Goal: Task Accomplishment & Management: Use online tool/utility

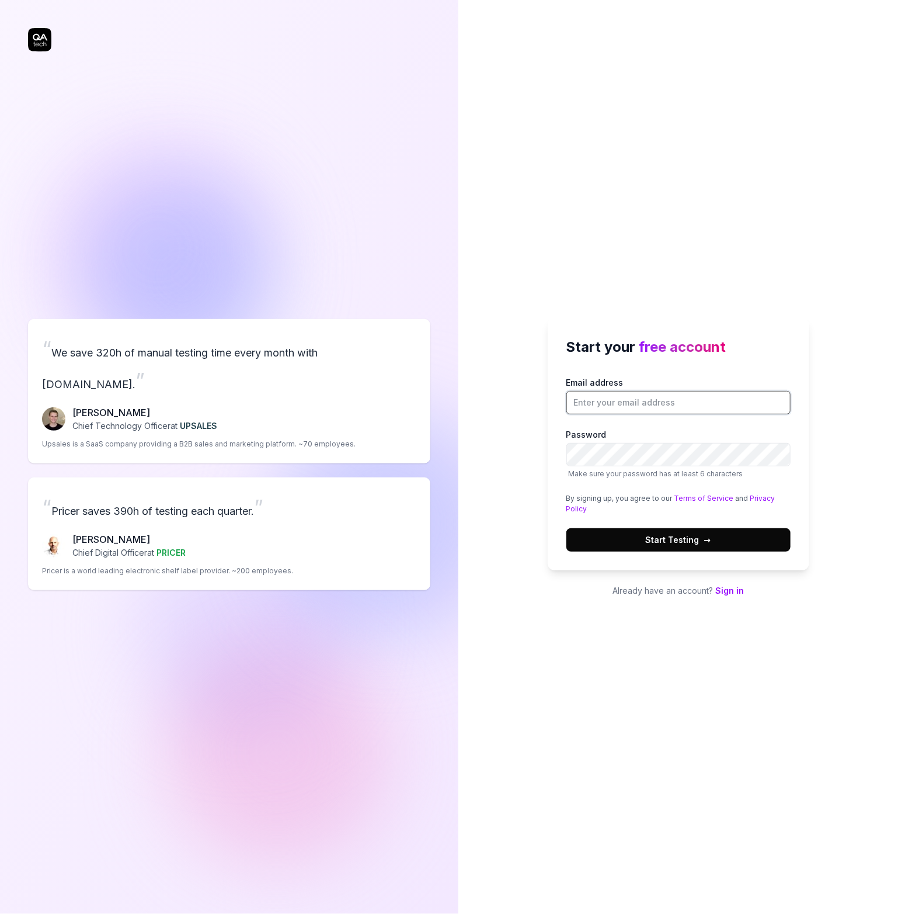
click at [634, 400] on input "Email address" at bounding box center [679, 402] width 224 height 23
type input "[EMAIL_ADDRESS][DOMAIN_NAME]"
drag, startPoint x: 516, startPoint y: 487, endPoint x: 523, endPoint y: 483, distance: 8.1
click at [516, 487] on div "Start your free account Email address [EMAIL_ADDRESS][DOMAIN_NAME] Password Mak…" at bounding box center [679, 457] width 440 height 914
click at [640, 529] on button "Start Testing →" at bounding box center [679, 539] width 224 height 23
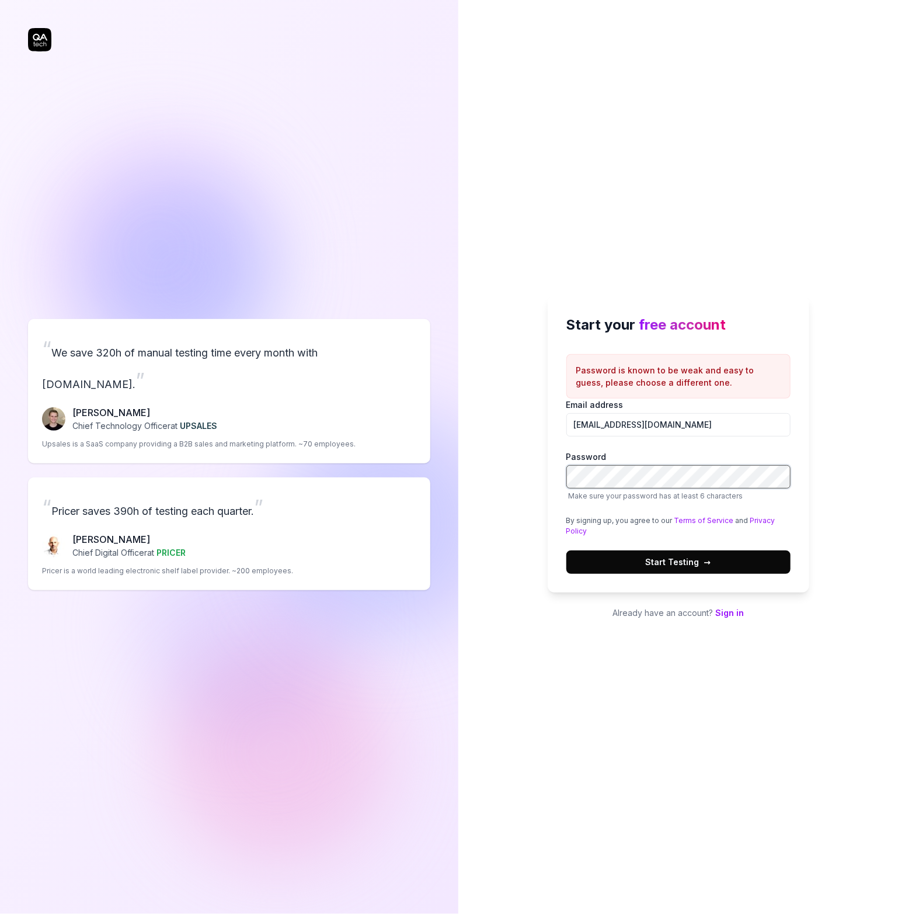
click at [512, 453] on div "Start your free account Password is known to be weak and easy to guess, please …" at bounding box center [679, 457] width 440 height 914
click at [567, 550] on button "Start Testing →" at bounding box center [679, 561] width 224 height 23
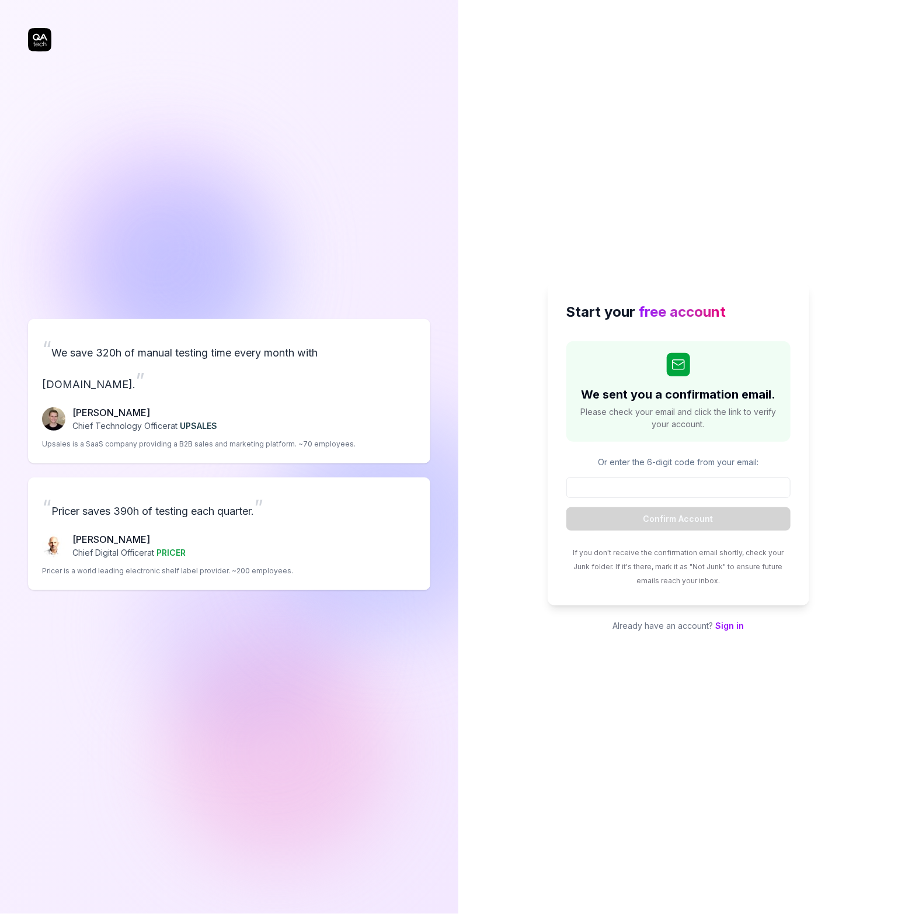
click at [570, 454] on div "We sent you a confirmation email. Please check your email and click the link to…" at bounding box center [679, 463] width 224 height 245
click at [731, 628] on link "Sign in" at bounding box center [730, 625] width 29 height 10
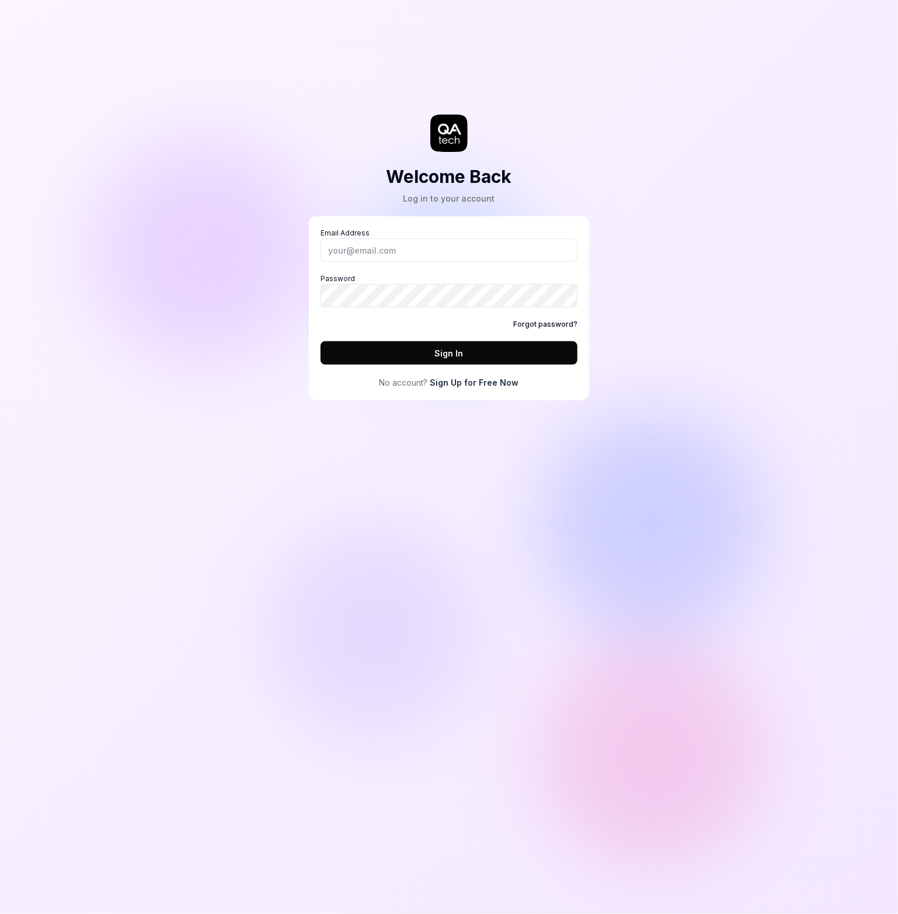
click at [497, 380] on link "Sign Up for Free Now" at bounding box center [474, 382] width 89 height 12
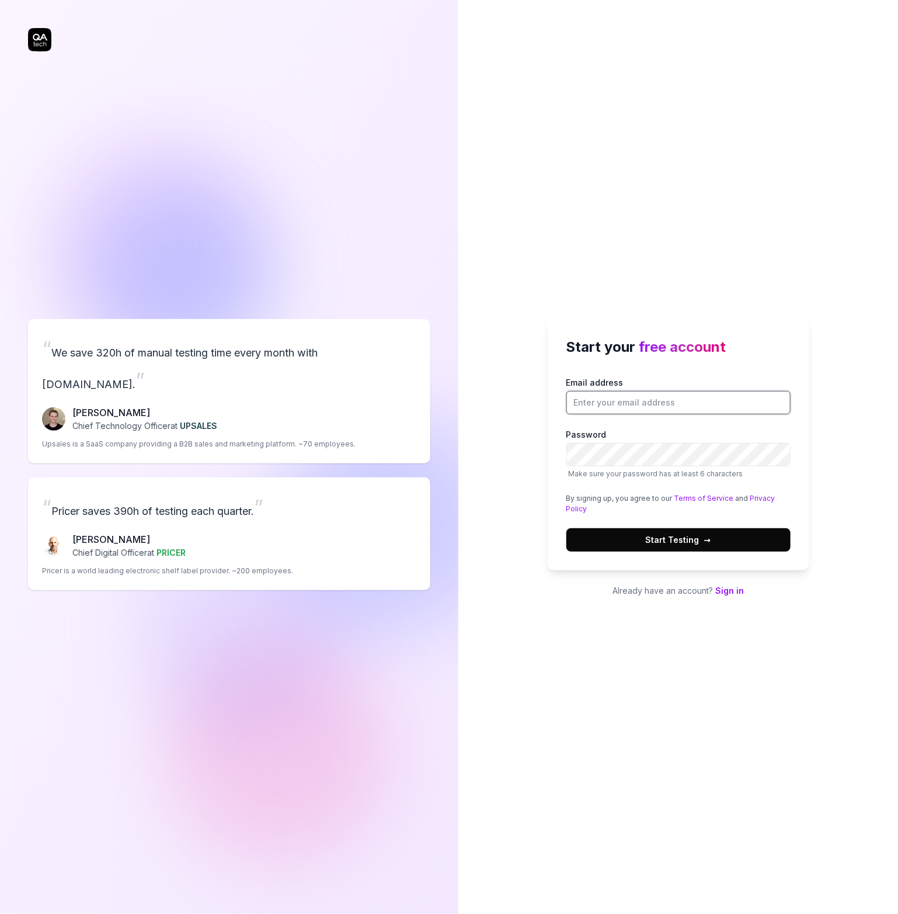
click at [650, 395] on input "Email address" at bounding box center [679, 402] width 224 height 23
type input "[EMAIL_ADDRESS][DOMAIN_NAME]"
click at [567, 528] on button "Start Testing →" at bounding box center [679, 539] width 224 height 23
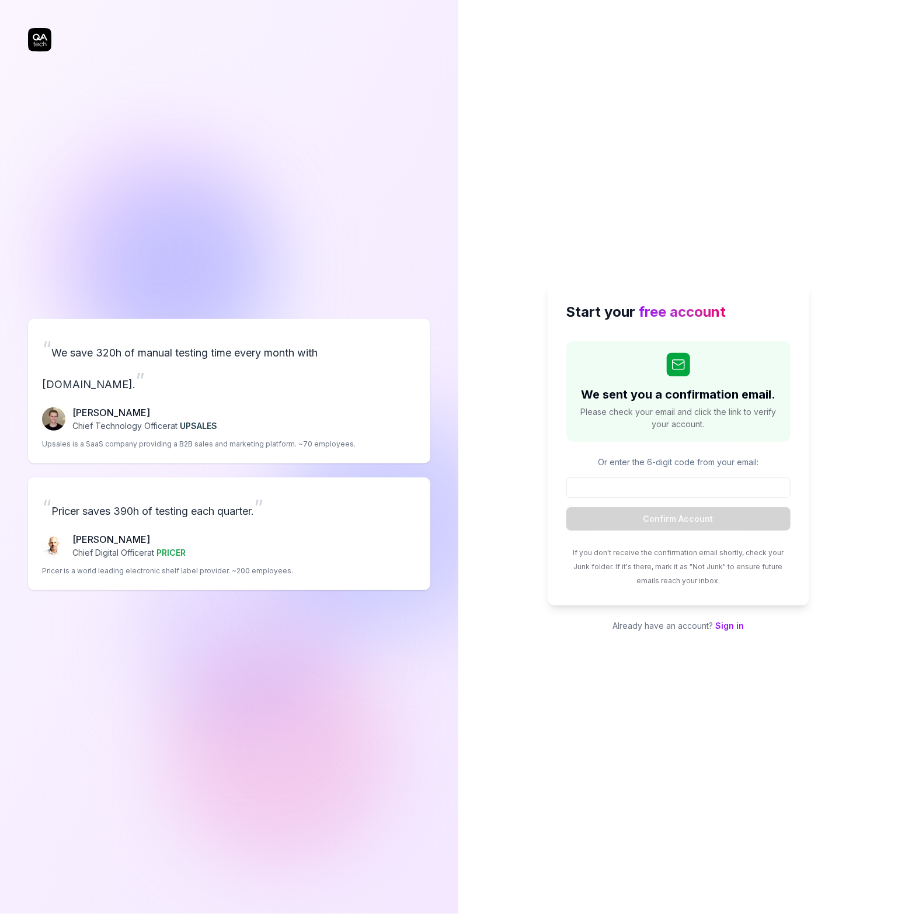
click at [728, 628] on link "Sign in" at bounding box center [730, 625] width 29 height 10
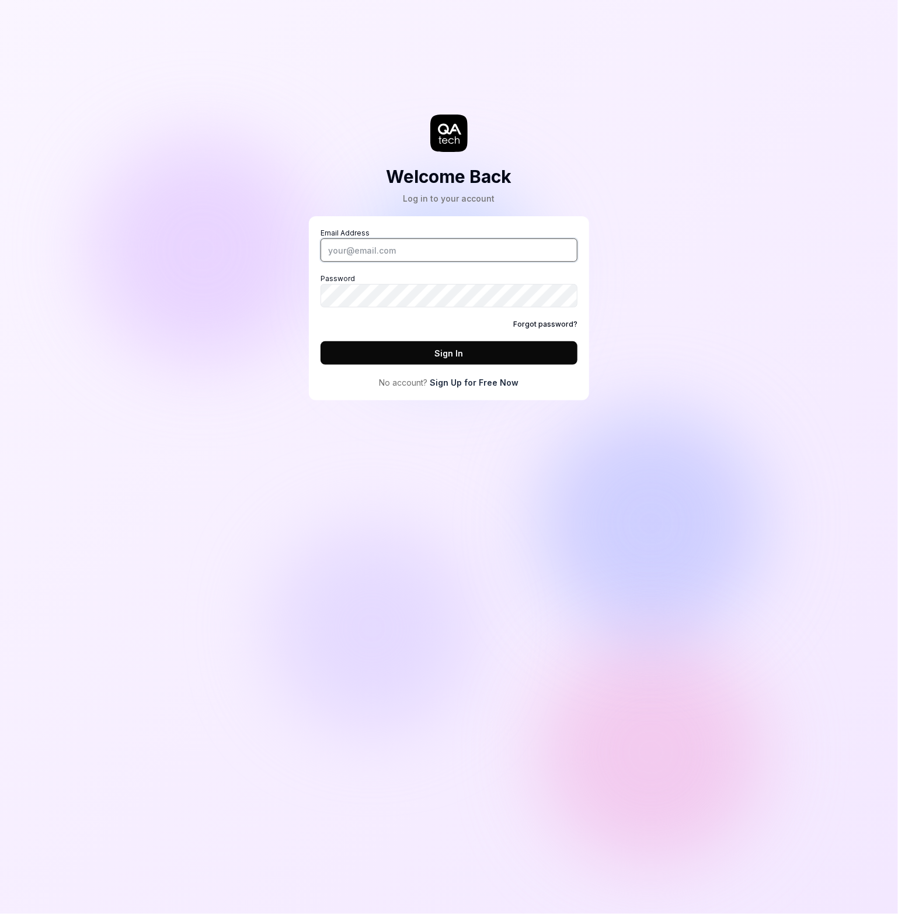
click at [390, 252] on input "Email Address" at bounding box center [449, 249] width 257 height 23
drag, startPoint x: 251, startPoint y: 464, endPoint x: 371, endPoint y: 400, distance: 135.9
click at [253, 461] on div "Welcome Back Log in to your account Email Address Password Forgot password? Sig…" at bounding box center [449, 457] width 898 height 914
click at [474, 380] on link "Sign Up for Free Now" at bounding box center [474, 382] width 89 height 12
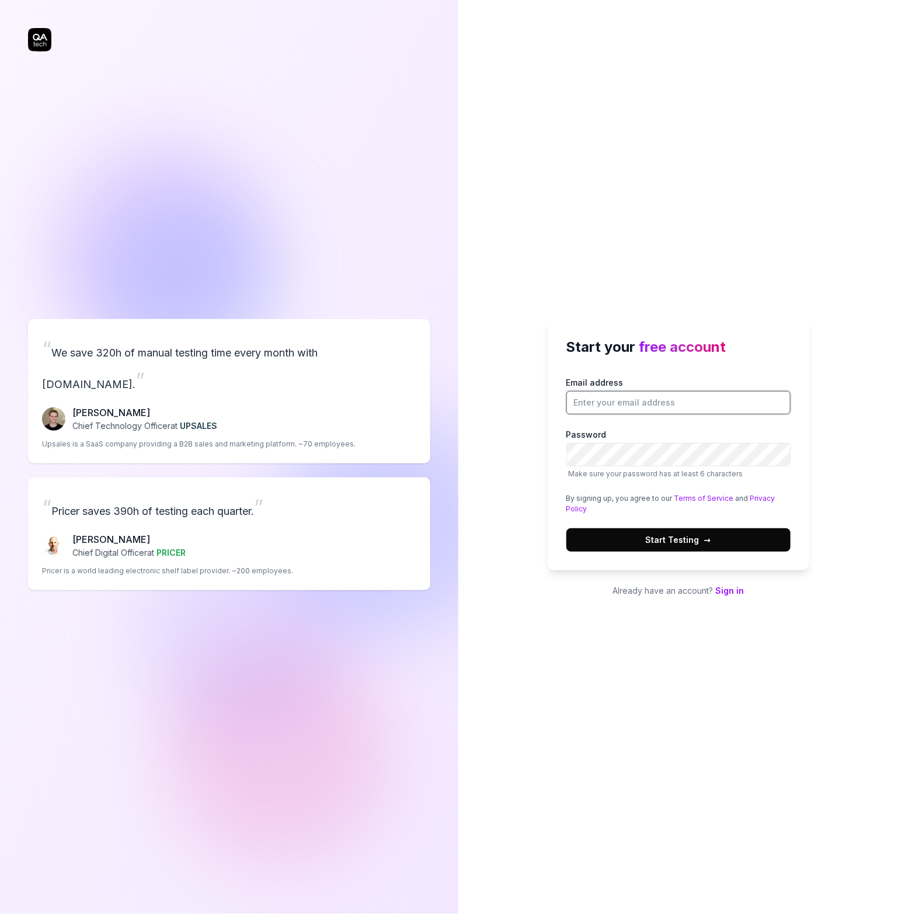
click at [621, 407] on input "Email address" at bounding box center [679, 402] width 224 height 23
drag, startPoint x: 626, startPoint y: 399, endPoint x: 607, endPoint y: 401, distance: 18.2
click at [607, 400] on input "ame" at bounding box center [679, 402] width 224 height 23
click at [717, 398] on input "ame" at bounding box center [679, 402] width 224 height 23
type input "[EMAIL_ADDRESS][DOMAIN_NAME]"
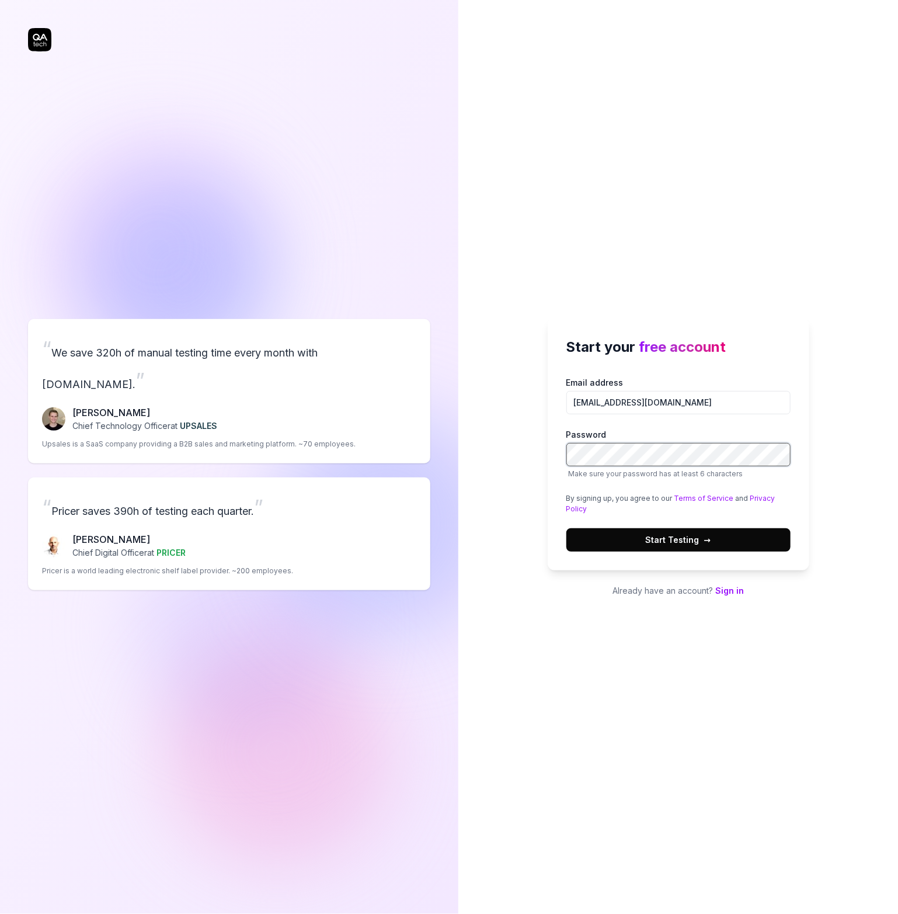
click at [567, 528] on button "Start Testing →" at bounding box center [679, 539] width 224 height 23
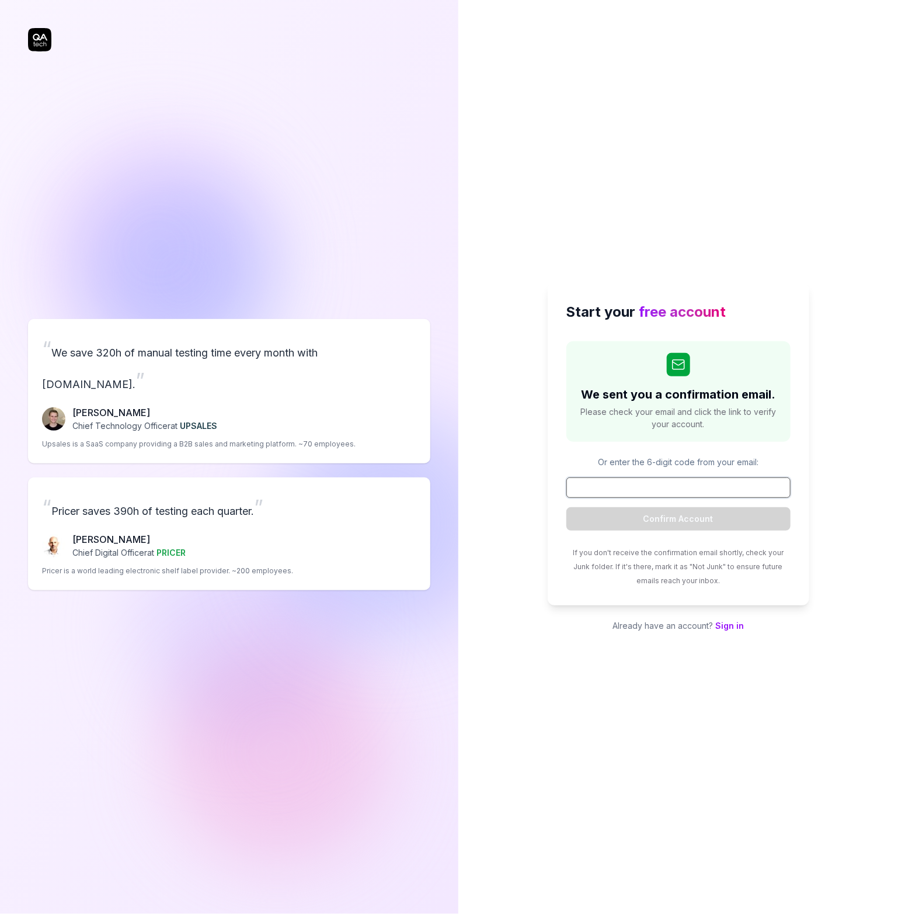
click at [600, 481] on input at bounding box center [679, 487] width 224 height 20
type input "351288"
click at [682, 518] on button "Confirm Account" at bounding box center [679, 518] width 224 height 23
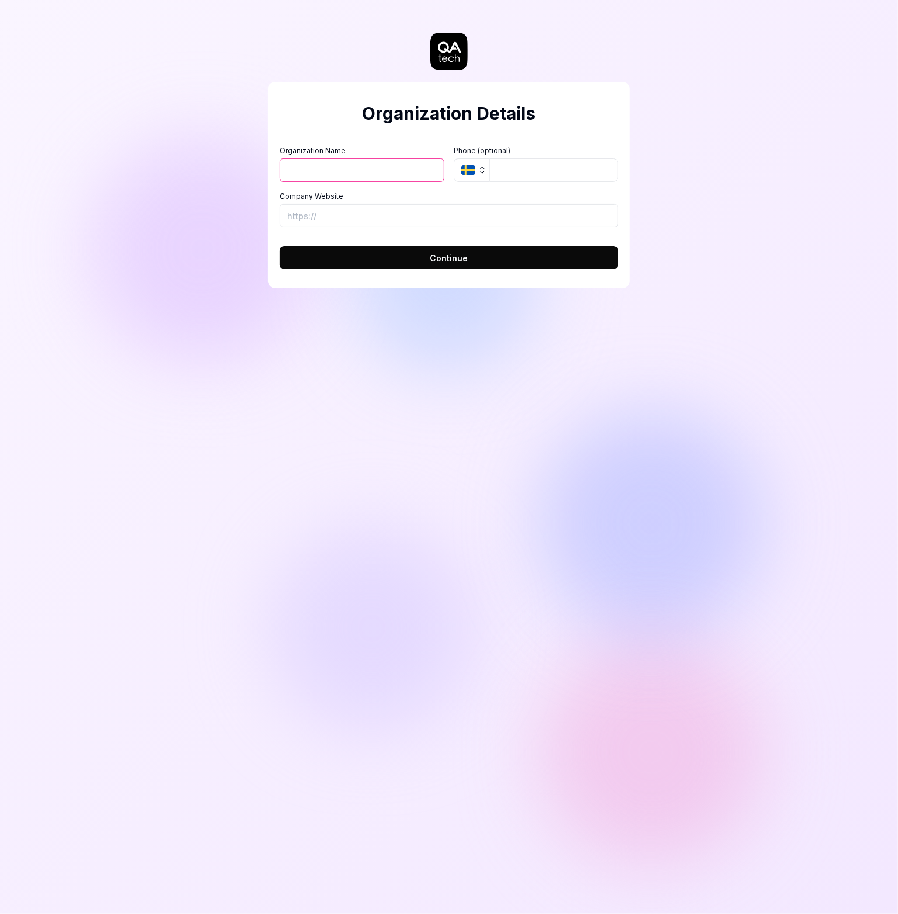
click at [349, 182] on div "Organization Name Organization Logo (Square minimum 256x256px) Click to upload …" at bounding box center [449, 186] width 339 height 82
click at [351, 173] on input "Organization Name" at bounding box center [362, 169] width 165 height 23
click at [302, 162] on input "Organization Name" at bounding box center [362, 169] width 165 height 23
click at [300, 170] on input "Organization Name" at bounding box center [362, 169] width 165 height 23
type input "TSB Review"
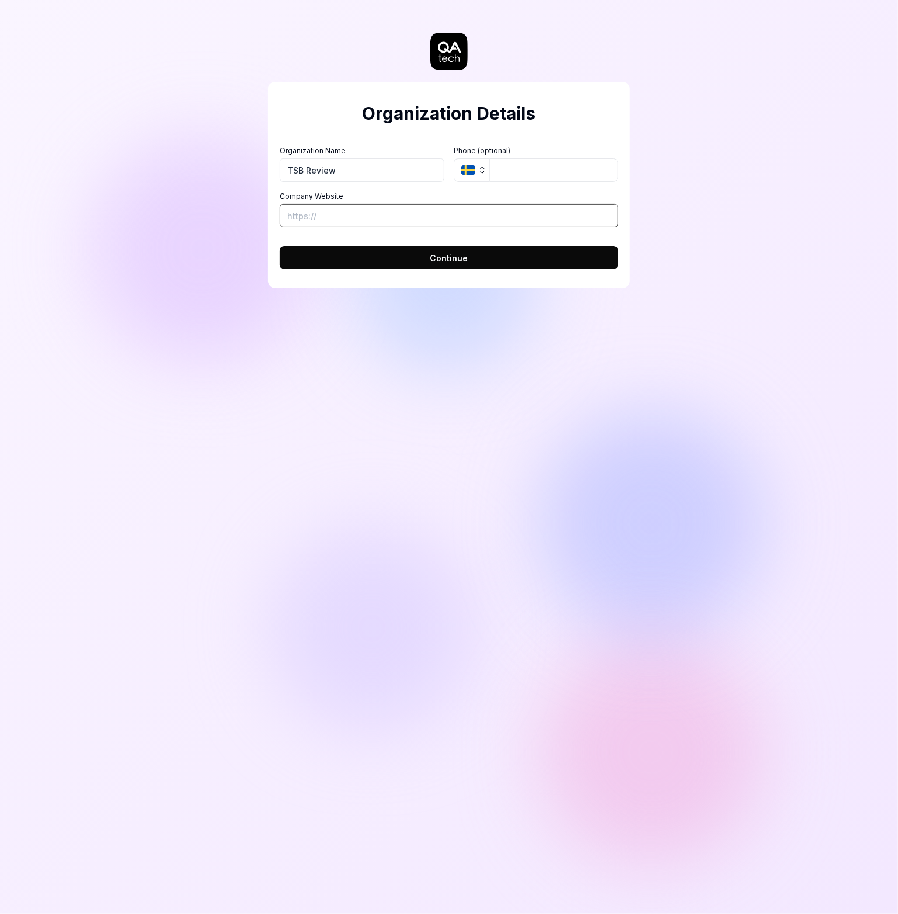
click at [321, 212] on input "Company Website" at bounding box center [449, 215] width 339 height 23
type input "[URL][DOMAIN_NAME]"
drag, startPoint x: 371, startPoint y: 346, endPoint x: 377, endPoint y: 331, distance: 16.8
click at [369, 348] on div "Organization Details Organization Name TSB Review Organization Logo (Square min…" at bounding box center [449, 457] width 898 height 914
click at [443, 266] on button "Continue" at bounding box center [449, 257] width 339 height 23
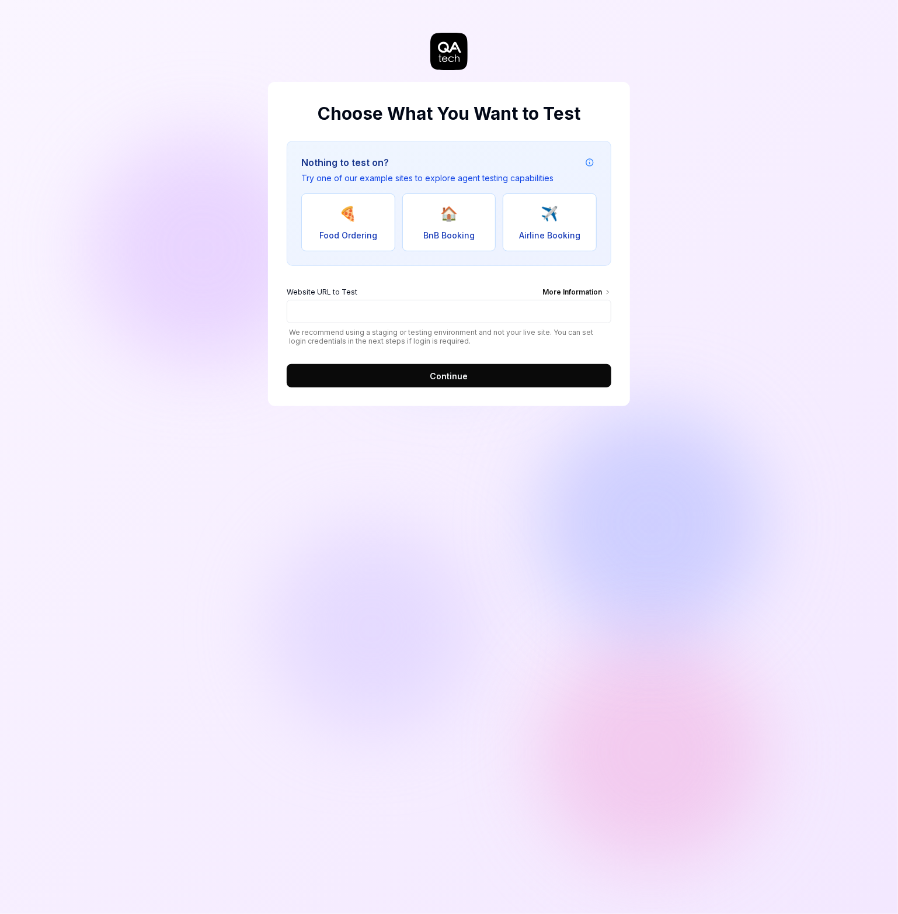
click at [473, 380] on button "Continue" at bounding box center [449, 375] width 325 height 23
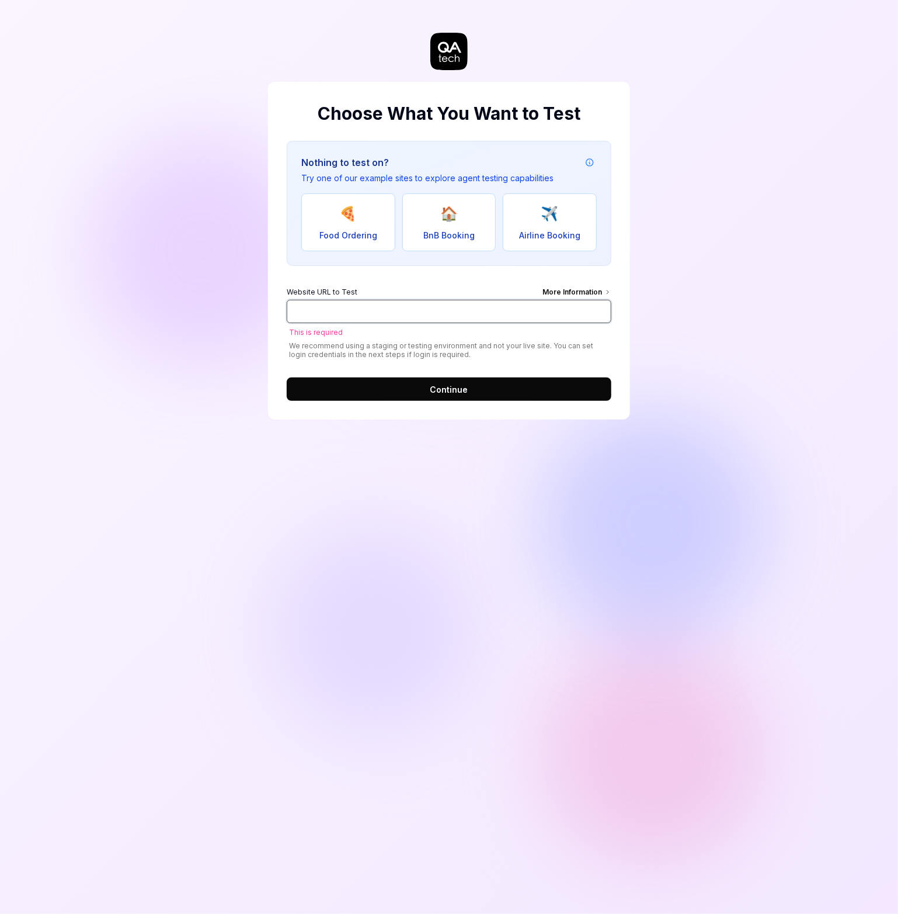
click at [393, 321] on input "Website URL to Test More Information" at bounding box center [449, 311] width 325 height 23
click at [324, 301] on input "Website URL to Test More Information" at bounding box center [449, 311] width 325 height 23
paste input "[URL][DOMAIN_NAME]"
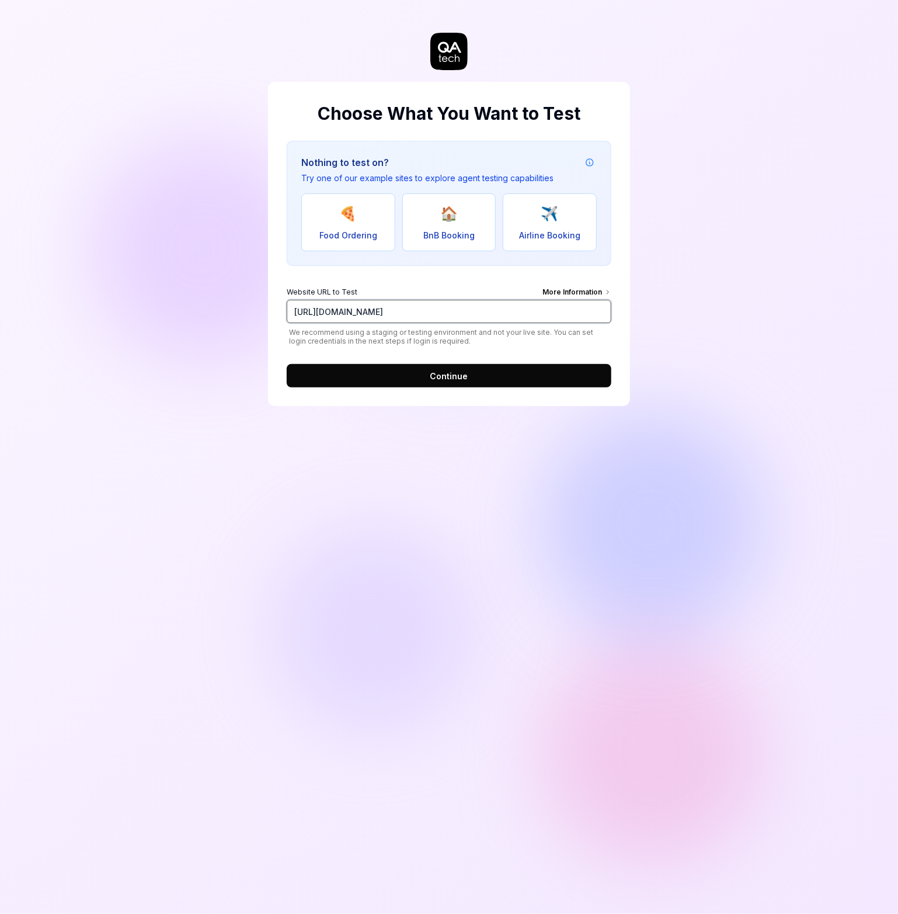
type input "[URL][DOMAIN_NAME]"
click at [423, 376] on button "Continue" at bounding box center [449, 375] width 325 height 23
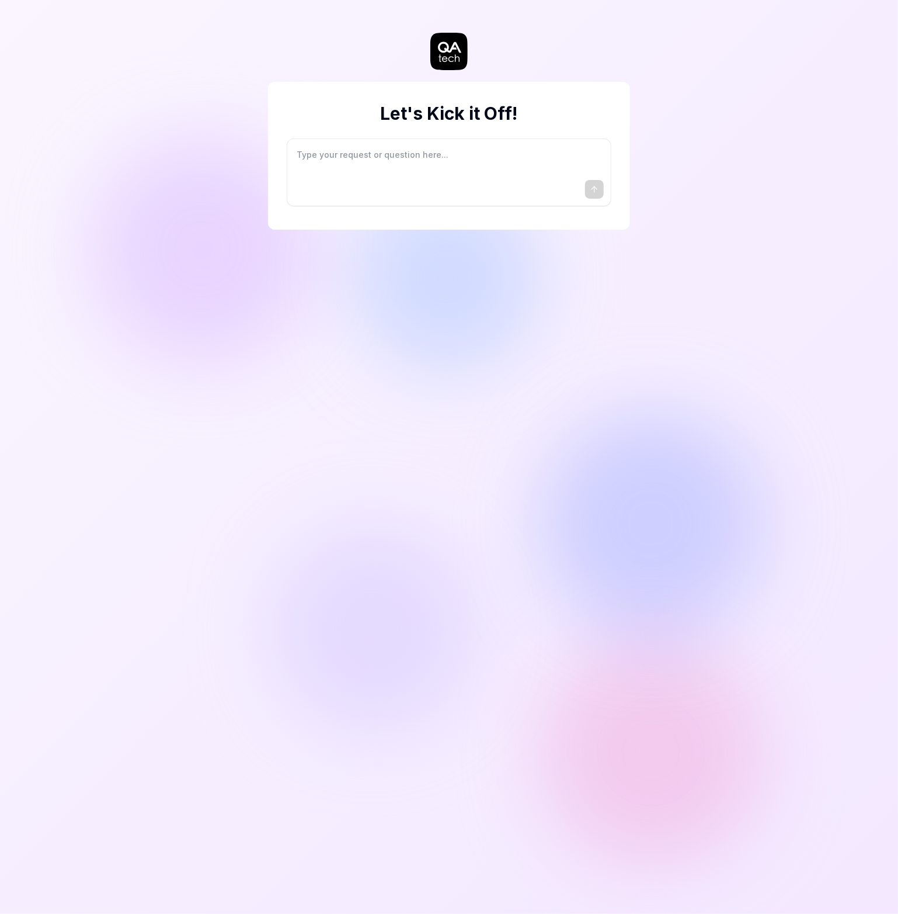
type textarea "*"
type textarea "I"
type textarea "*"
type textarea "I"
type textarea "*"
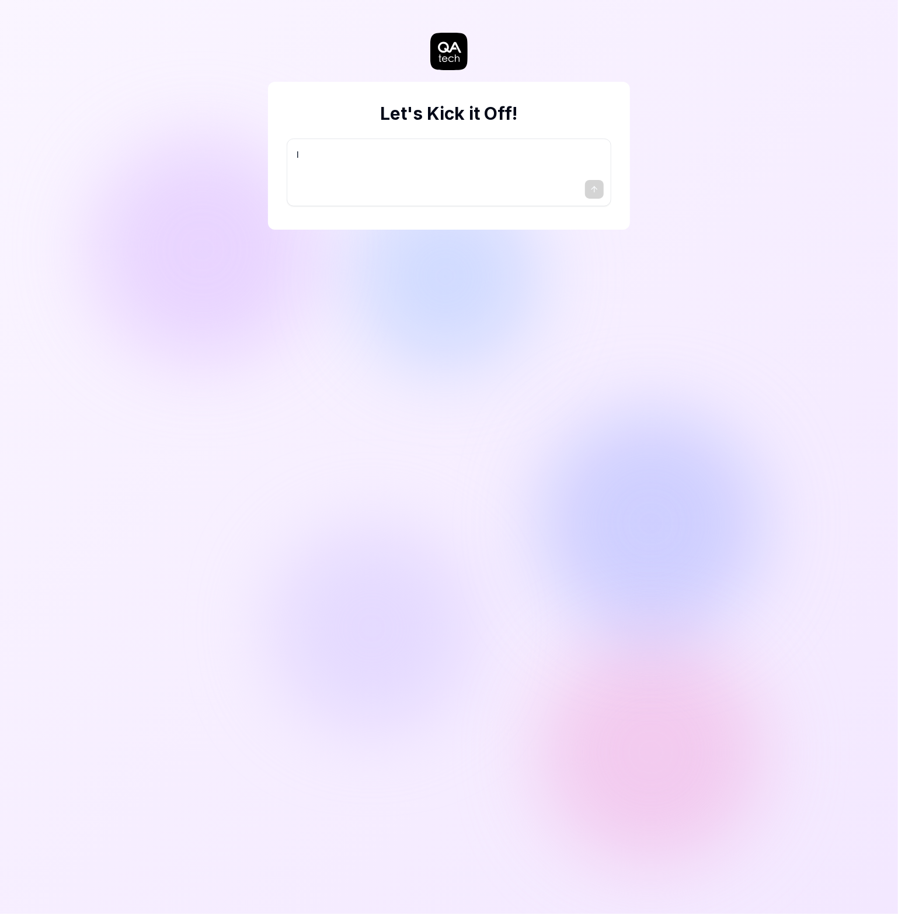
type textarea "I w"
type textarea "*"
type textarea "I wa"
type textarea "*"
type textarea "I wan"
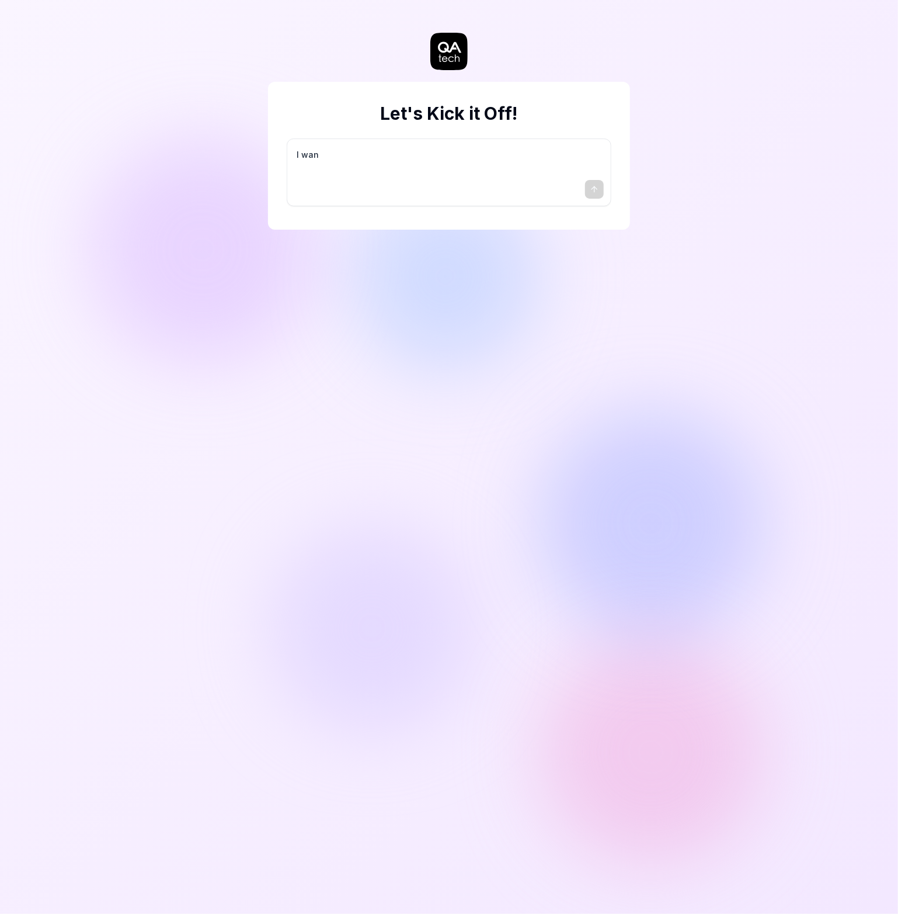
type textarea "*"
type textarea "I want"
type textarea "*"
type textarea "I want"
type textarea "*"
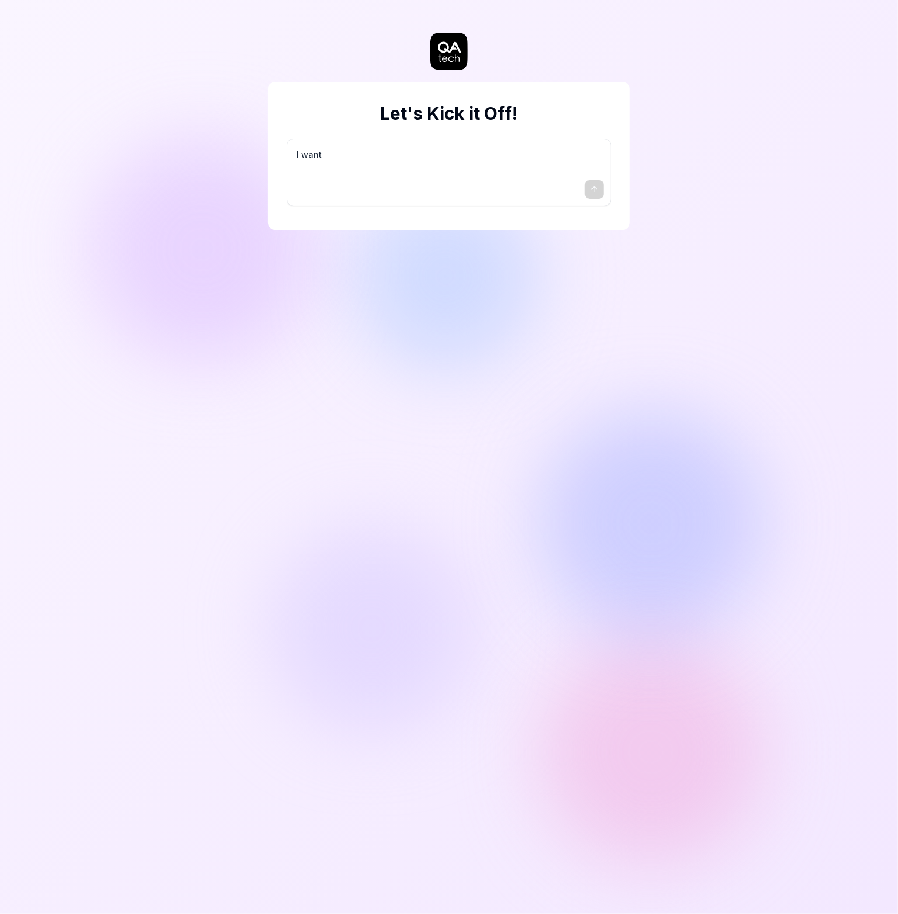
type textarea "I want a"
type textarea "*"
type textarea "I want a"
type textarea "*"
type textarea "I want a g"
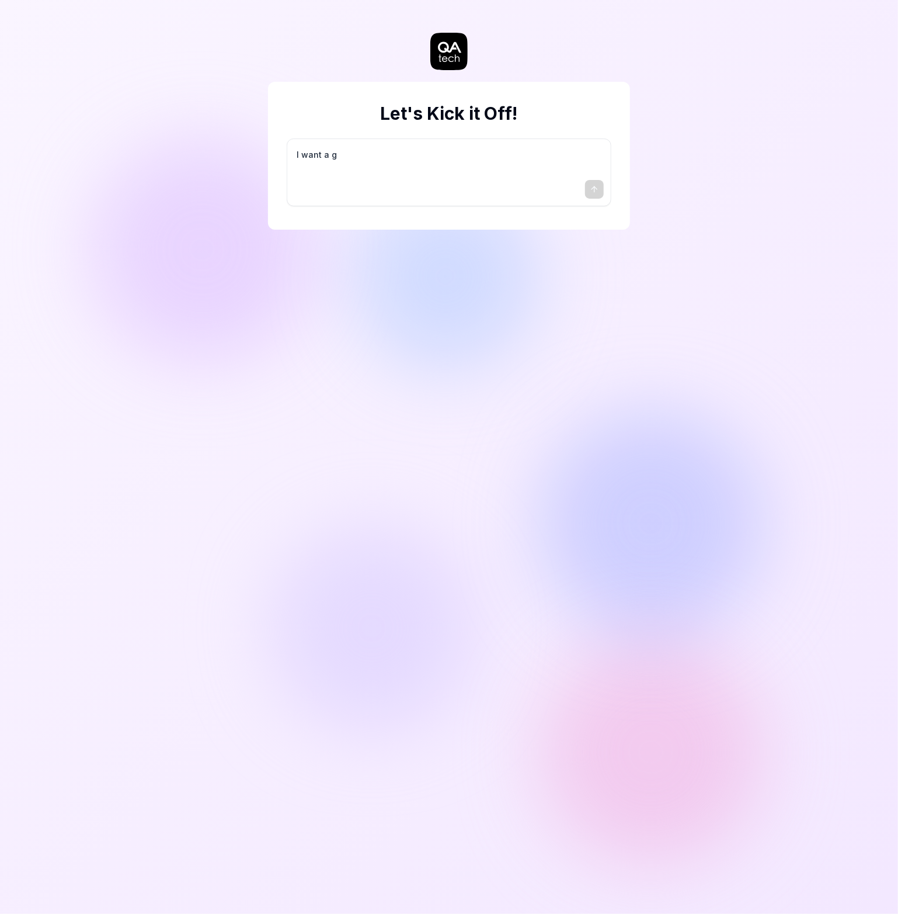
type textarea "*"
type textarea "I want a go"
type textarea "*"
type textarea "I want a goo"
type textarea "*"
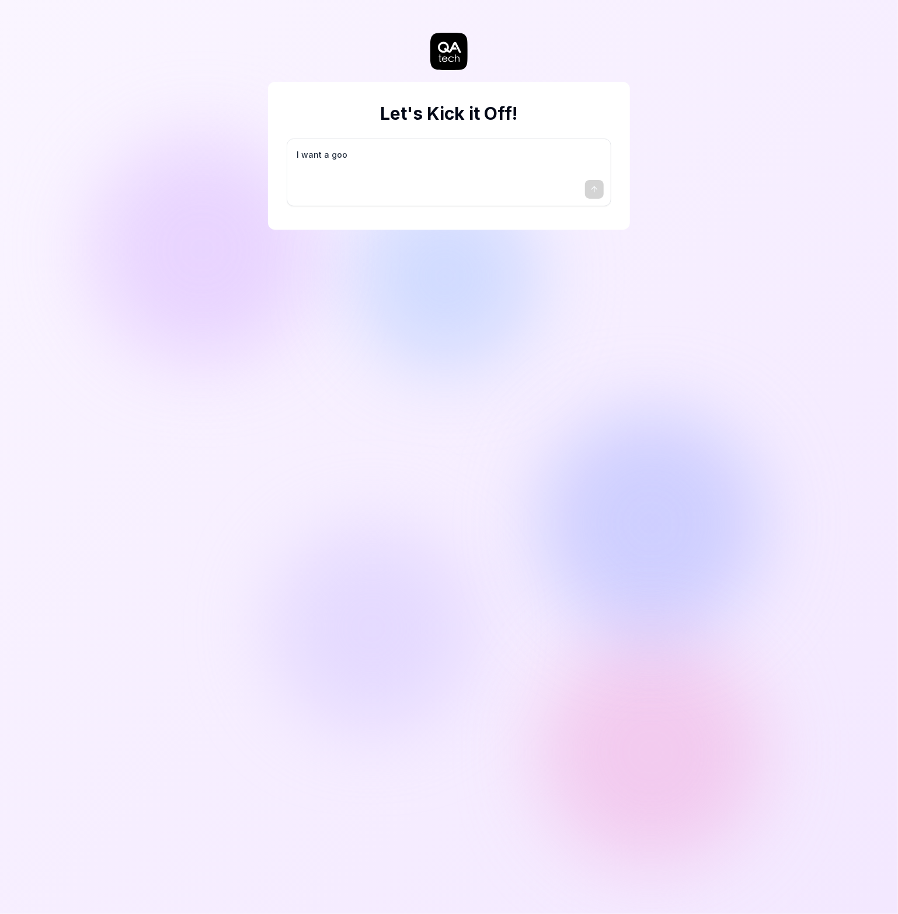
type textarea "I want a good"
type textarea "*"
type textarea "I want a good"
type textarea "*"
type textarea "I want a good t"
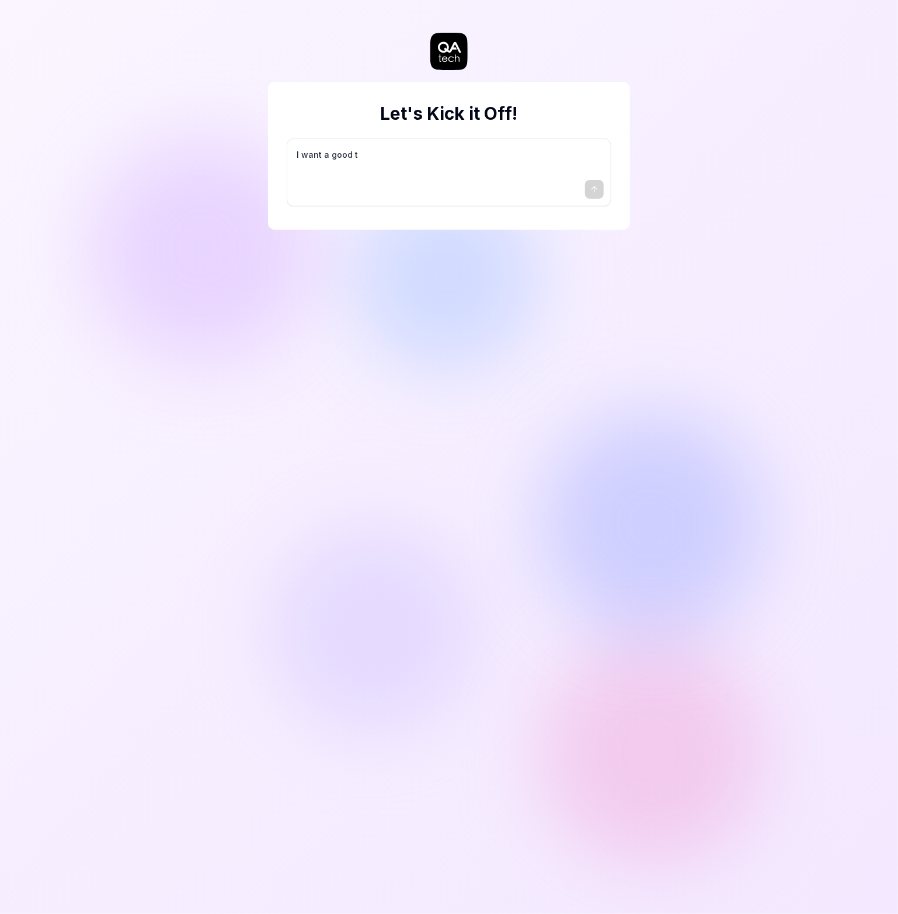
type textarea "*"
type textarea "I want a good te"
type textarea "*"
type textarea "I want a good tes"
type textarea "*"
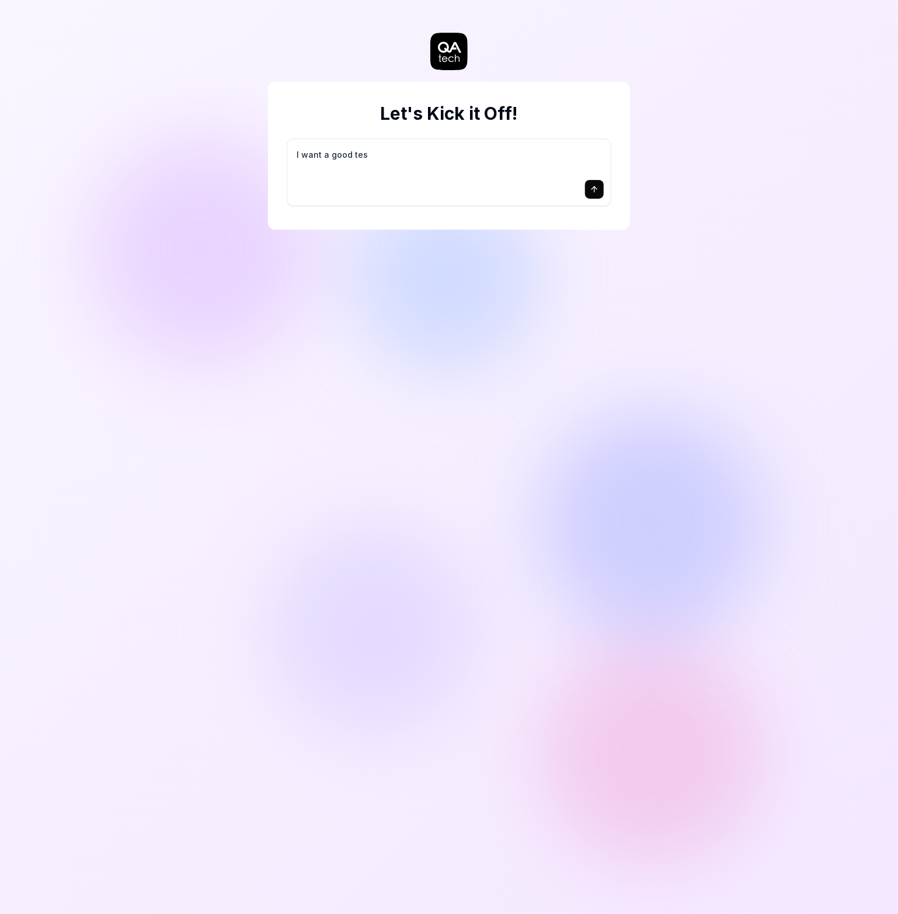
type textarea "I want a good test"
type textarea "*"
type textarea "I want a good test"
type textarea "*"
type textarea "I want a good test s"
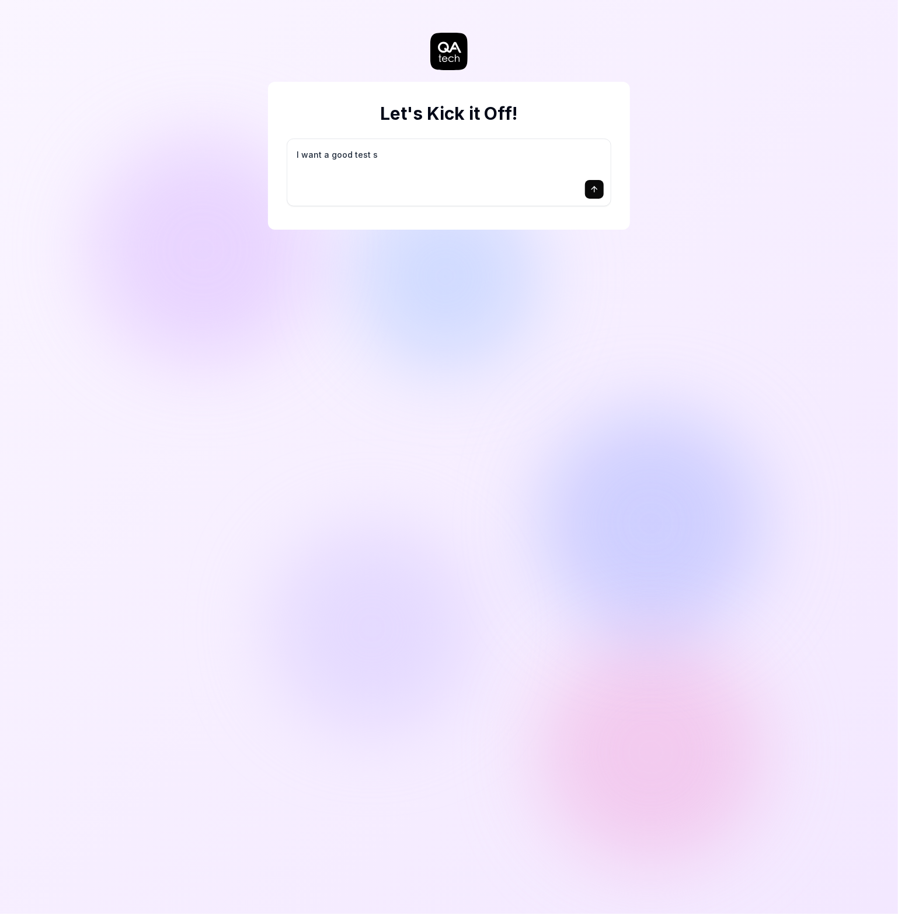
type textarea "*"
type textarea "I want a good test se"
type textarea "*"
type textarea "I want a good test set"
type textarea "*"
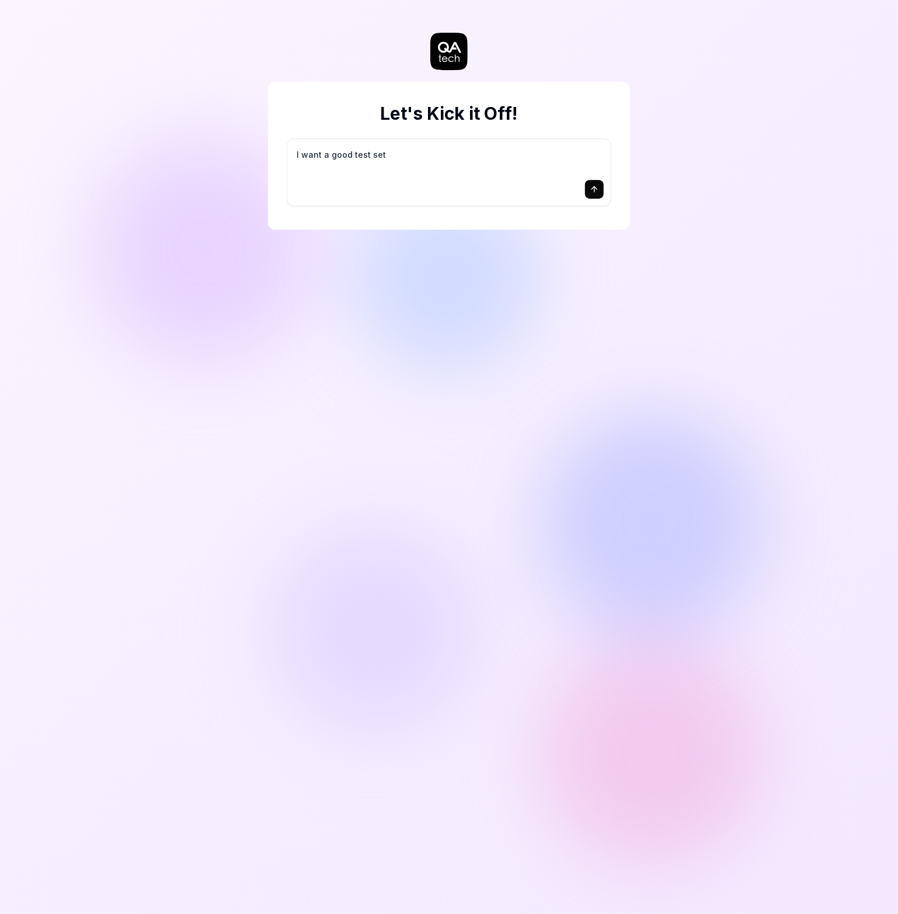
type textarea "I want a good test setu"
type textarea "*"
type textarea "I want a good test setup"
type textarea "*"
type textarea "I want a good test setup"
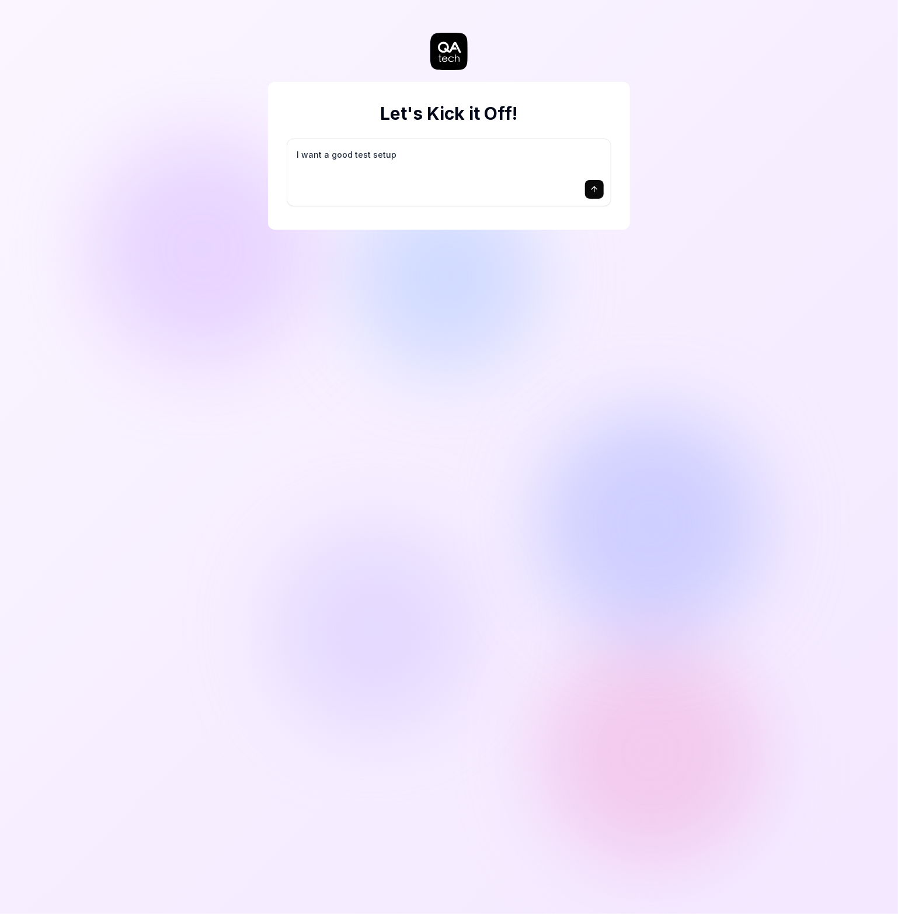
type textarea "*"
type textarea "I want a good test setup f"
type textarea "*"
type textarea "I want a good test setup fo"
type textarea "*"
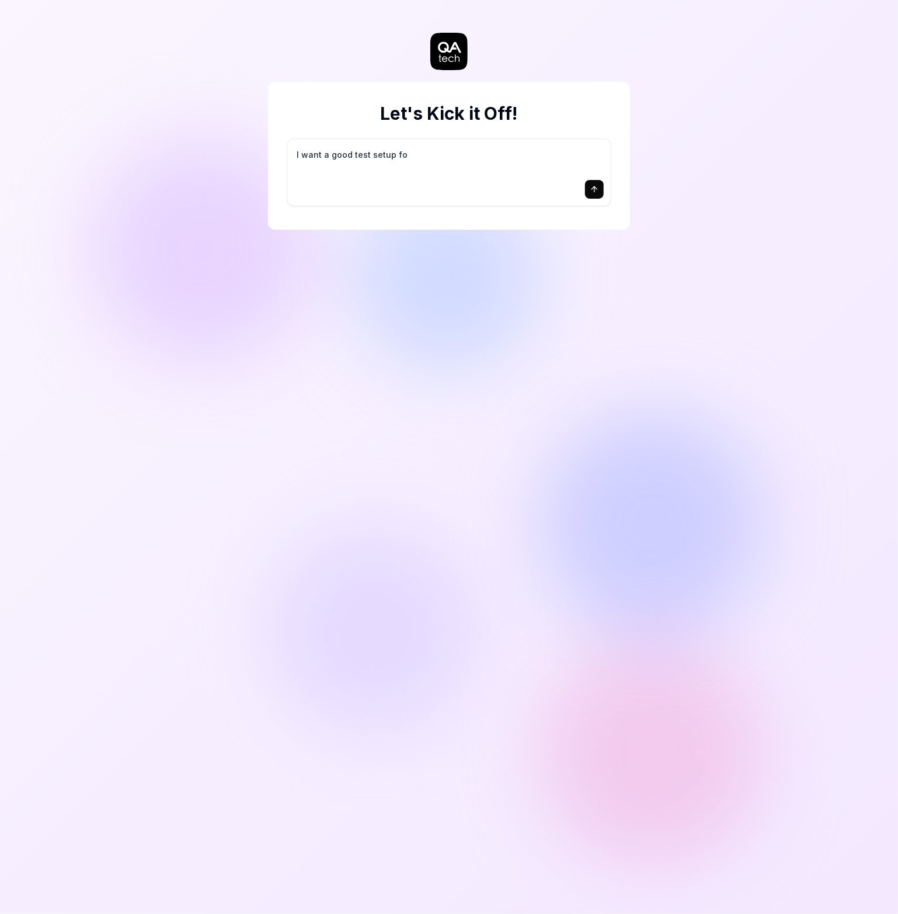
type textarea "I want a good test setup for"
type textarea "*"
type textarea "I want a good test setup for"
type textarea "*"
type textarea "I want a good test setup for m"
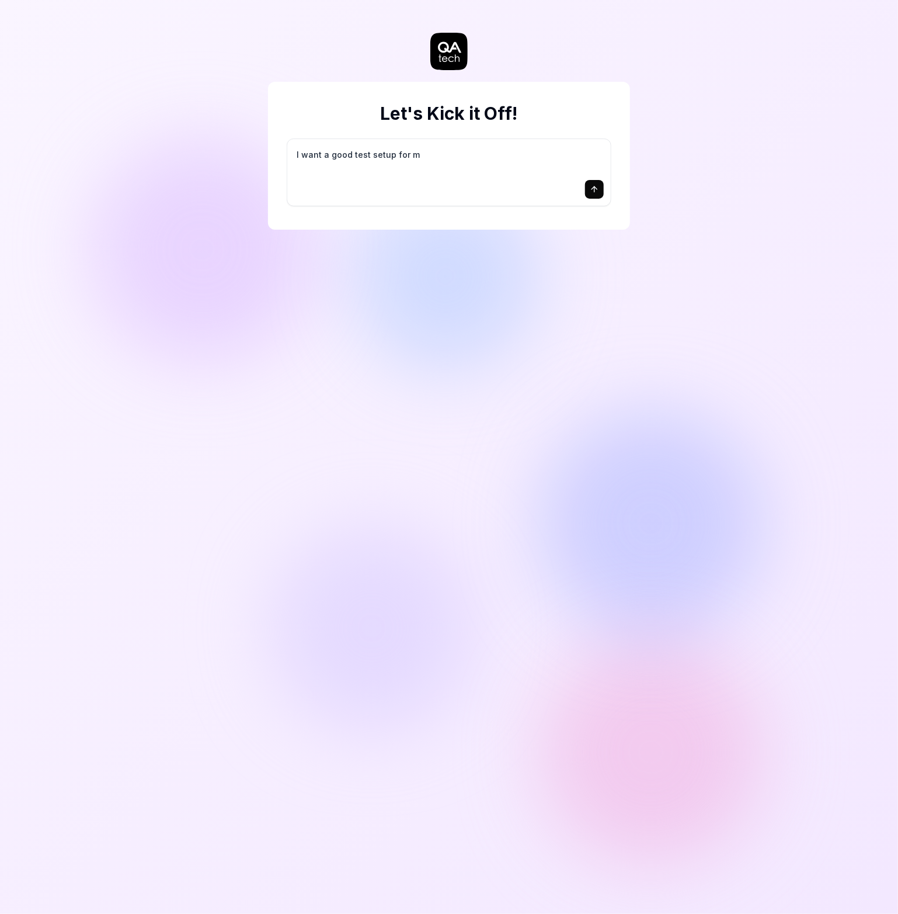
type textarea "*"
type textarea "I want a good test setup for my"
type textarea "*"
type textarea "I want a good test setup for my"
type textarea "*"
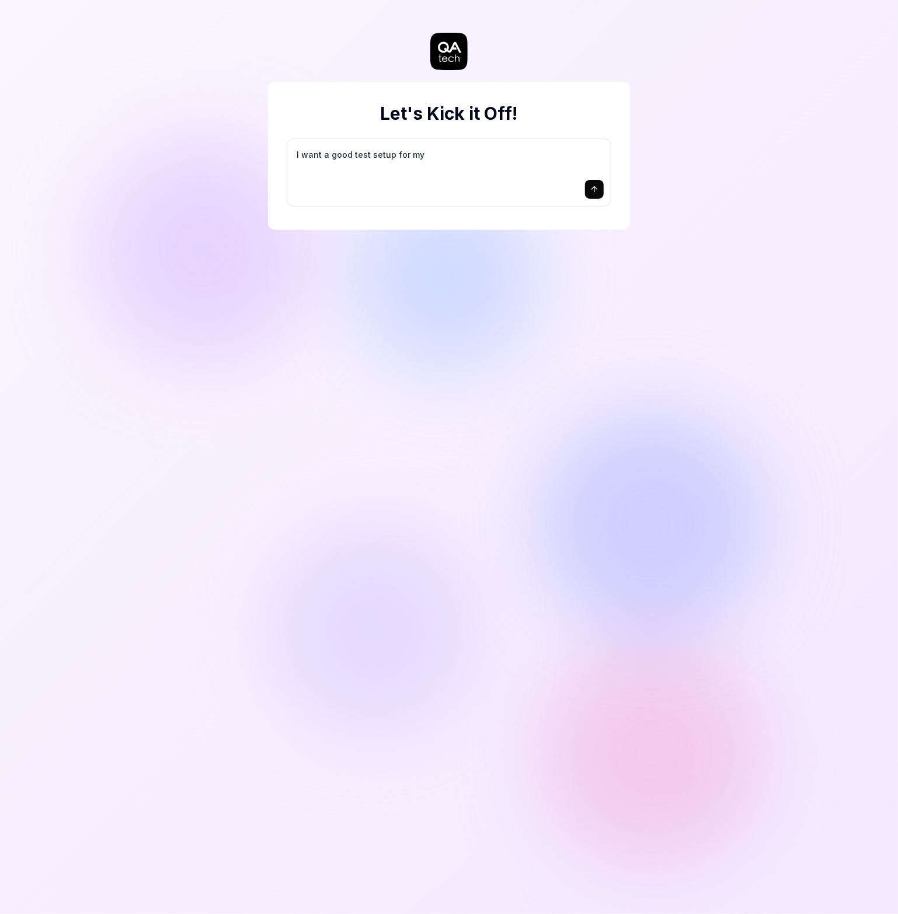
type textarea "I want a good test setup for my s"
type textarea "*"
type textarea "I want a good test setup for my si"
type textarea "*"
type textarea "I want a good test setup for my sit"
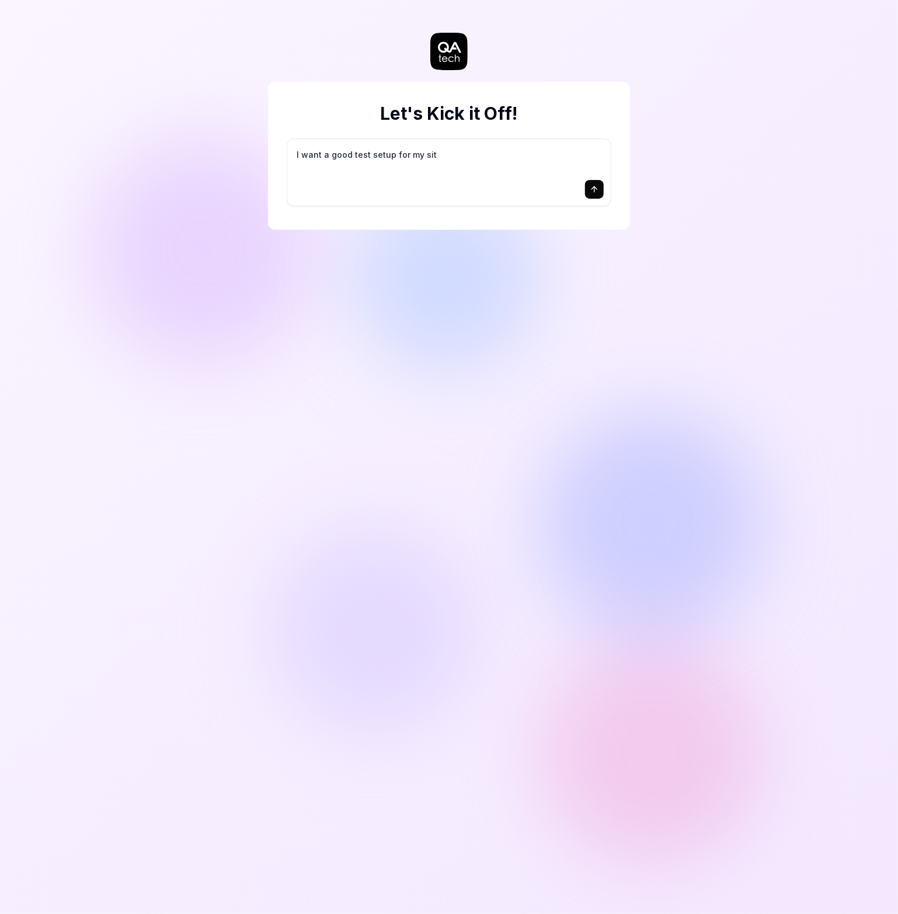
type textarea "*"
type textarea "I want a good test setup for my site"
type textarea "*"
type textarea "I want a good test setup for my site"
type textarea "*"
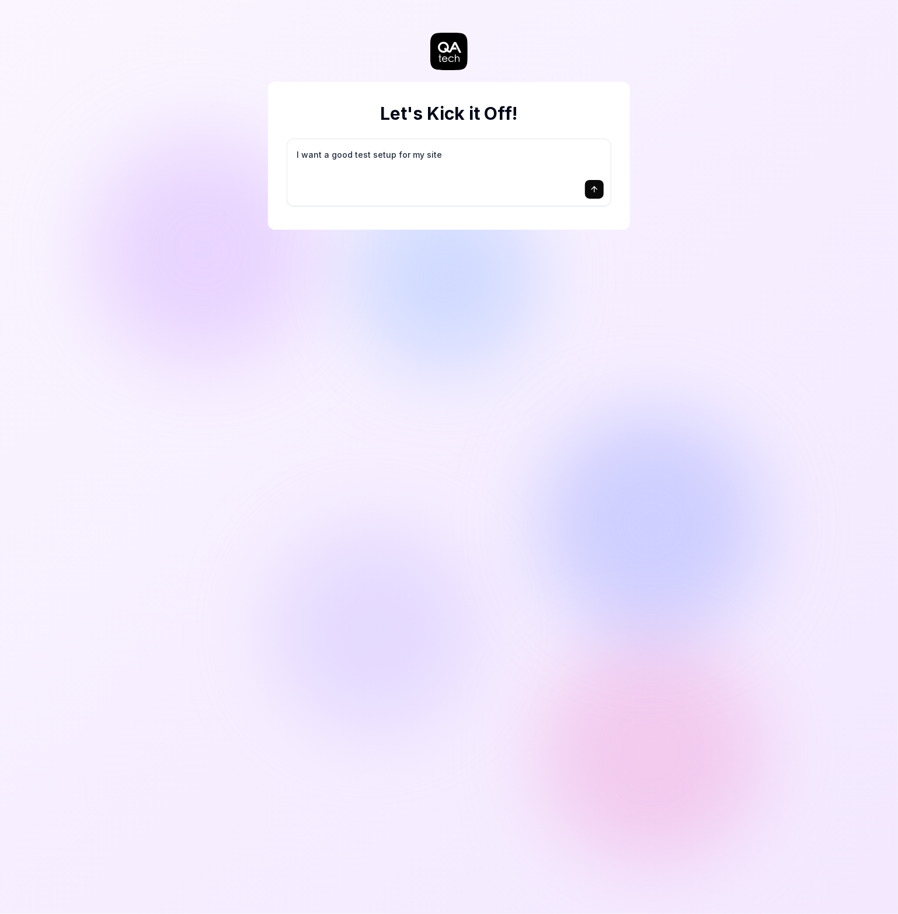
type textarea "I want a good test setup for my site -"
type textarea "*"
type textarea "I want a good test setup for my site -"
type textarea "*"
type textarea "I want a good test setup for my site - h"
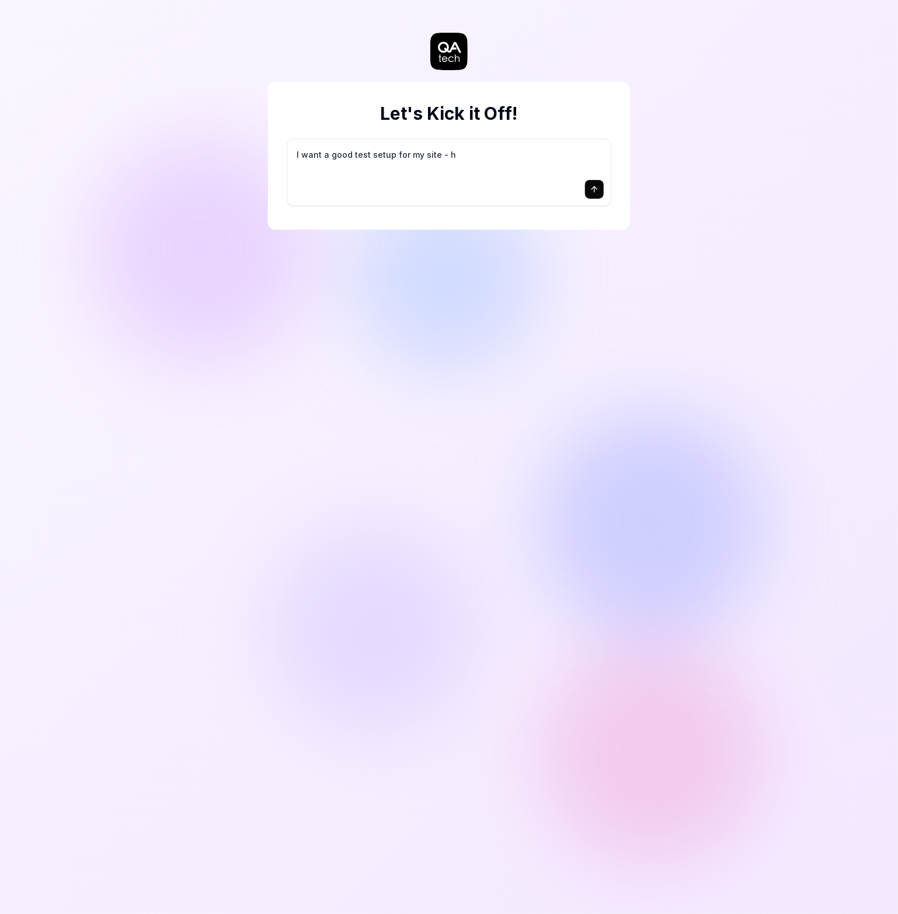
type textarea "*"
type textarea "I want a good test setup for my site - he"
type textarea "*"
type textarea "I want a good test setup for my site - hel"
type textarea "*"
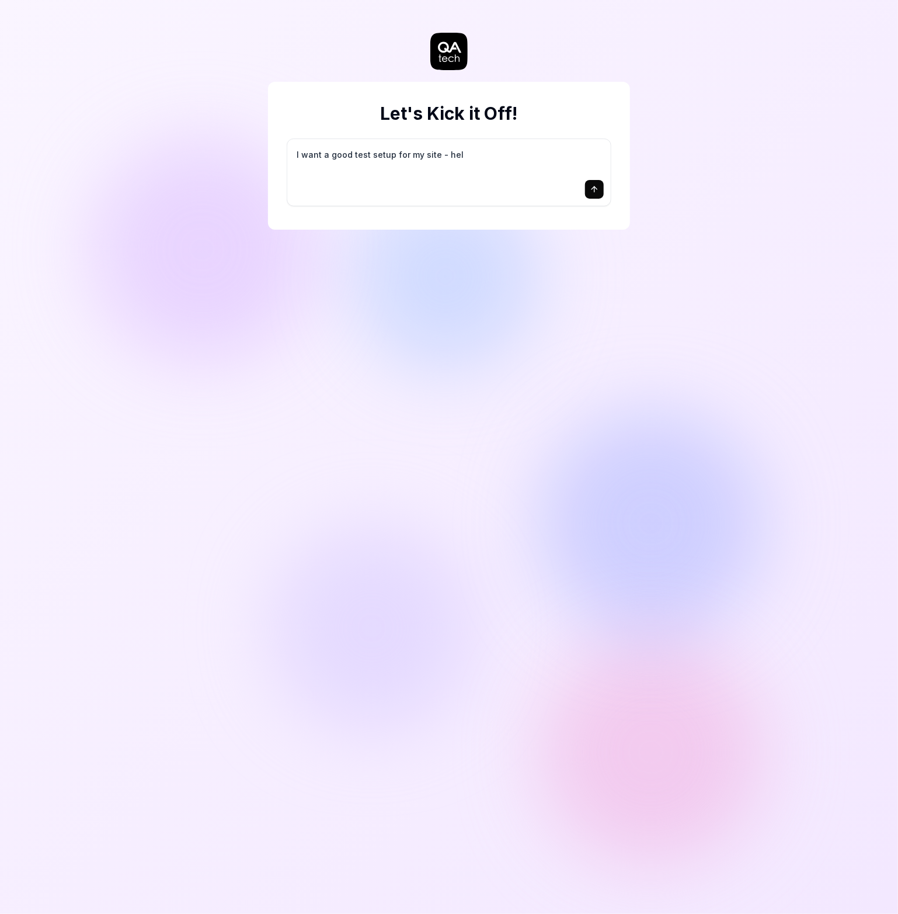
type textarea "I want a good test setup for my site - help"
type textarea "*"
type textarea "I want a good test setup for my site - help"
type textarea "*"
type textarea "I want a good test setup for my site - help m"
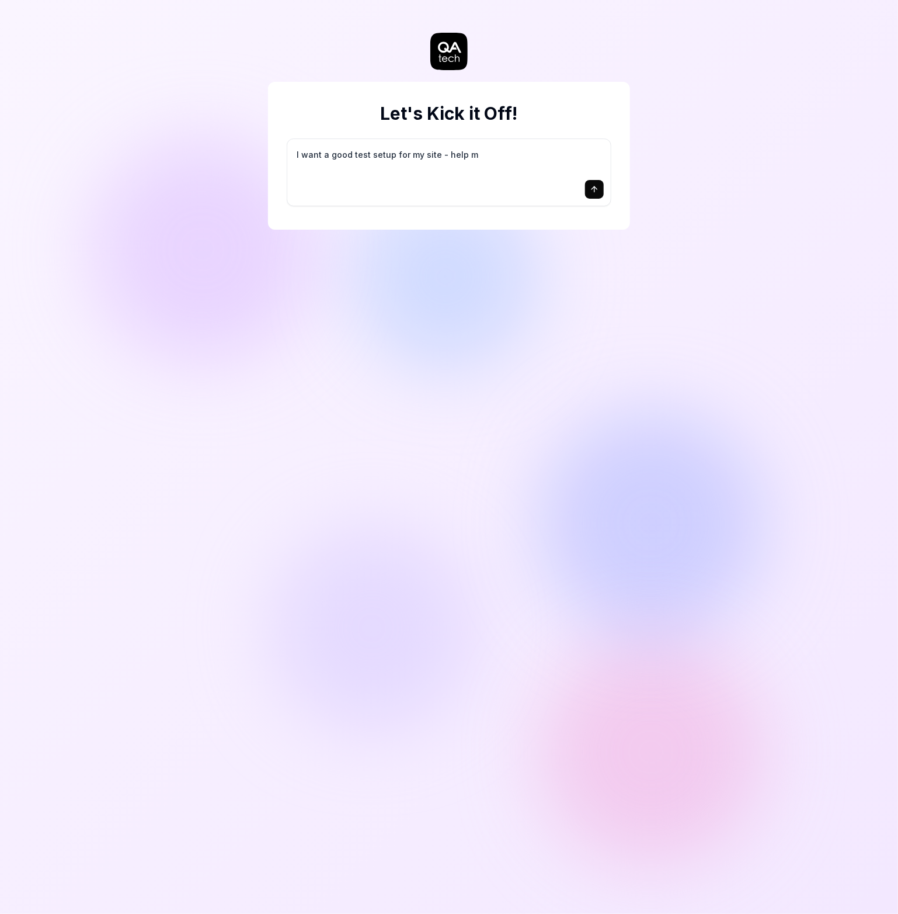
type textarea "*"
type textarea "I want a good test setup for my site - help me"
type textarea "*"
type textarea "I want a good test setup for my site - help me"
type textarea "*"
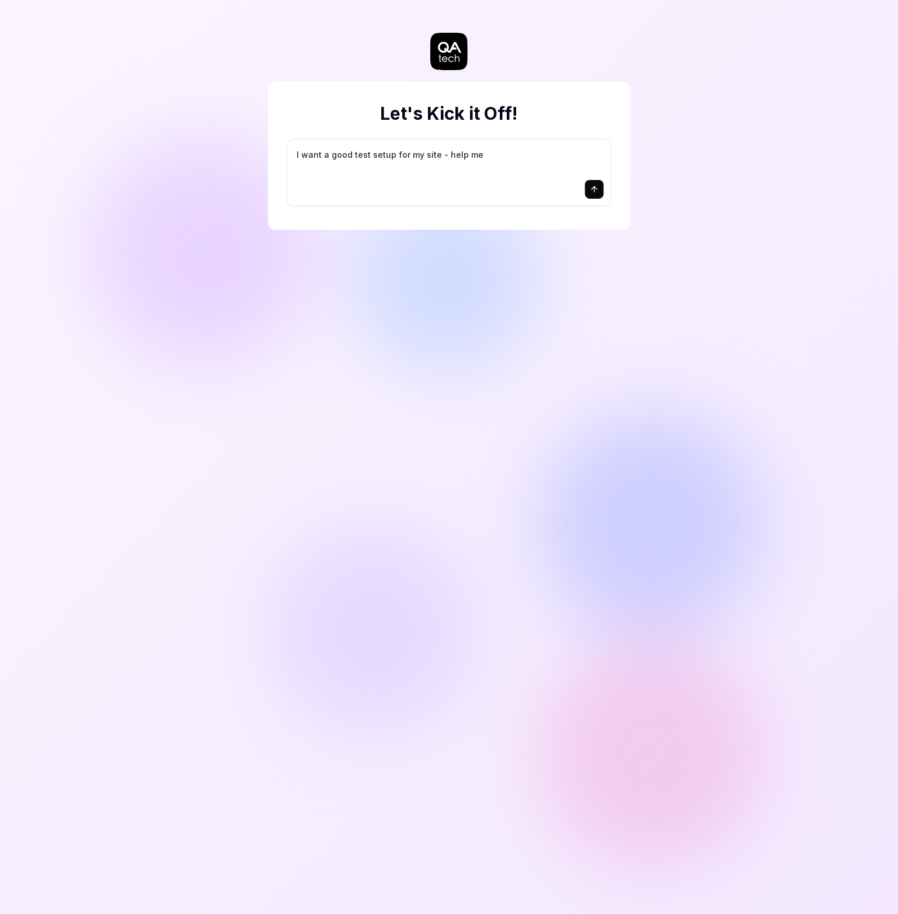
type textarea "I want a good test setup for my site - help me c"
type textarea "*"
type textarea "I want a good test setup for my site - help me cr"
type textarea "*"
type textarea "I want a good test setup for my site - help me cre"
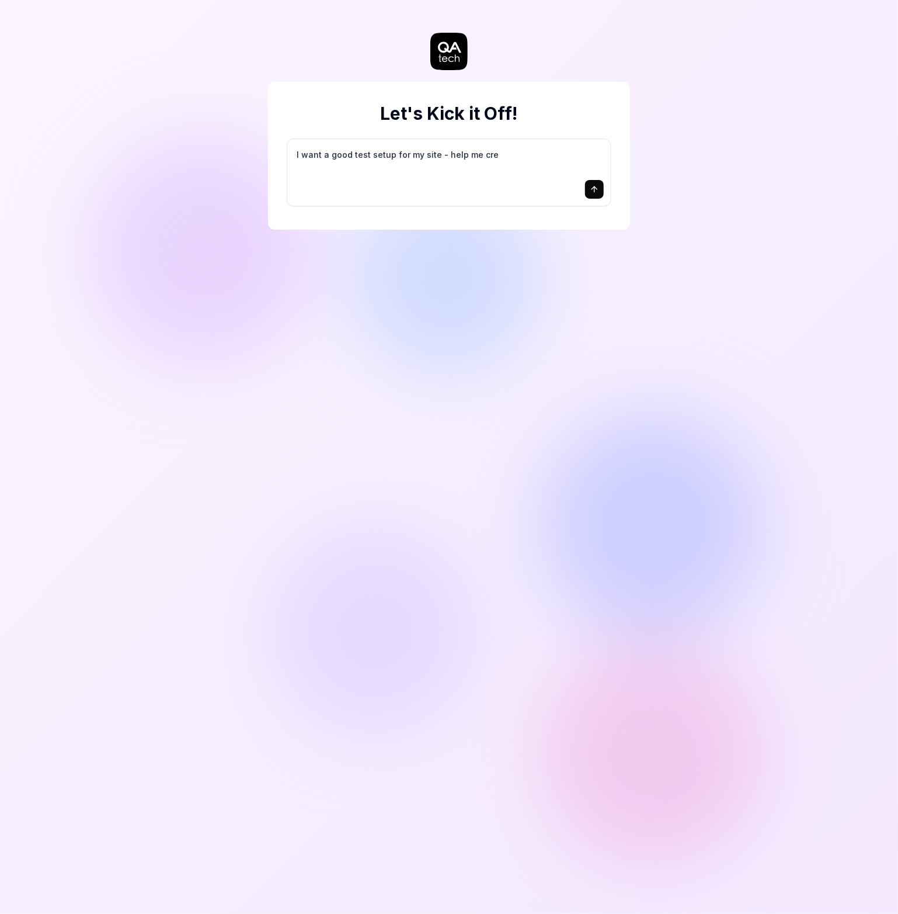
type textarea "*"
type textarea "I want a good test setup for my site - help me crea"
type textarea "*"
type textarea "I want a good test setup for my site - help me creat"
type textarea "*"
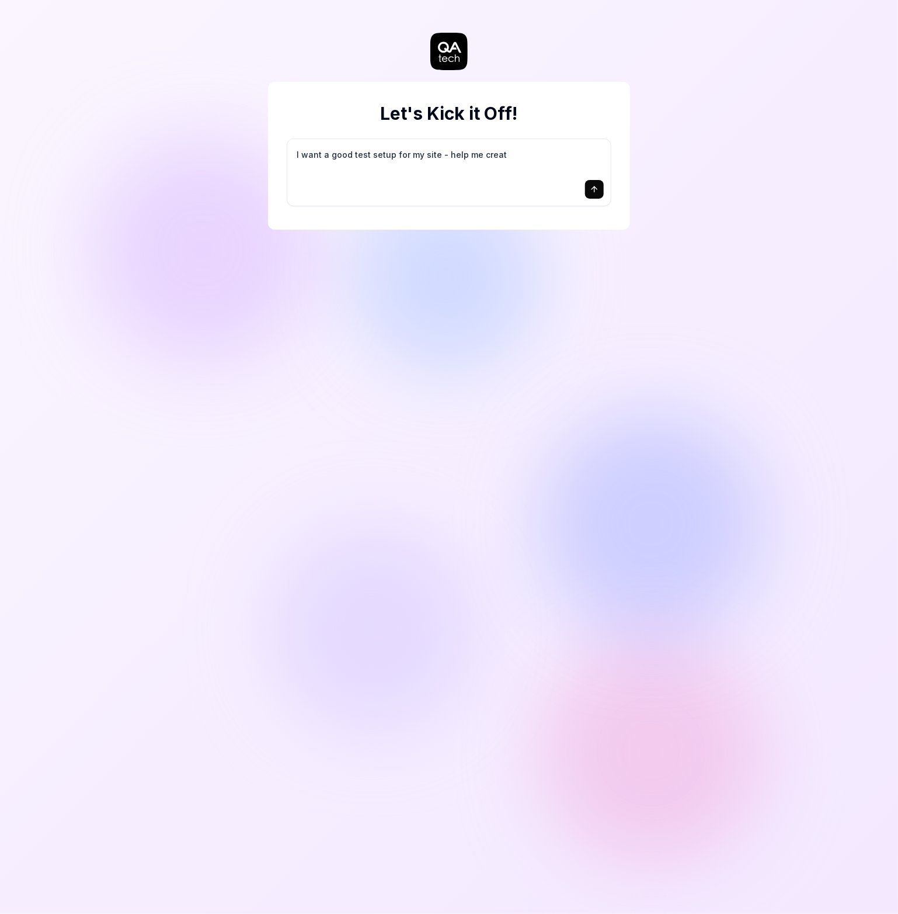
type textarea "I want a good test setup for my site - help me create"
type textarea "*"
type textarea "I want a good test setup for my site - help me create"
type textarea "*"
type textarea "I want a good test setup for my site - help me create t"
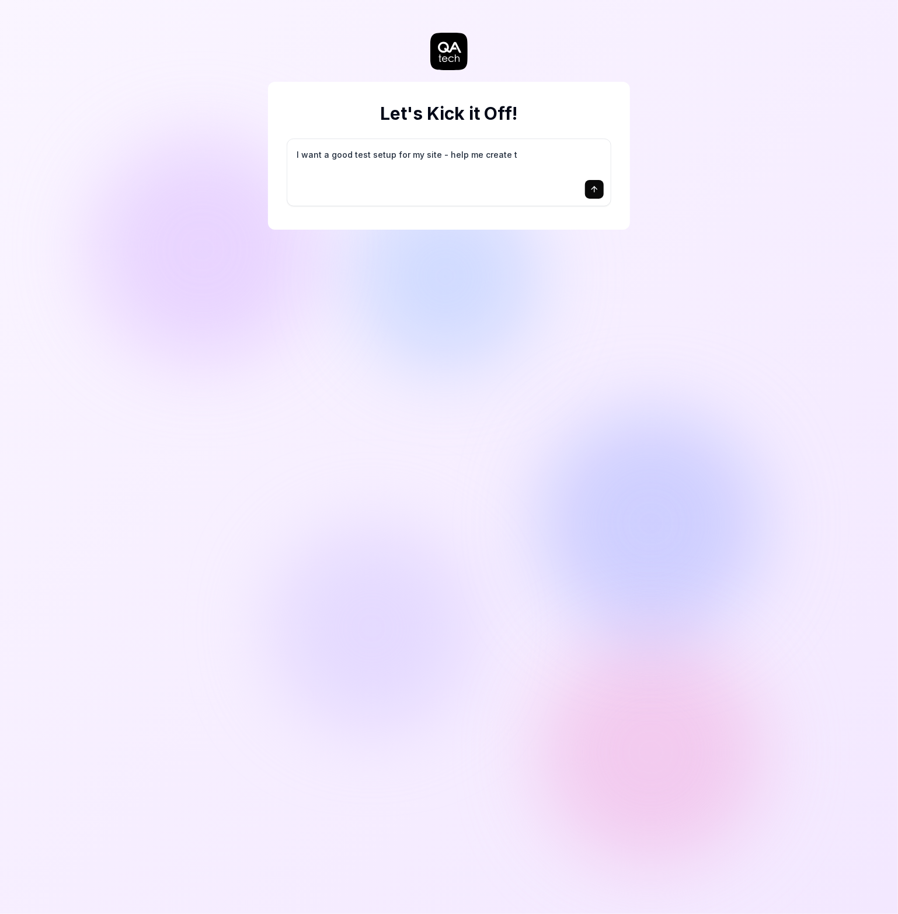
type textarea "*"
type textarea "I want a good test setup for my site - help me create th"
type textarea "*"
type textarea "I want a good test setup for my site - help me create the"
type textarea "*"
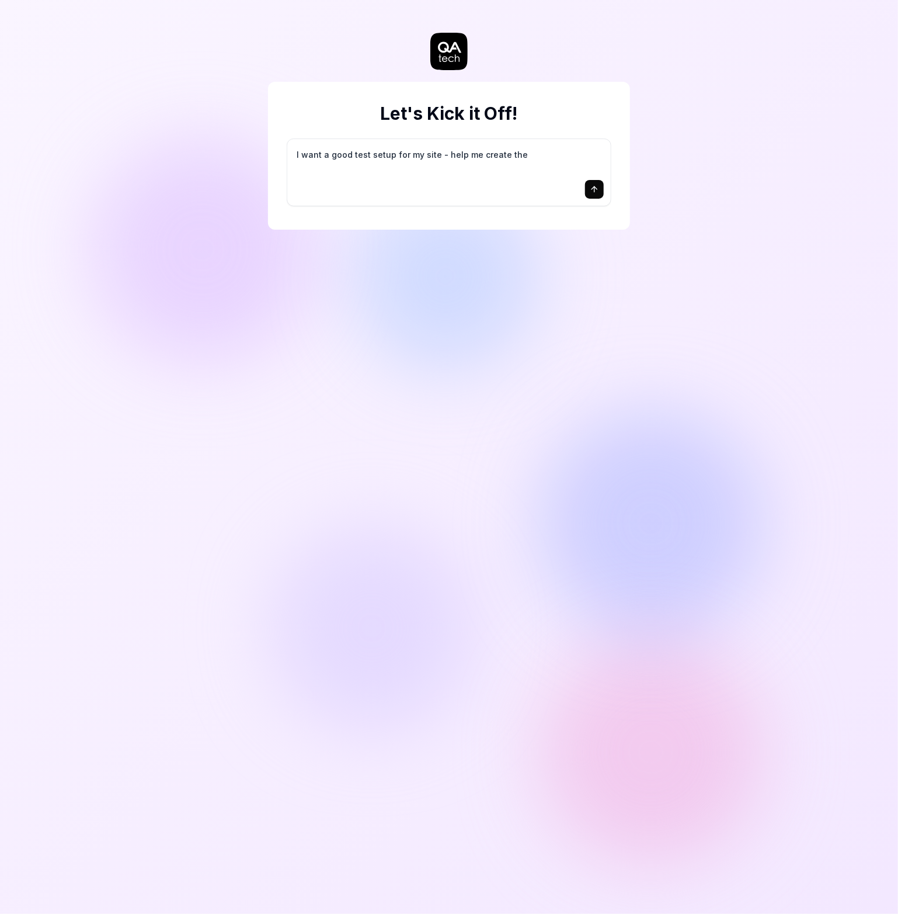
type textarea "I want a good test setup for my site - help me create the"
type textarea "*"
type textarea "I want a good test setup for my site - help me create the f"
type textarea "*"
type textarea "I want a good test setup for my site - help me create the fi"
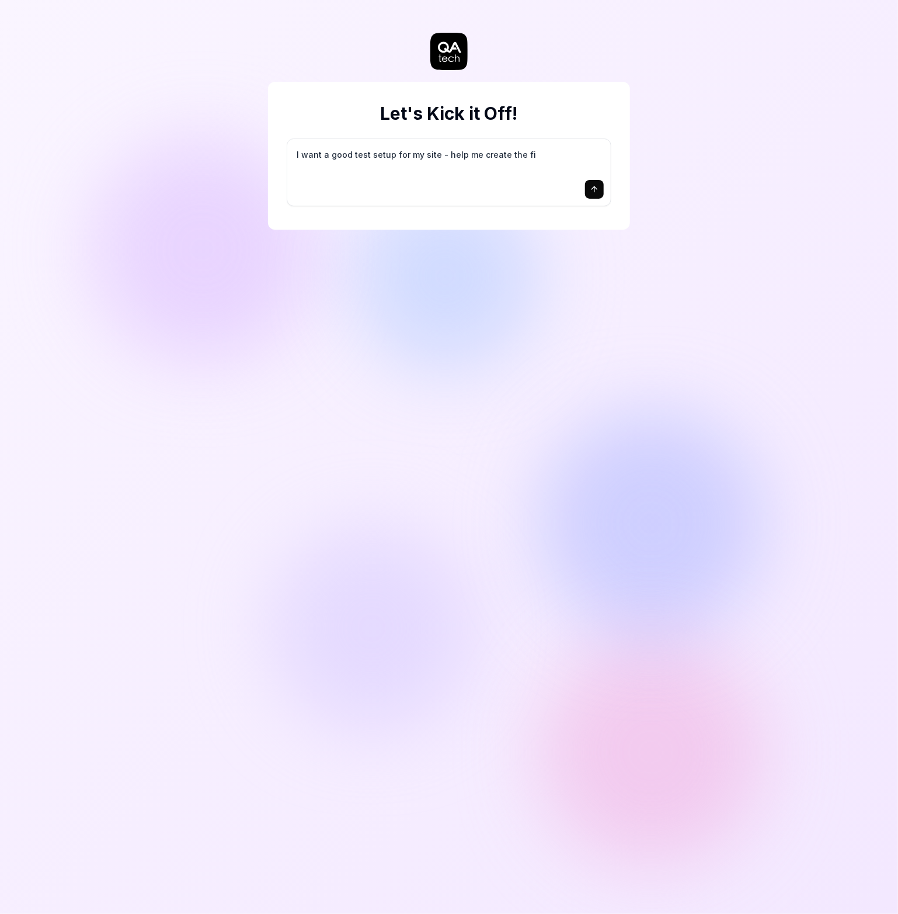
type textarea "*"
type textarea "I want a good test setup for my site - help me create the fir"
type textarea "*"
type textarea "I want a good test setup for my site - help me create the firs"
type textarea "*"
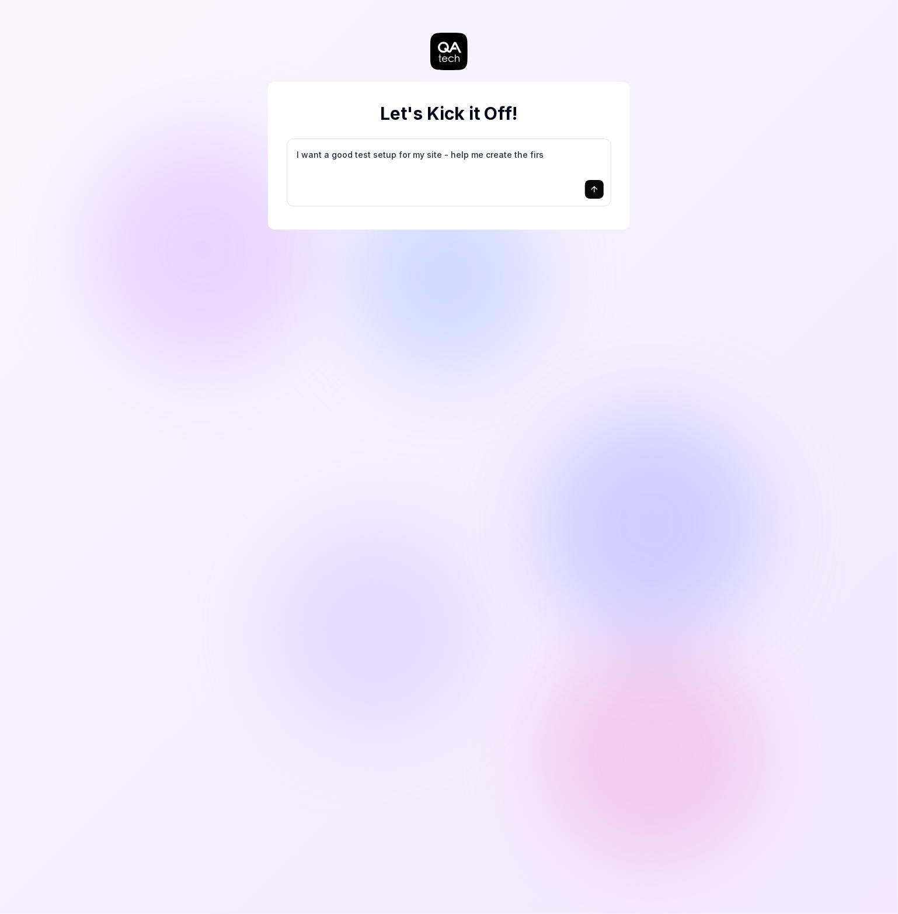
type textarea "I want a good test setup for my site - help me create the first"
type textarea "*"
type textarea "I want a good test setup for my site - help me create the first"
type textarea "*"
type textarea "I want a good test setup for my site - help me create the first 3"
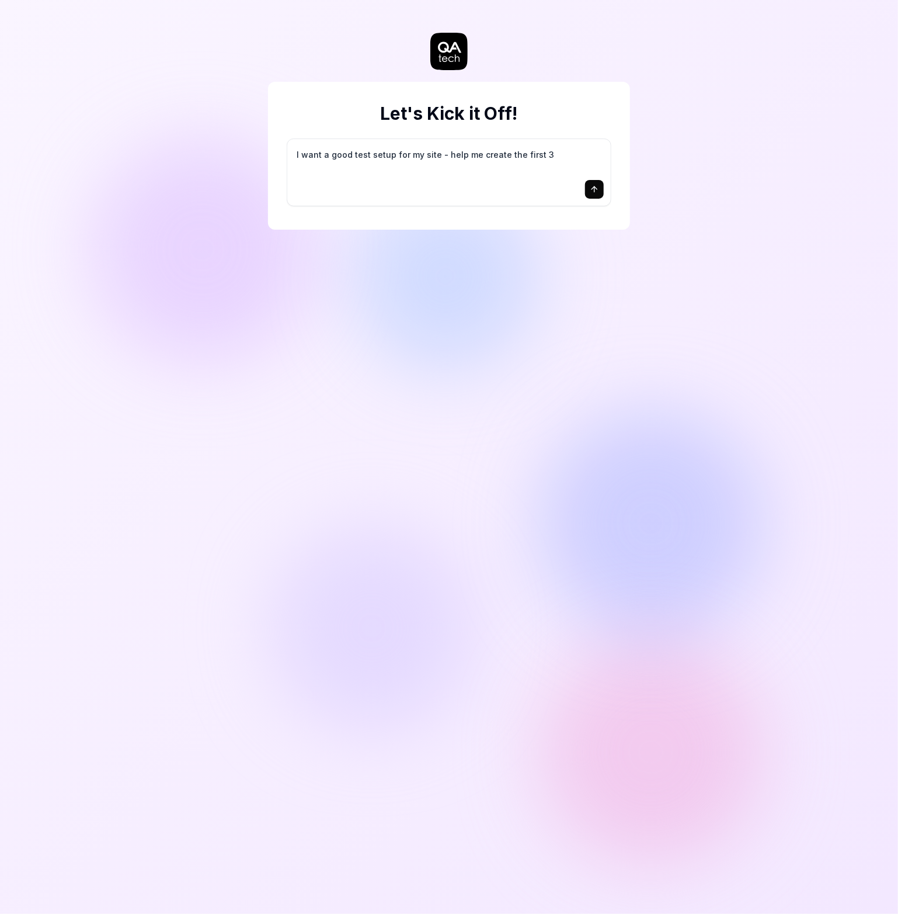
type textarea "*"
type textarea "I want a good test setup for my site - help me create the first 3-"
type textarea "*"
type textarea "I want a good test setup for my site - help me create the first 3-5"
type textarea "*"
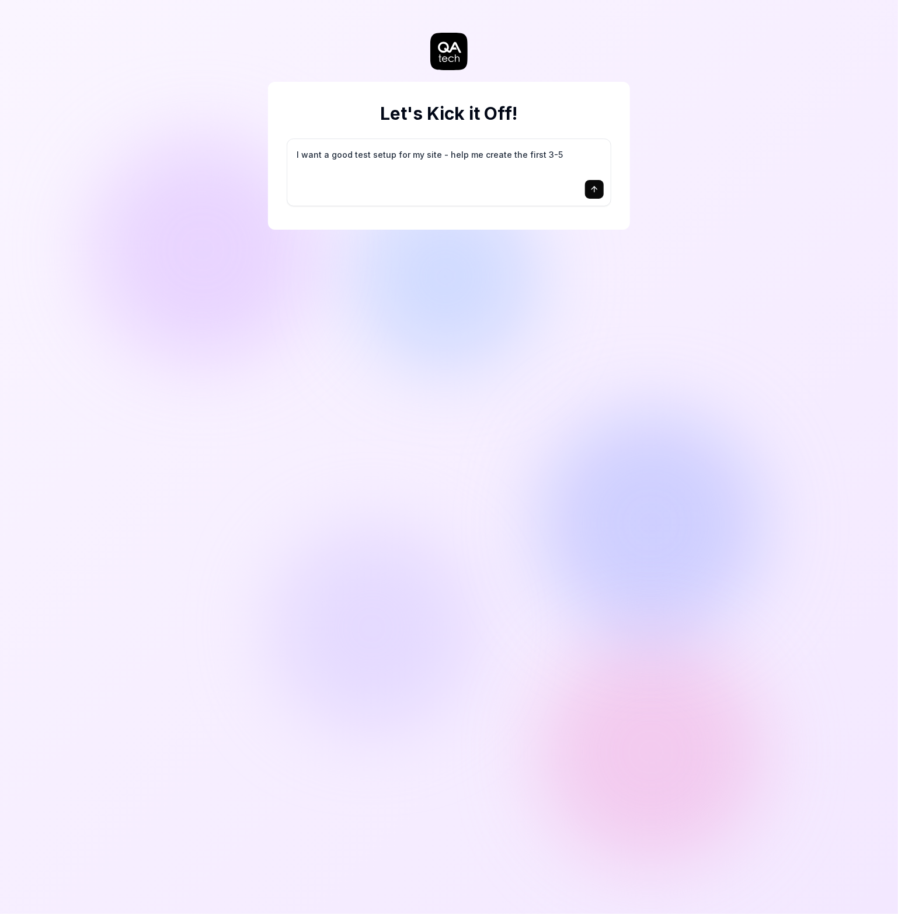
type textarea "I want a good test setup for my site - help me create the first 3-5"
type textarea "*"
type textarea "I want a good test setup for my site - help me create the first 3-5 t"
type textarea "*"
type textarea "I want a good test setup for my site - help me create the first 3-5 te"
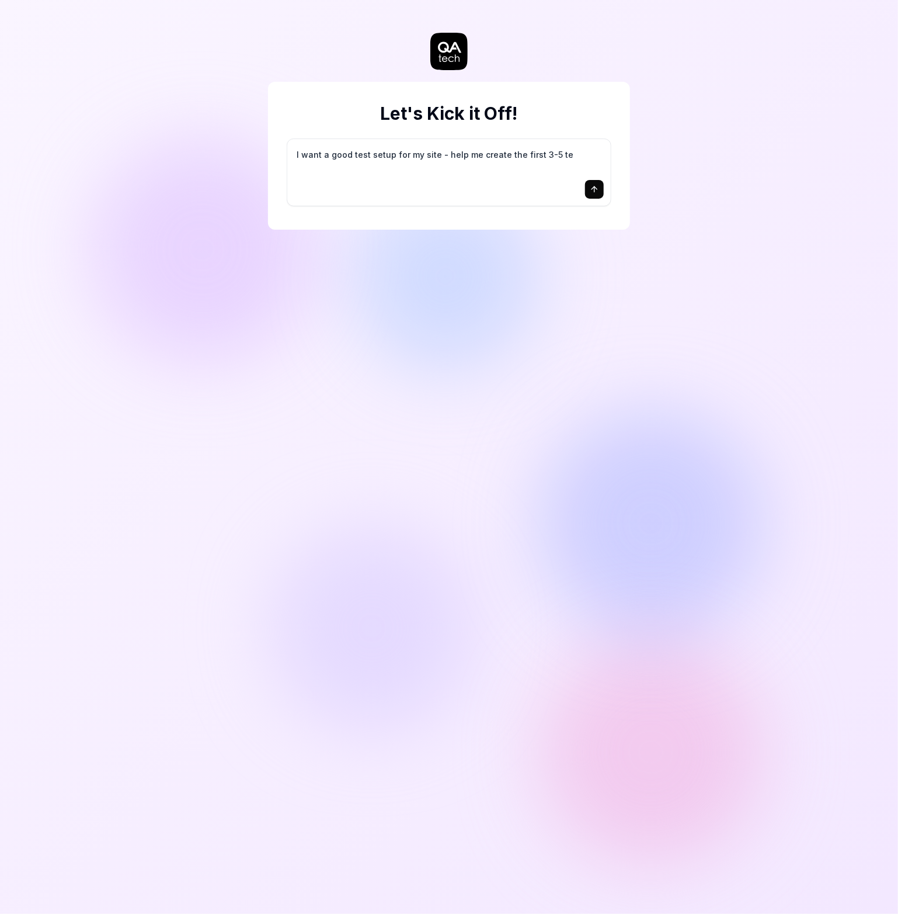
type textarea "*"
type textarea "I want a good test setup for my site - help me create the first 3-5 tes"
type textarea "*"
type textarea "I want a good test setup for my site - help me create the first 3-5 test"
type textarea "*"
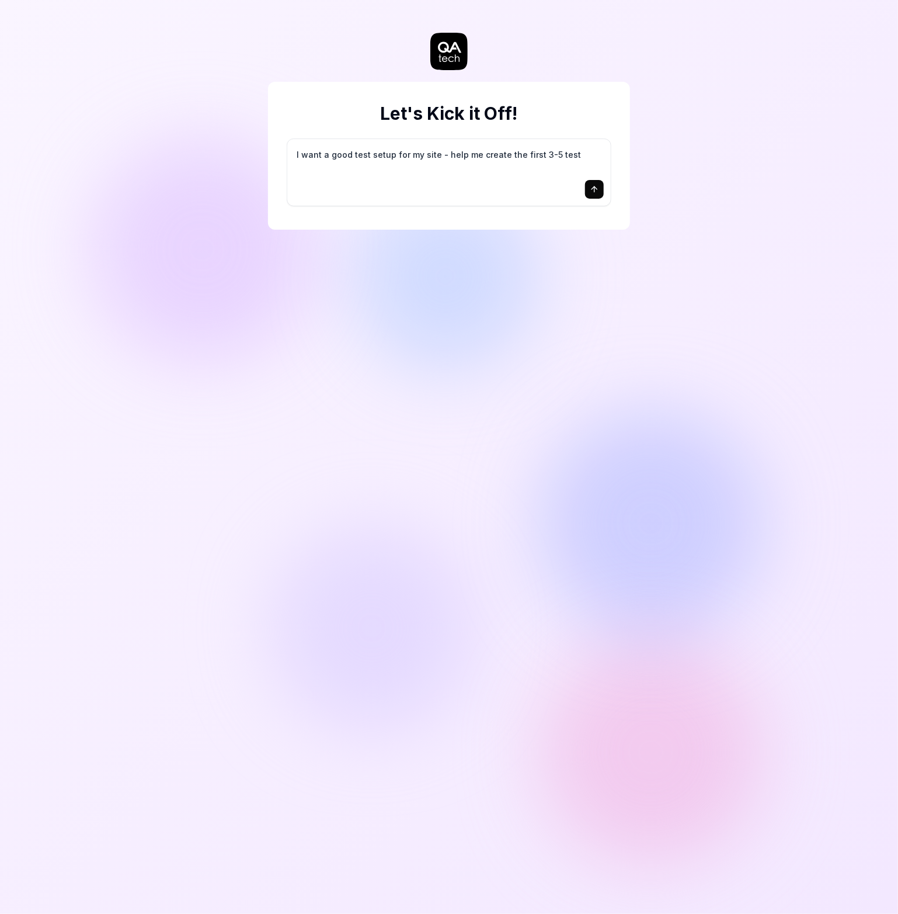
type textarea "I want a good test setup for my site - help me create the first 3-5 test"
type textarea "*"
type textarea "I want a good test setup for my site - help me create the first 3-5 test c"
type textarea "*"
type textarea "I want a good test setup for my site - help me create the first 3-5 test ca"
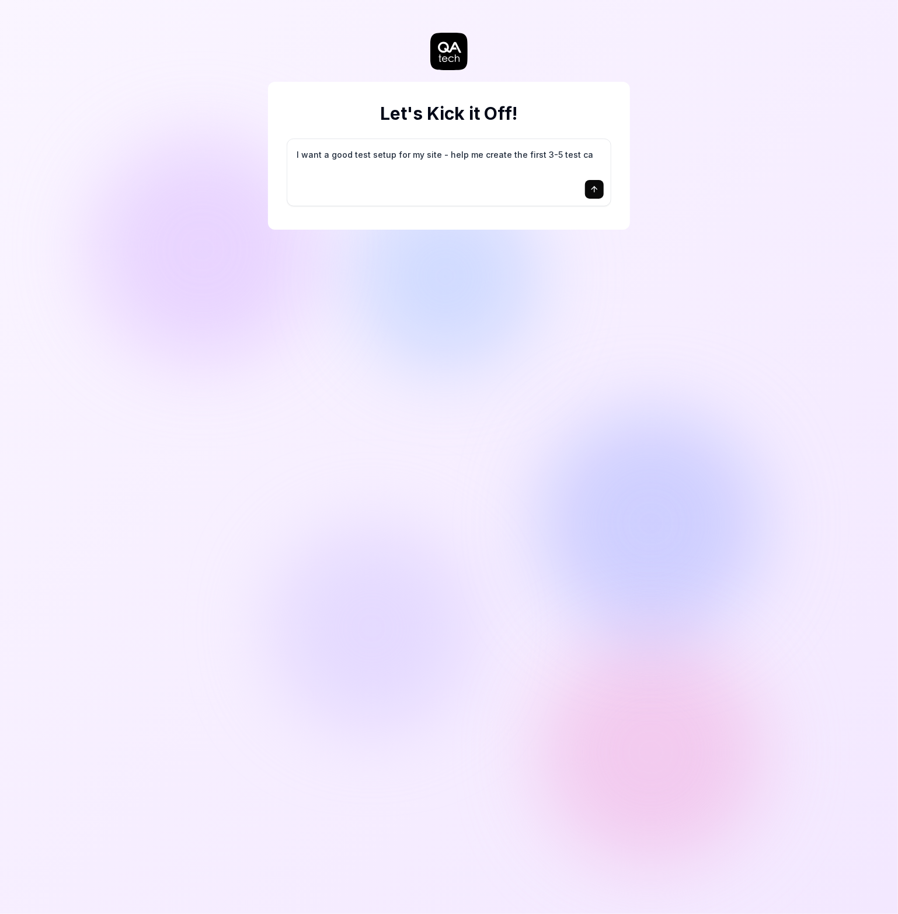
type textarea "*"
type textarea "I want a good test setup for my site - help me create the first 3-5 test cas"
type textarea "*"
type textarea "I want a good test setup for my site - help me create the first 3-5 test case"
type textarea "*"
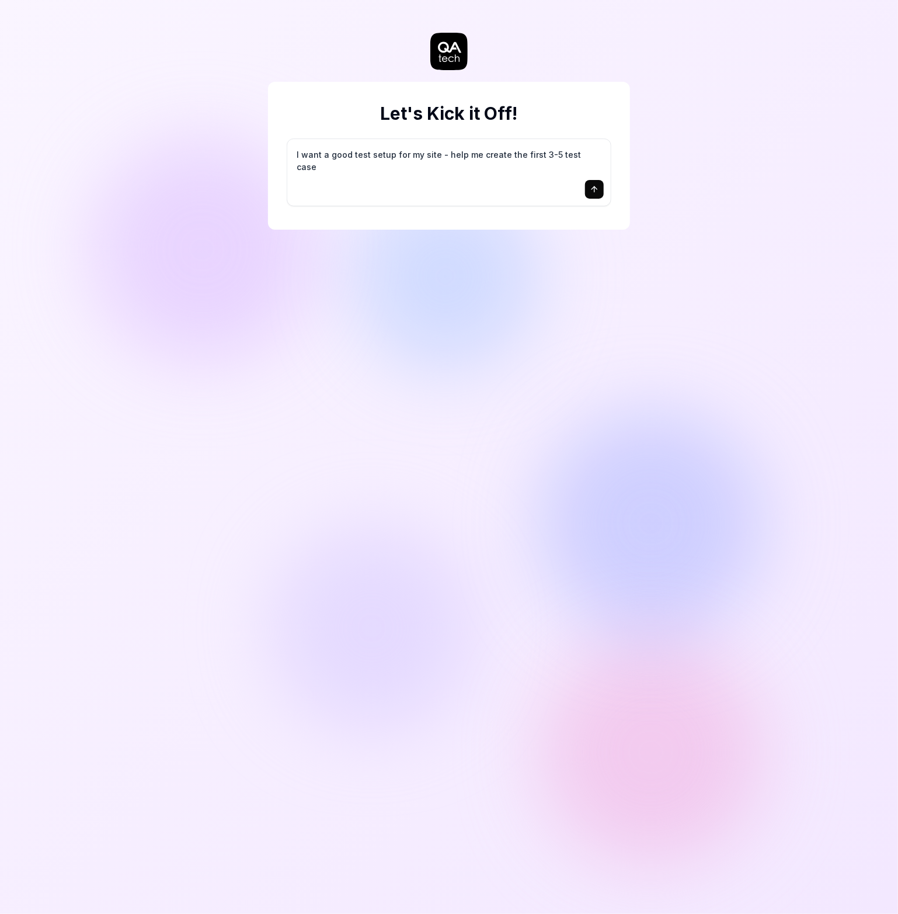
type textarea "I want a good test setup for my site - help me create the first 3-5 test cases"
click at [598, 193] on icon "submit" at bounding box center [594, 189] width 9 height 9
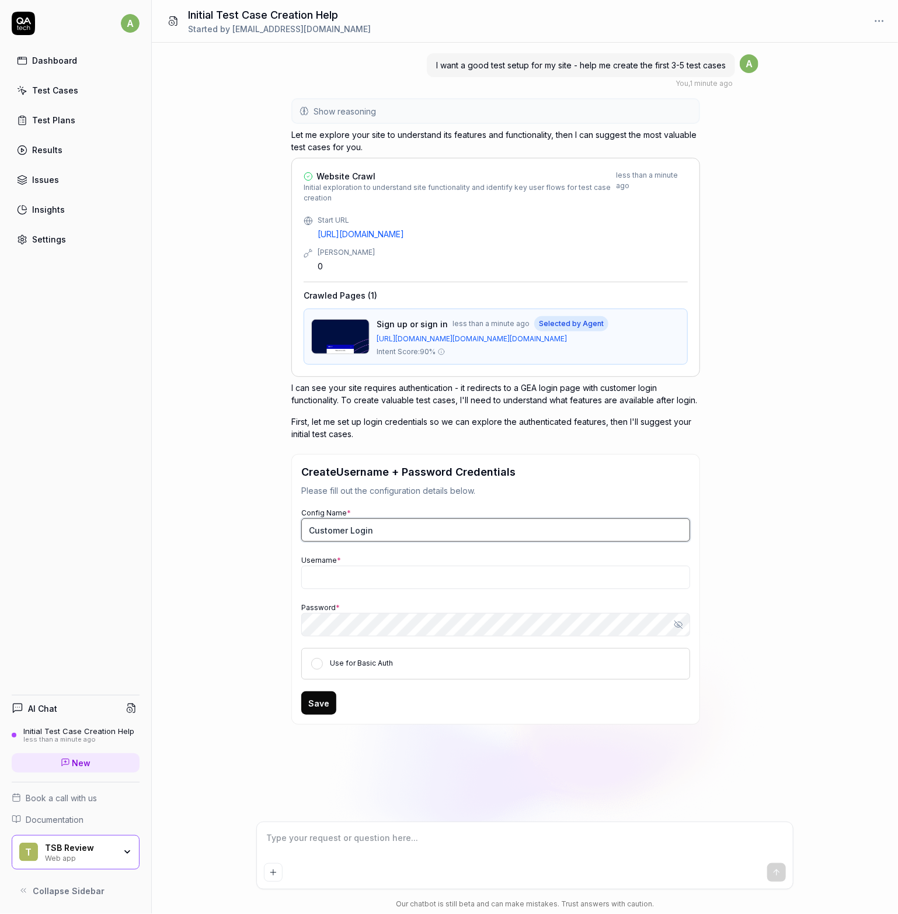
click at [395, 534] on input "Customer Login" at bounding box center [495, 529] width 389 height 23
click at [359, 577] on div "Config Name * Customer Login Username * Password * Show password Use for Basic …" at bounding box center [495, 592] width 389 height 173
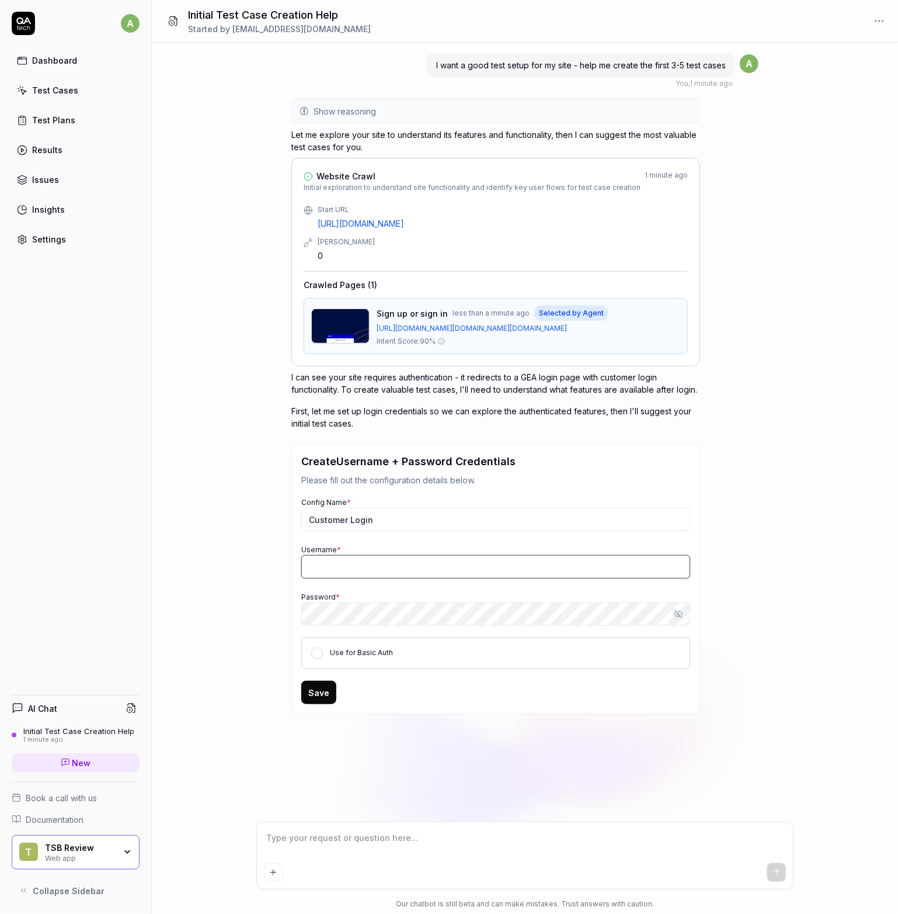
type textarea "*"
click at [412, 565] on input "Username *" at bounding box center [495, 566] width 389 height 23
paste input "[EMAIL_ADDRESS][DOMAIN_NAME]"
type input "[EMAIL_ADDRESS][DOMAIN_NAME]"
type textarea "*"
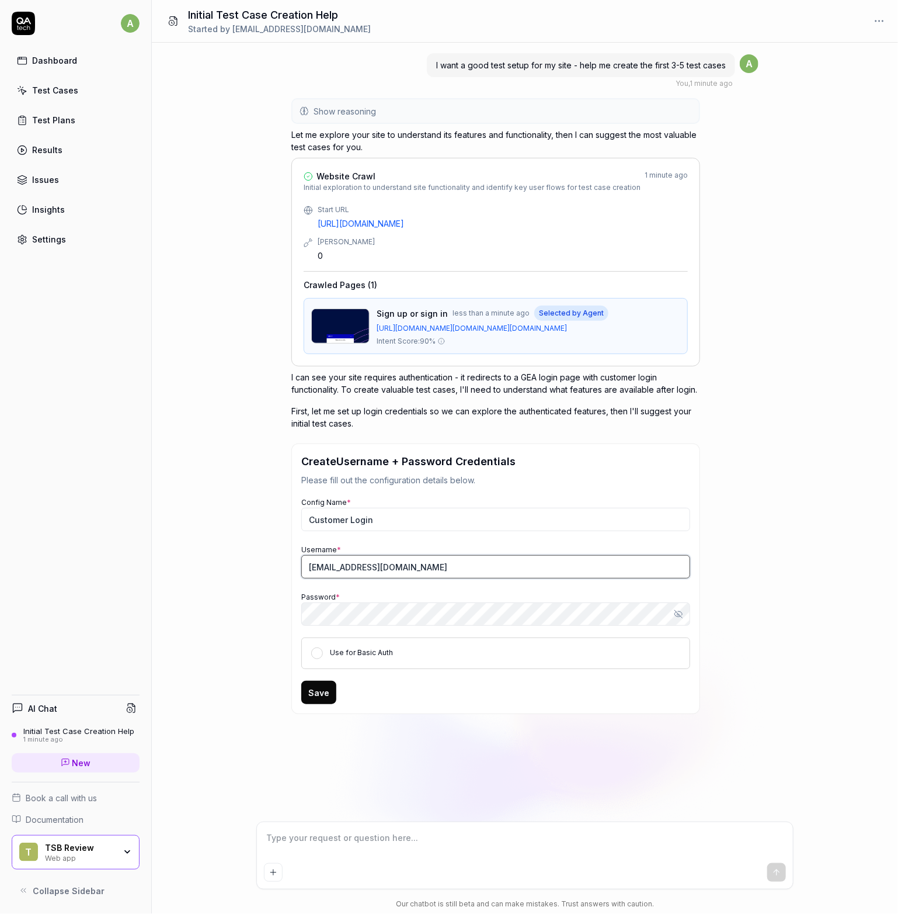
type input "[EMAIL_ADDRESS][DOMAIN_NAME]"
click at [320, 651] on button "Use for Basic Auth" at bounding box center [317, 653] width 12 height 12
click at [759, 629] on div "I want a good test setup for my site - help me create the first 3-5 test cases …" at bounding box center [525, 432] width 746 height 779
click at [327, 686] on button "Save" at bounding box center [318, 691] width 35 height 23
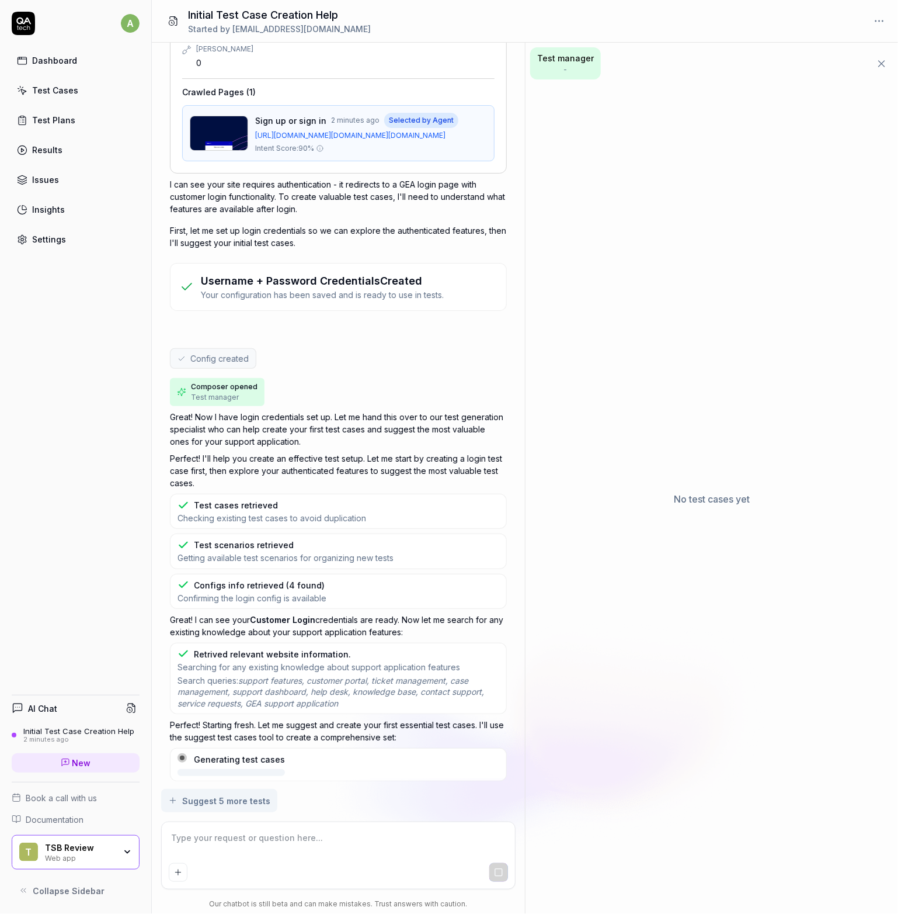
scroll to position [231, 0]
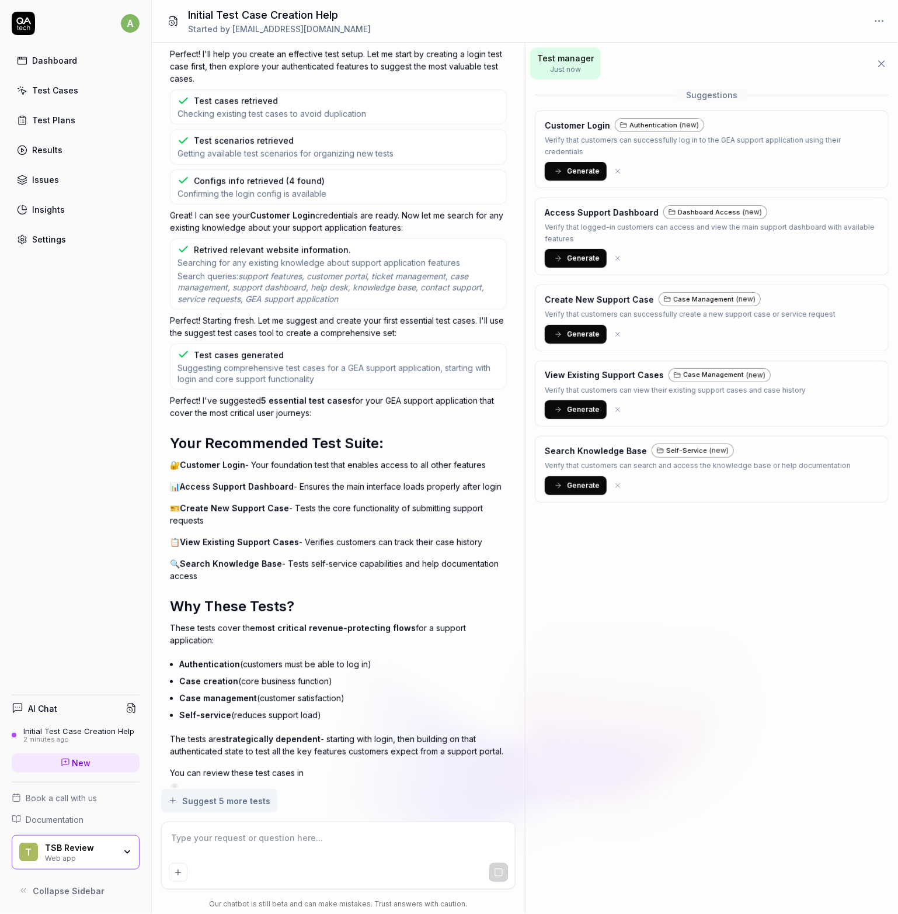
click at [582, 166] on span "Generate" at bounding box center [583, 171] width 33 height 11
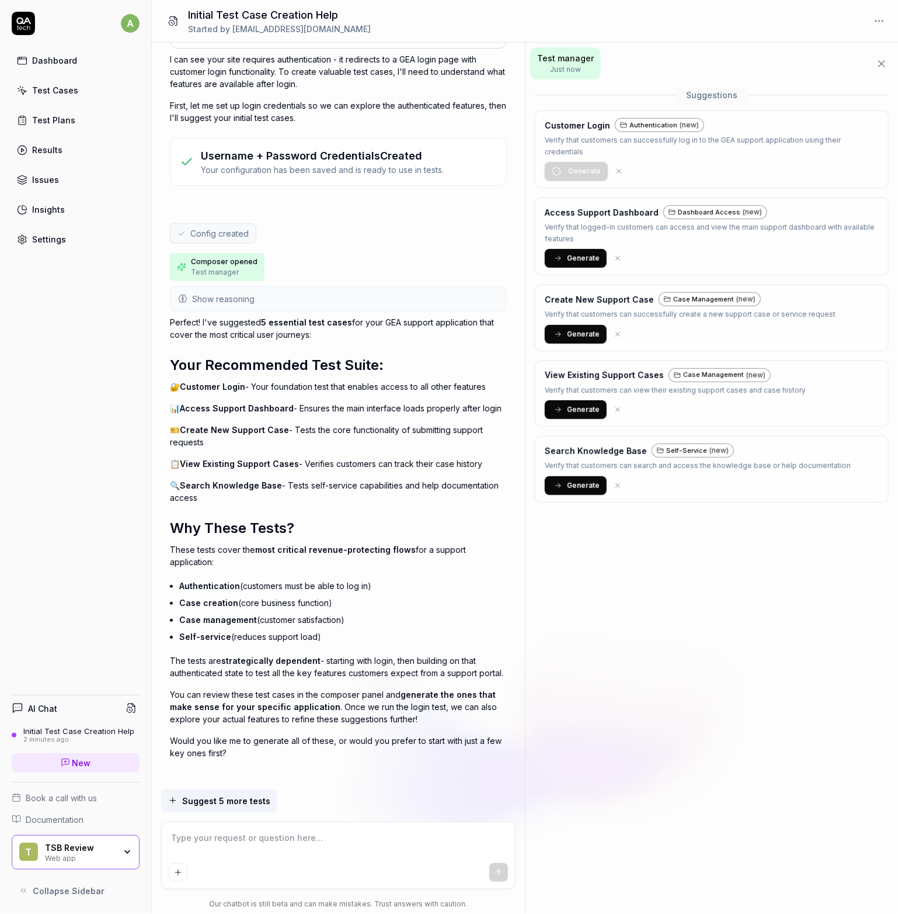
scroll to position [324, 0]
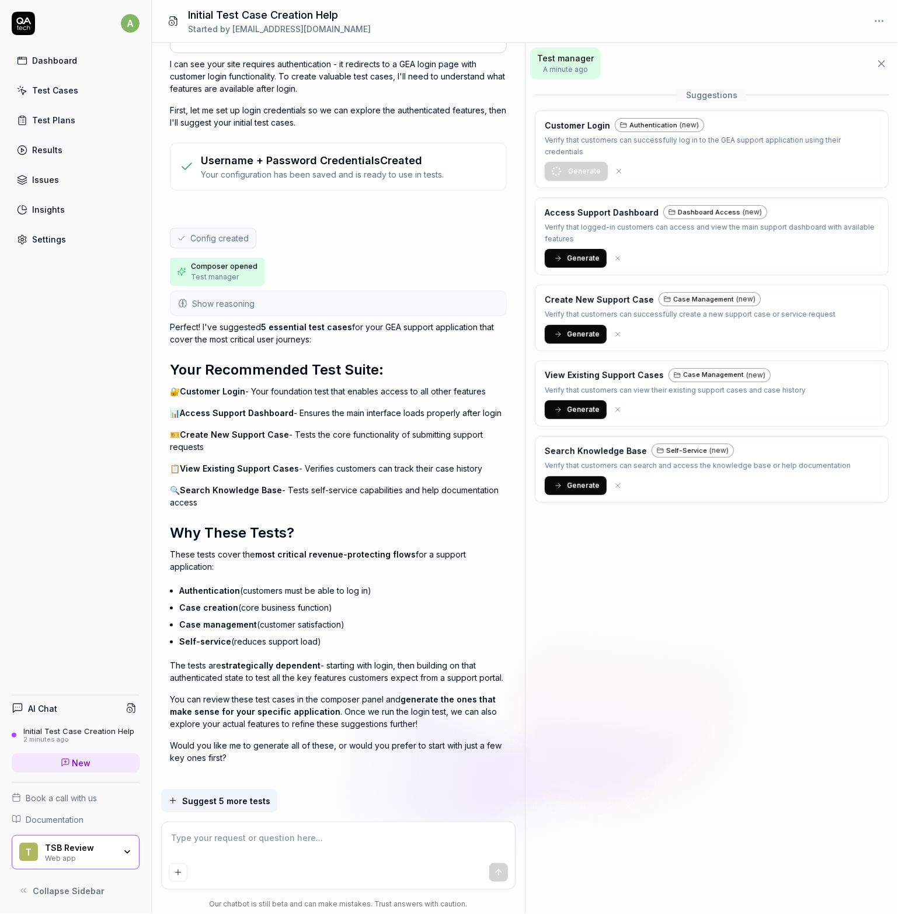
click at [584, 253] on span "Generate" at bounding box center [583, 258] width 33 height 11
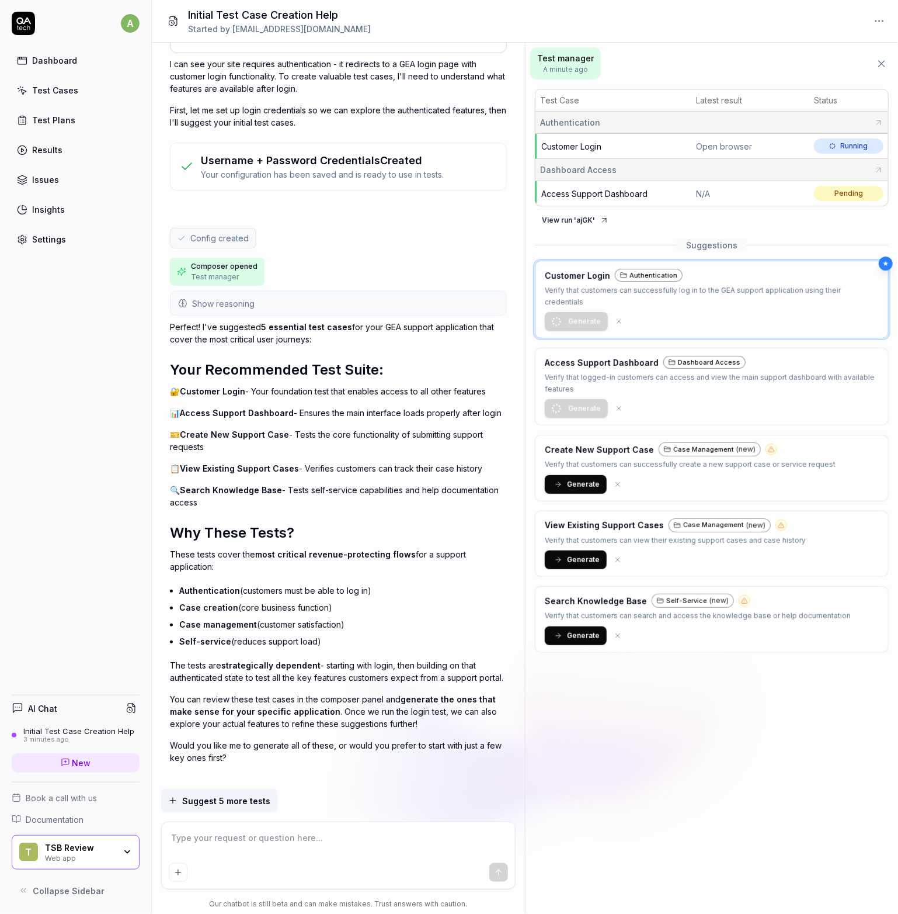
click at [574, 222] on button "View run ' ajGK '" at bounding box center [575, 220] width 81 height 19
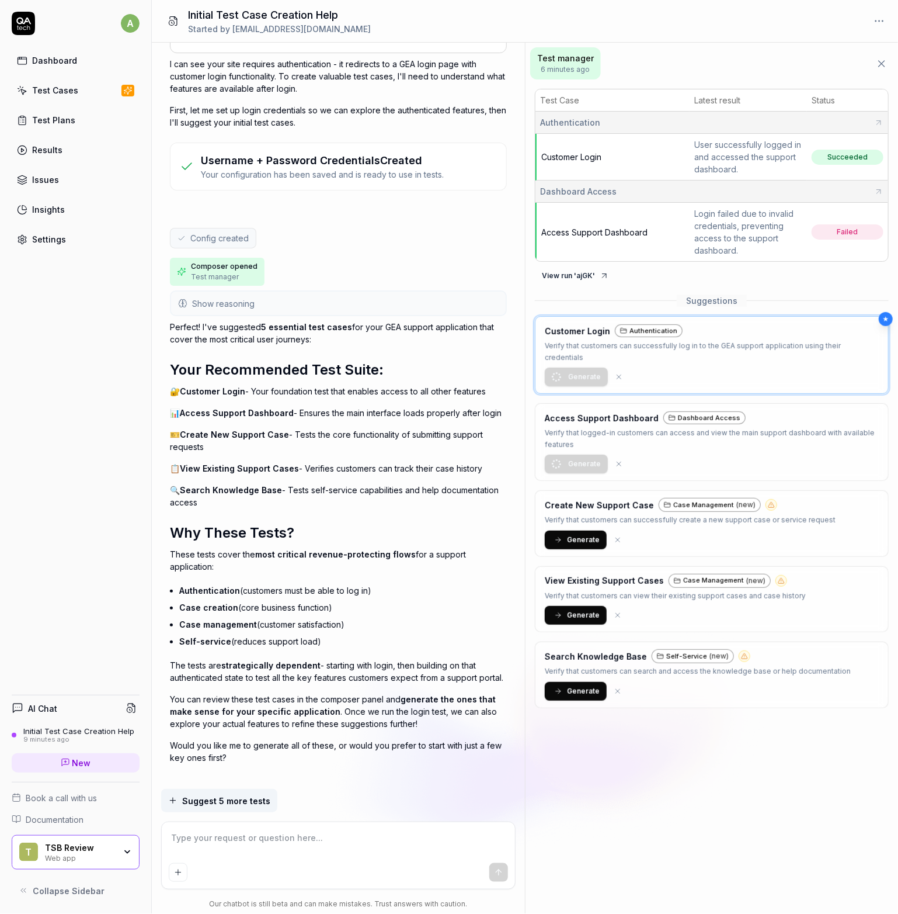
click at [54, 61] on div "Dashboard" at bounding box center [54, 60] width 45 height 12
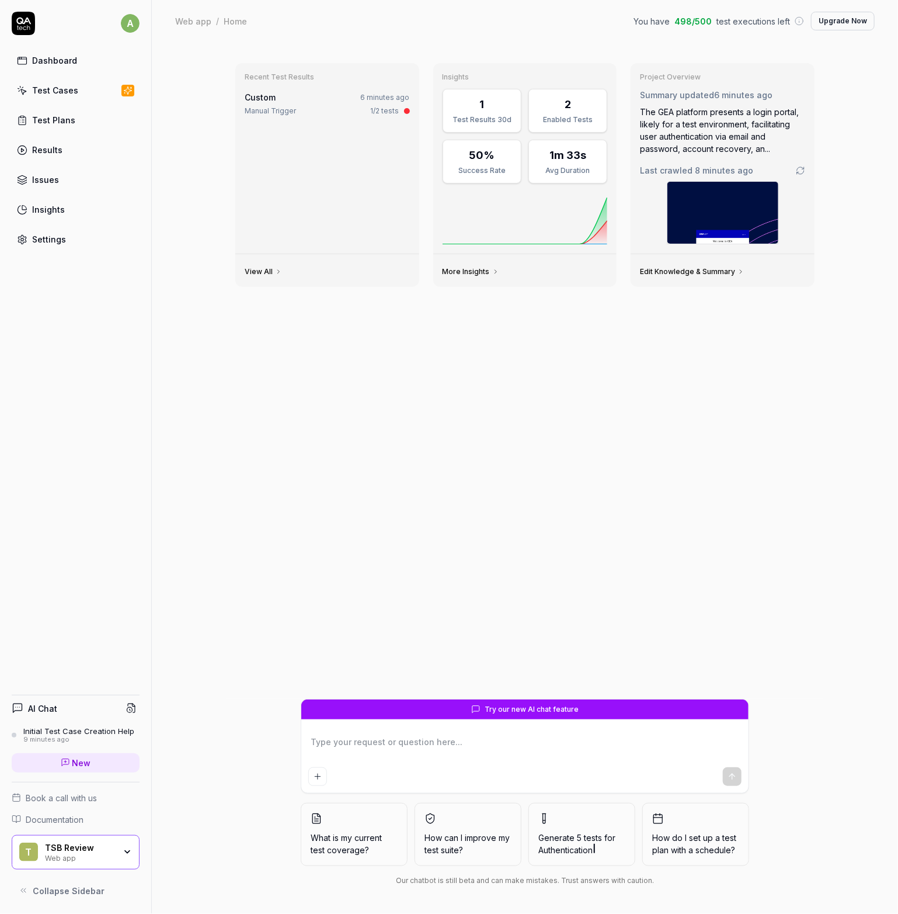
click at [89, 127] on link "Test Plans" at bounding box center [76, 120] width 128 height 23
click at [65, 96] on link "Test Cases" at bounding box center [76, 90] width 128 height 23
click at [65, 94] on div "Test Cases" at bounding box center [55, 90] width 46 height 12
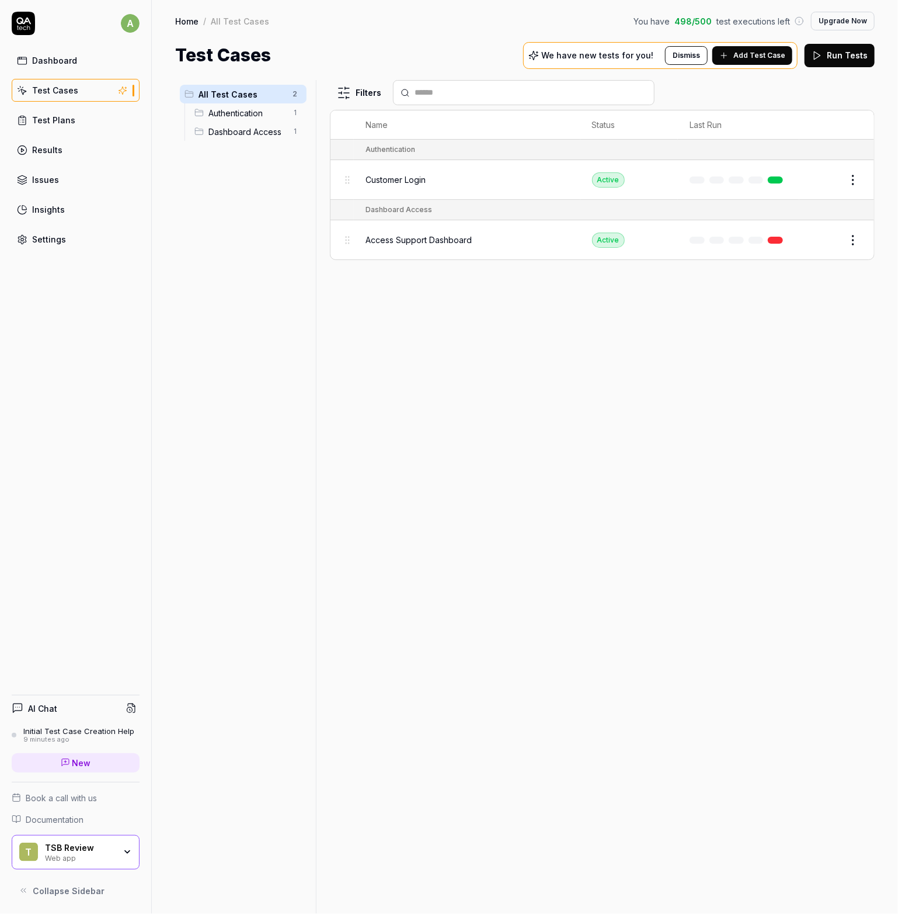
click at [409, 180] on span "Customer Login" at bounding box center [396, 179] width 60 height 12
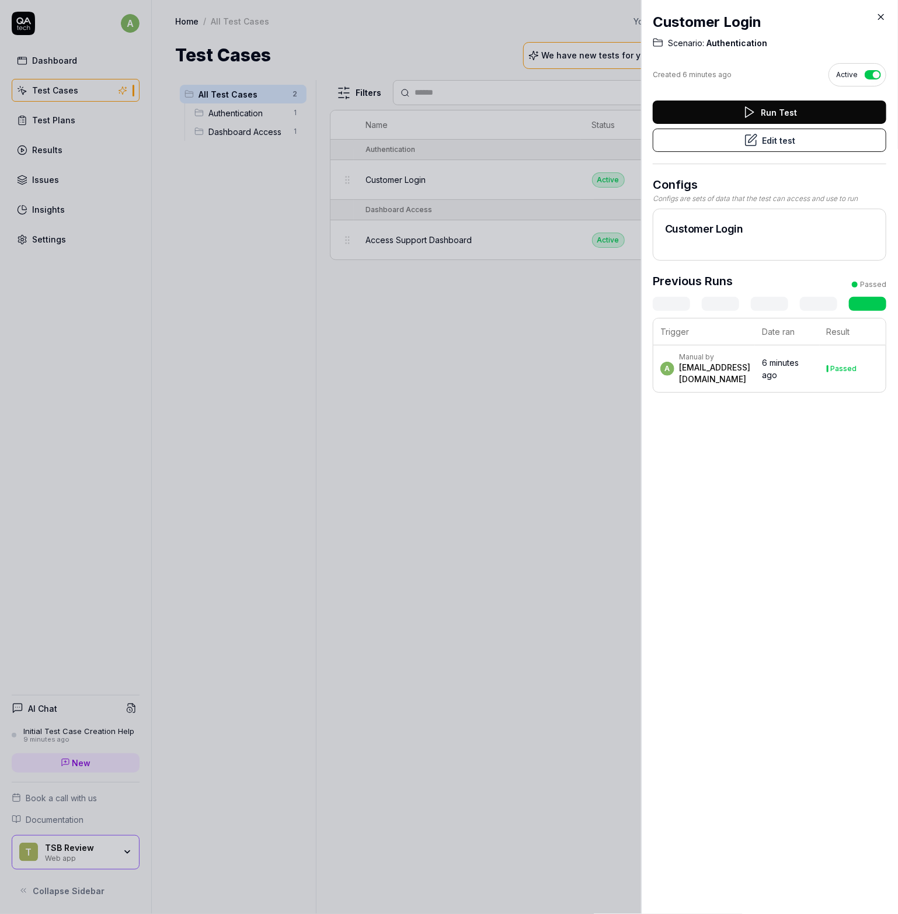
click at [760, 149] on button "Edit test" at bounding box center [770, 140] width 234 height 23
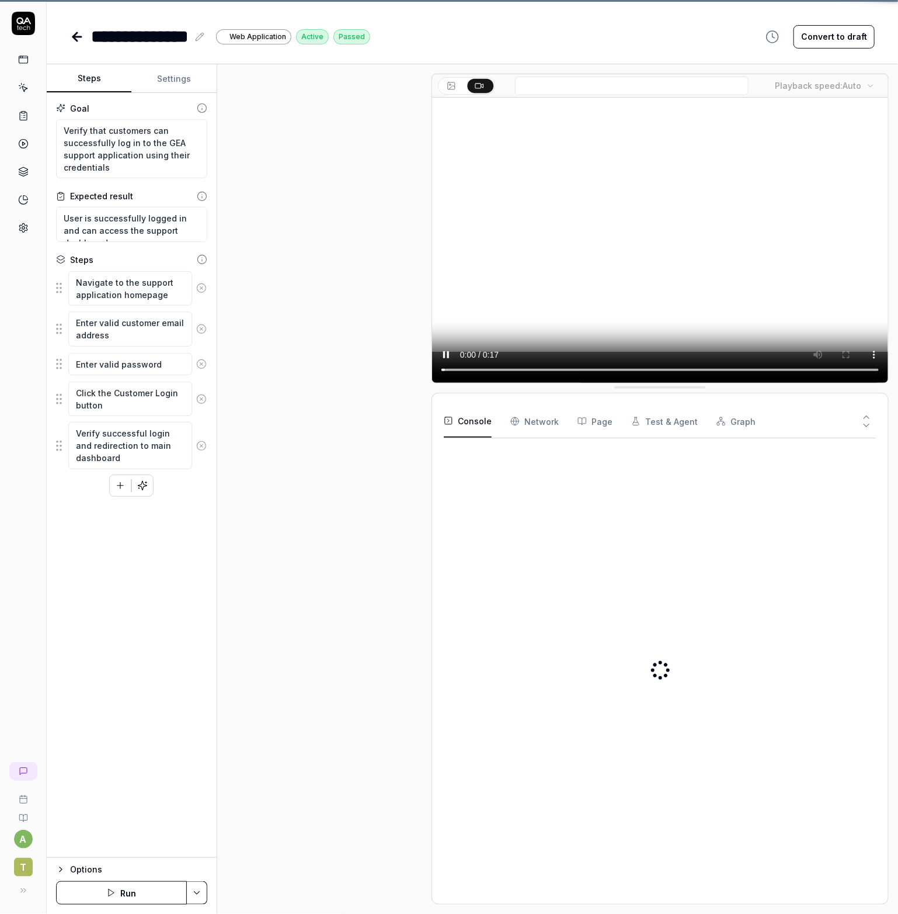
click at [762, 142] on video at bounding box center [660, 240] width 456 height 285
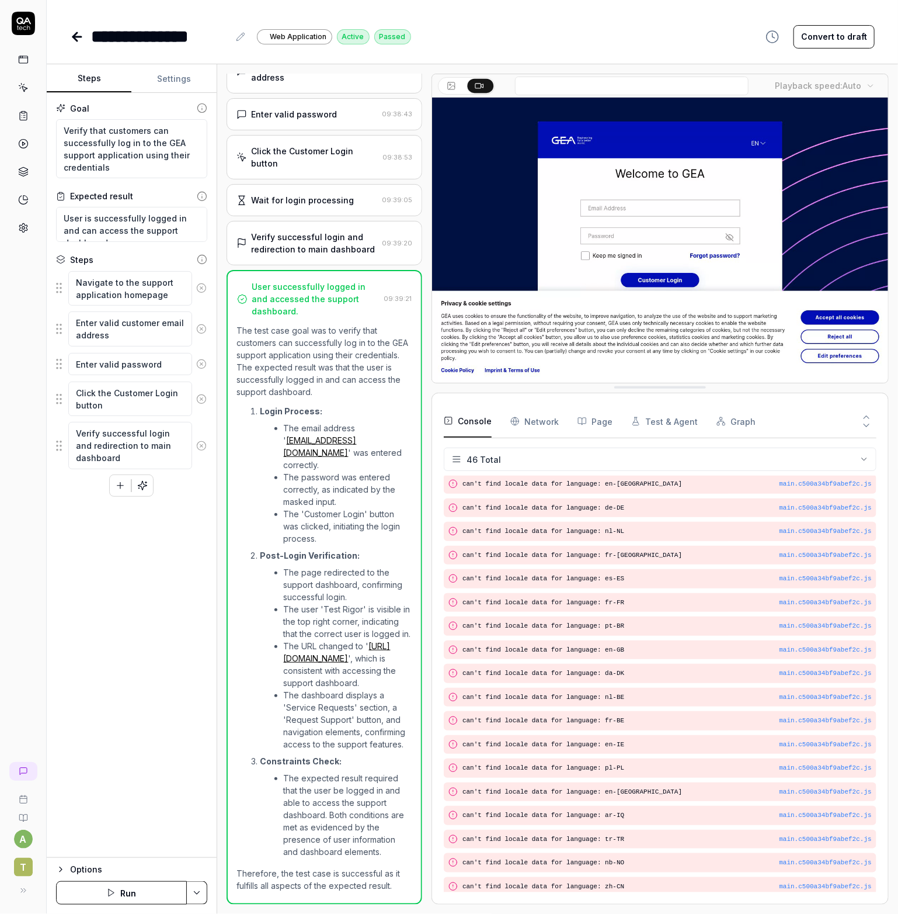
scroll to position [666, 0]
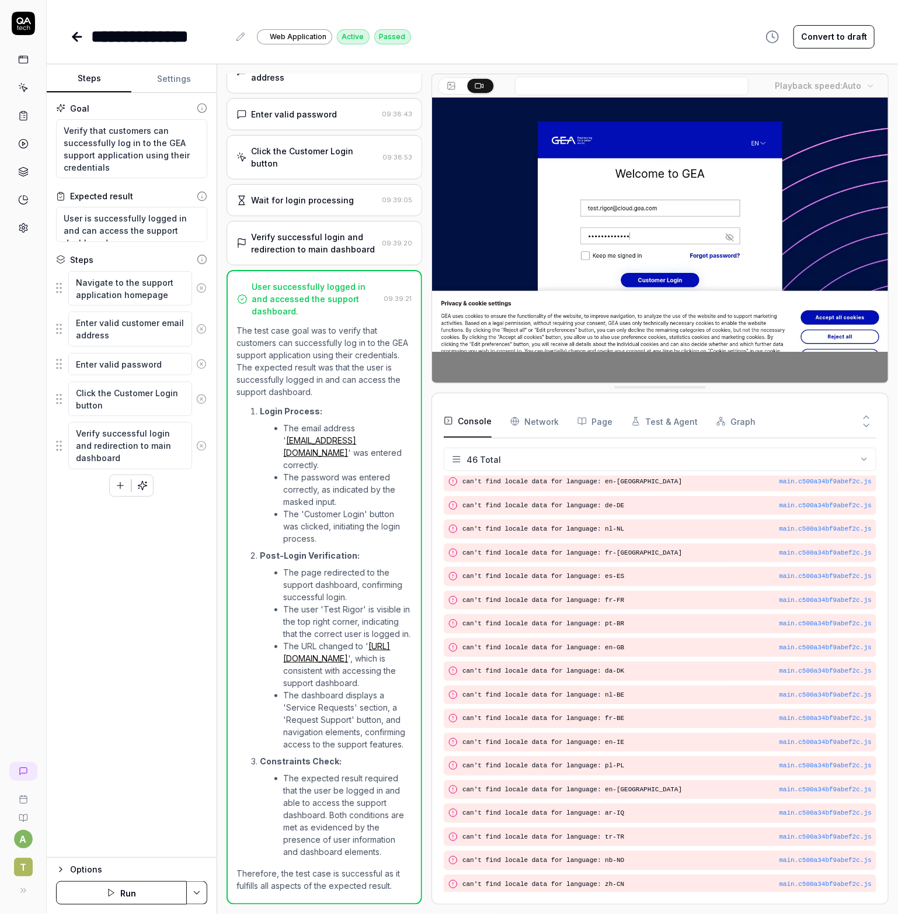
click at [311, 812] on li "The expected result required that the user be logged in and able to access the …" at bounding box center [348, 815] width 129 height 86
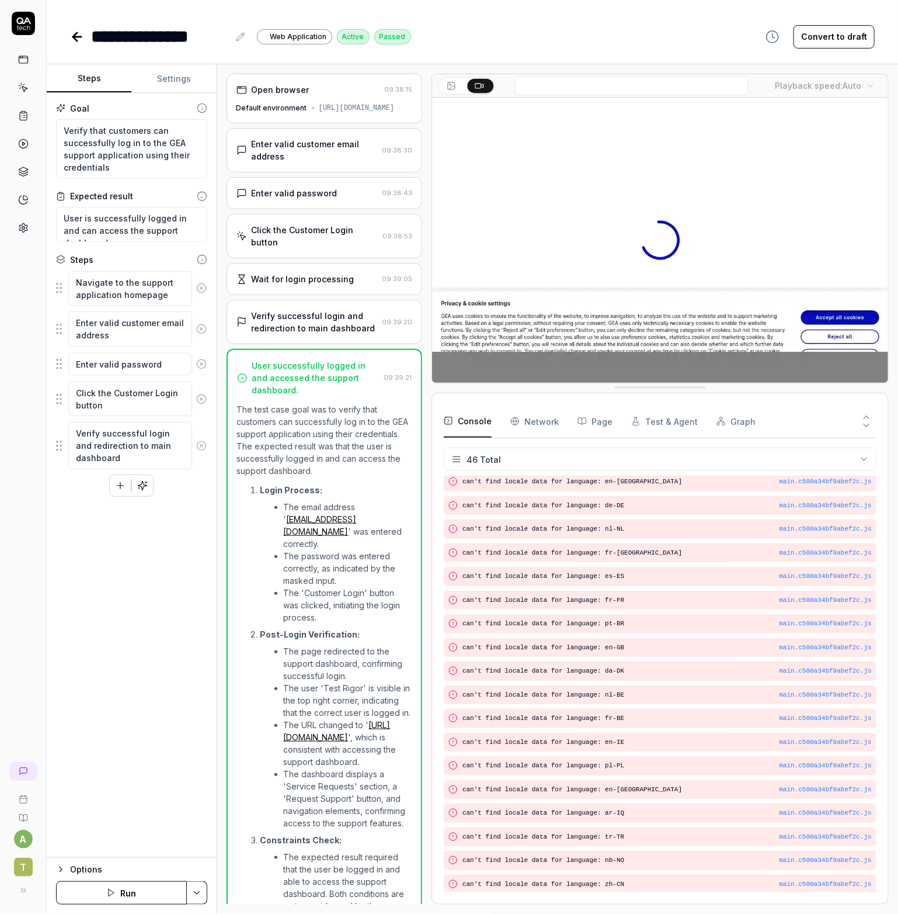
click at [327, 380] on div "User successfully logged in and accessed the support dashboard." at bounding box center [315, 377] width 127 height 37
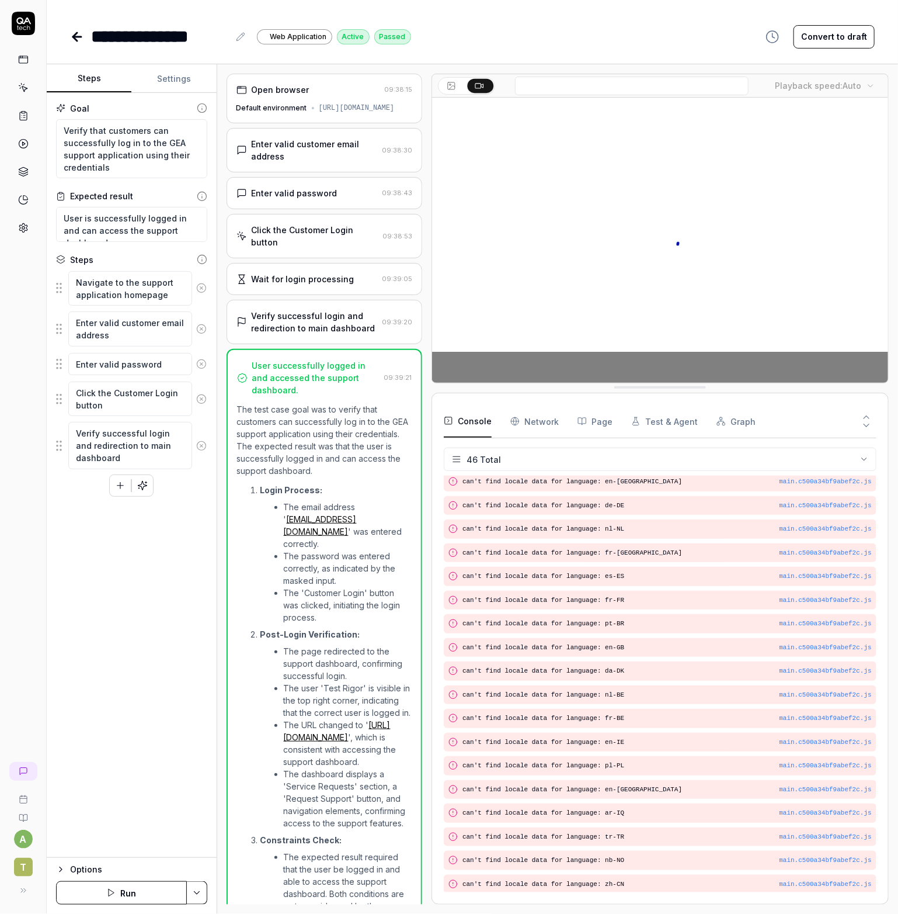
click at [312, 490] on ol "Login Process: The email address ' [EMAIL_ADDRESS][DOMAIN_NAME] ' was entered c…" at bounding box center [324, 711] width 175 height 464
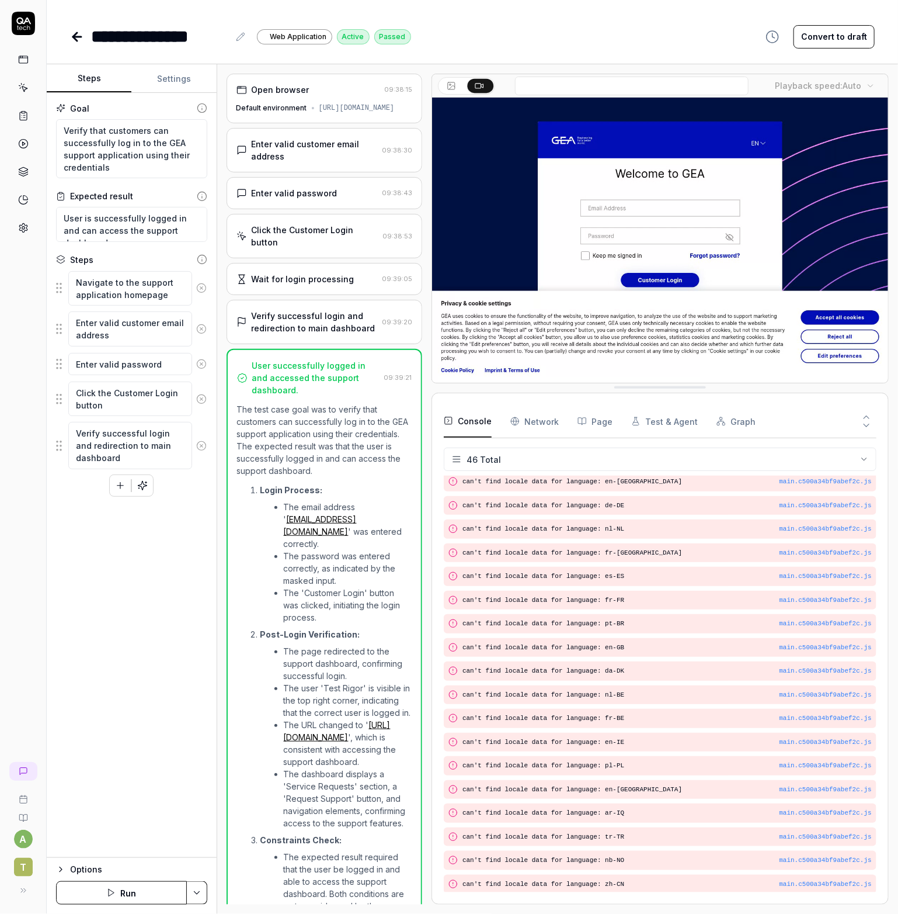
click at [322, 449] on p "The test case goal was to verify that customers can successfully log in to the …" at bounding box center [324, 440] width 175 height 74
click at [303, 593] on li "The 'Customer Login' button was clicked, initiating the login process." at bounding box center [348, 604] width 129 height 37
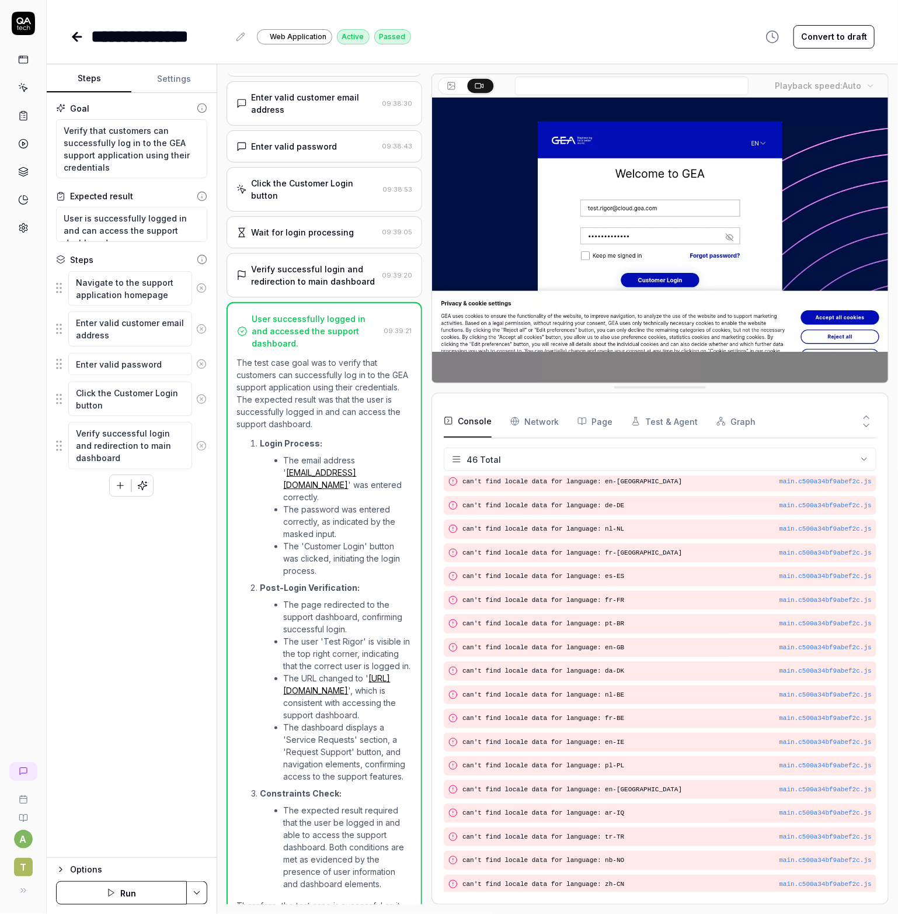
scroll to position [120, 0]
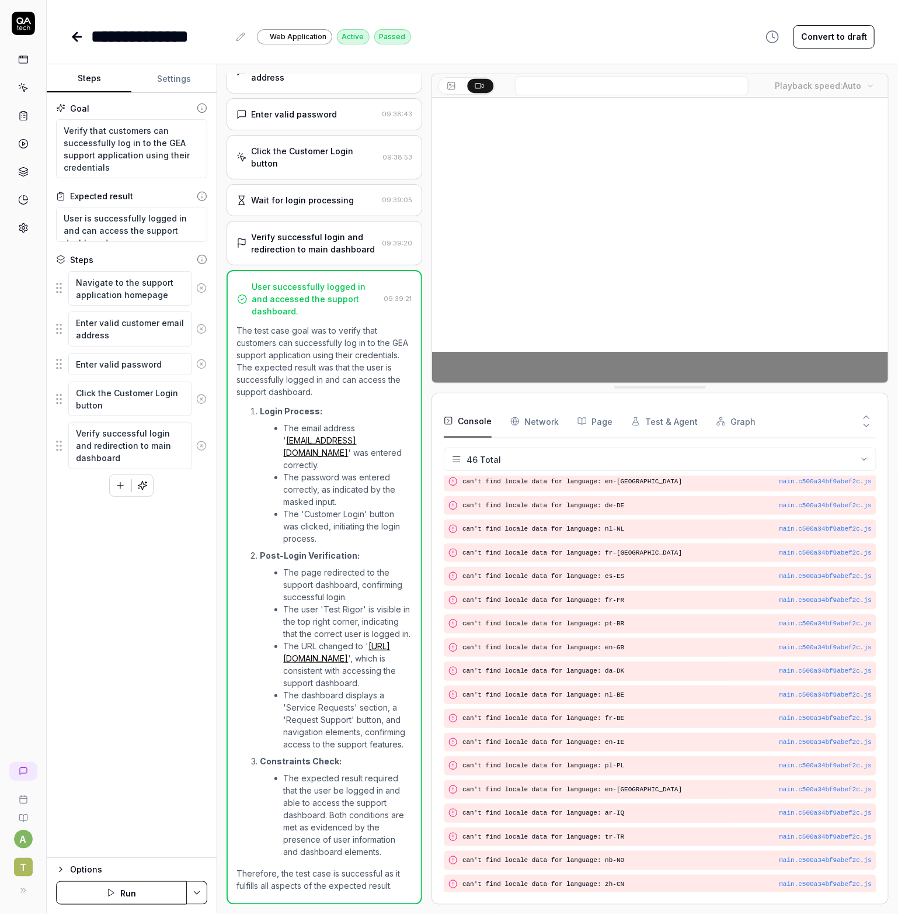
click at [316, 566] on li "The page redirected to the support dashboard, confirming successful login." at bounding box center [348, 584] width 129 height 37
click at [308, 605] on li "The user 'Test Rigor' is visible in the top right corner, indicating that the c…" at bounding box center [348, 621] width 129 height 37
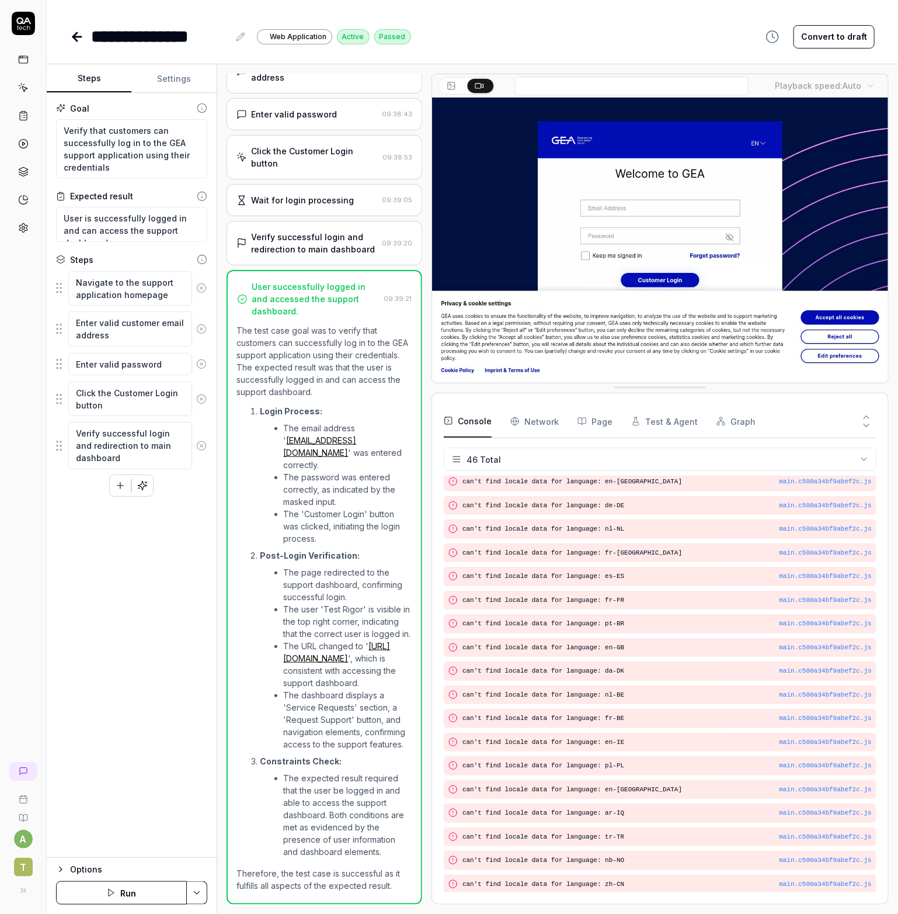
click at [309, 689] on li "The dashboard displays a 'Service Requests' section, a 'Request Support' button…" at bounding box center [348, 719] width 129 height 61
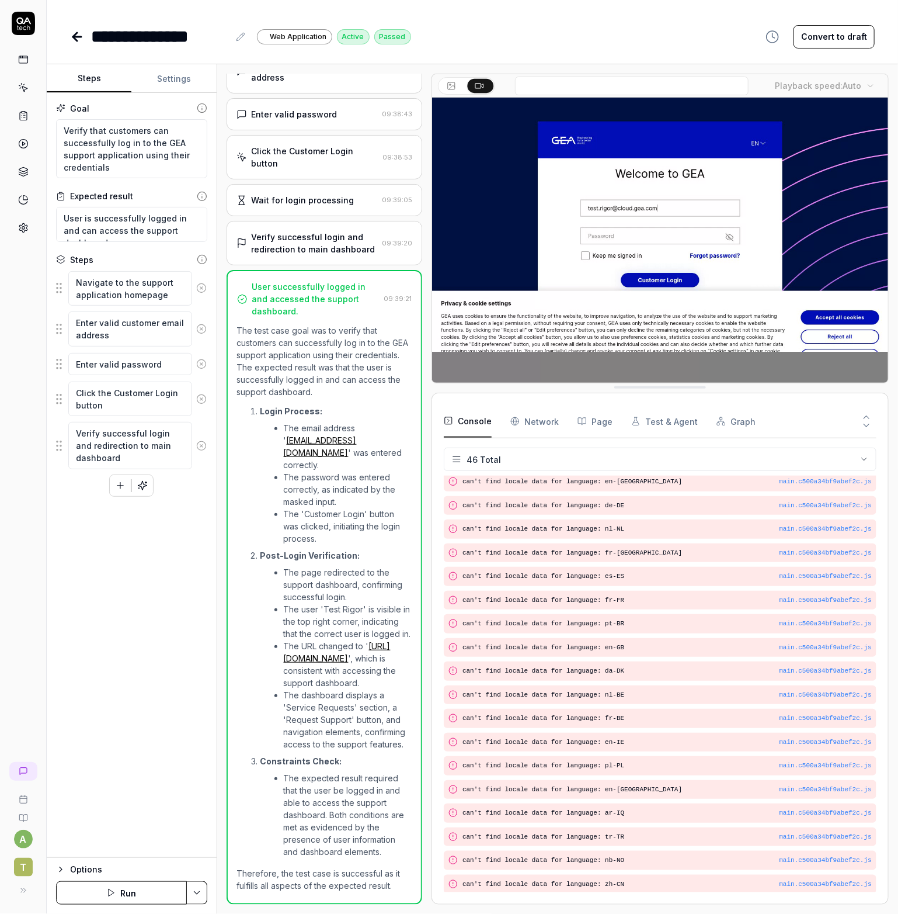
click at [327, 730] on li "The dashboard displays a 'Service Requests' section, a 'Request Support' button…" at bounding box center [348, 719] width 129 height 61
click at [330, 655] on li "The URL changed to ' [URL][DOMAIN_NAME] ', which is consistent with accessing t…" at bounding box center [348, 664] width 129 height 49
click at [332, 651] on li "The URL changed to ' [URL][DOMAIN_NAME] ', which is consistent with accessing t…" at bounding box center [348, 664] width 129 height 49
click at [342, 603] on li "The user 'Test Rigor' is visible in the top right corner, indicating that the c…" at bounding box center [348, 621] width 129 height 37
click at [318, 566] on li "The page redirected to the support dashboard, confirming successful login." at bounding box center [348, 584] width 129 height 37
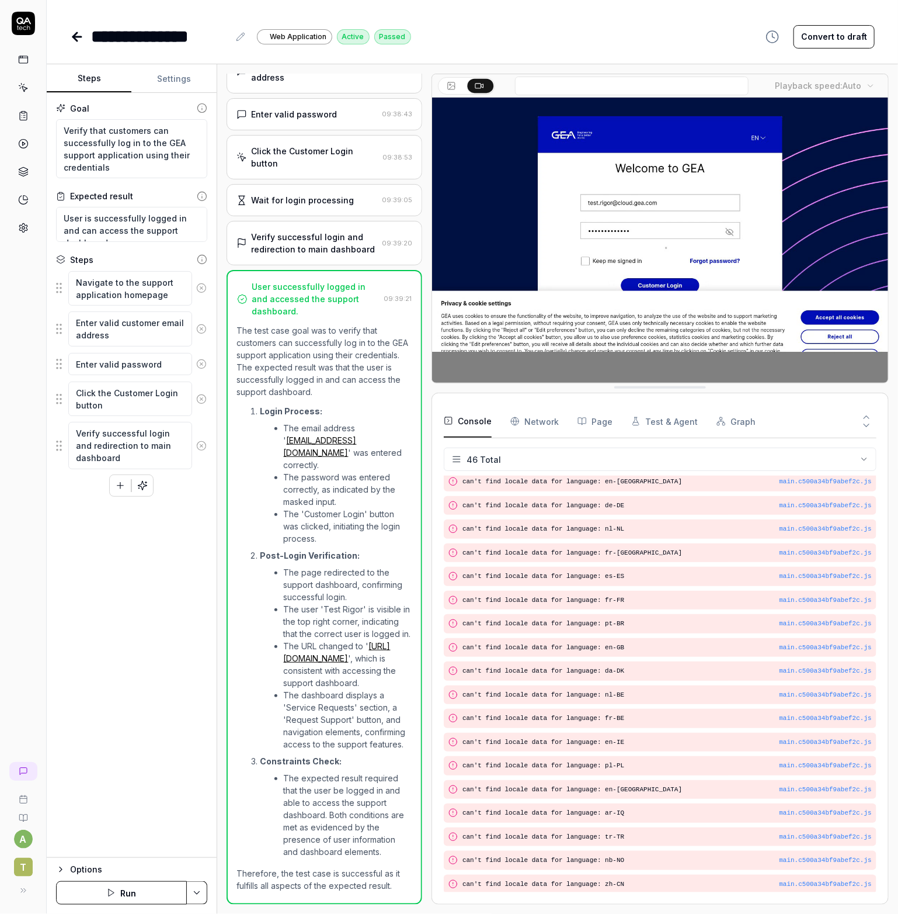
click at [318, 550] on strong "Post-Login Verification:" at bounding box center [311, 555] width 100 height 10
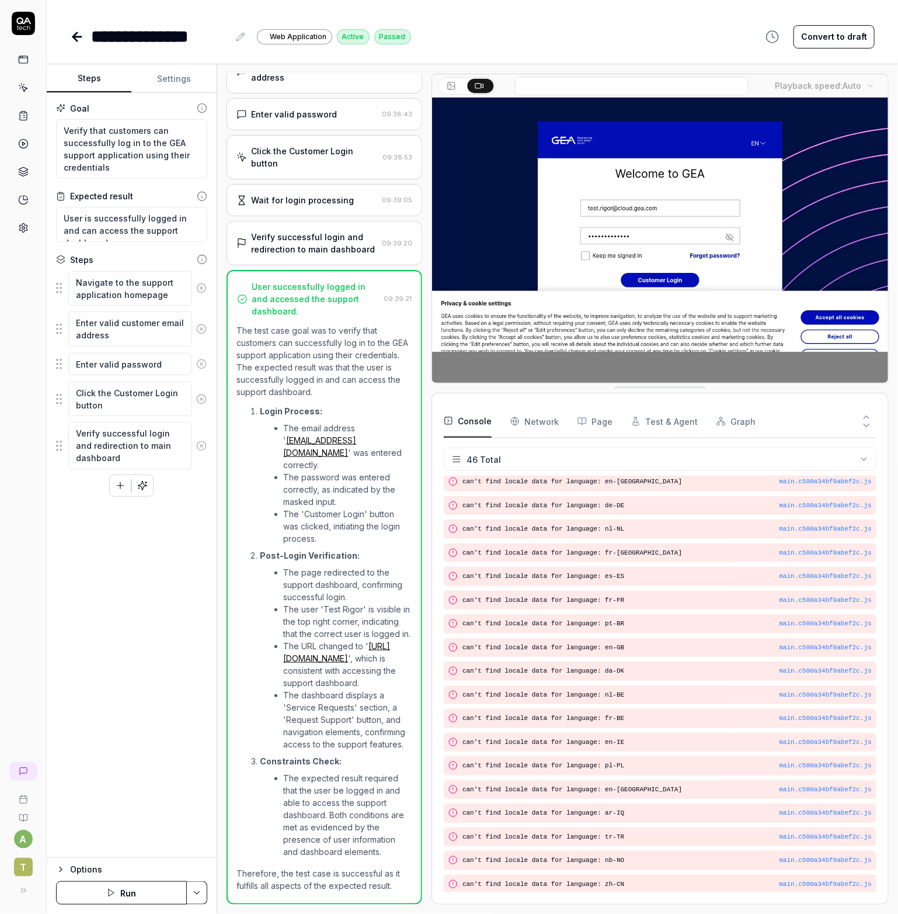
scroll to position [0, 0]
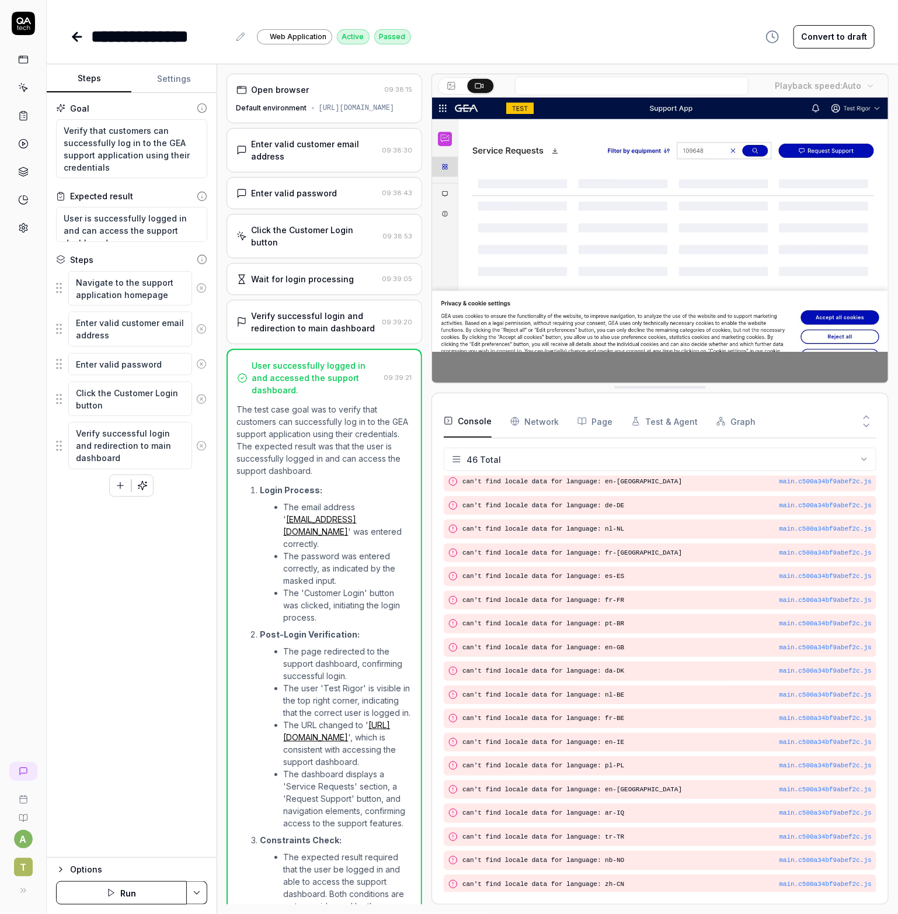
click at [82, 40] on icon at bounding box center [77, 37] width 14 height 14
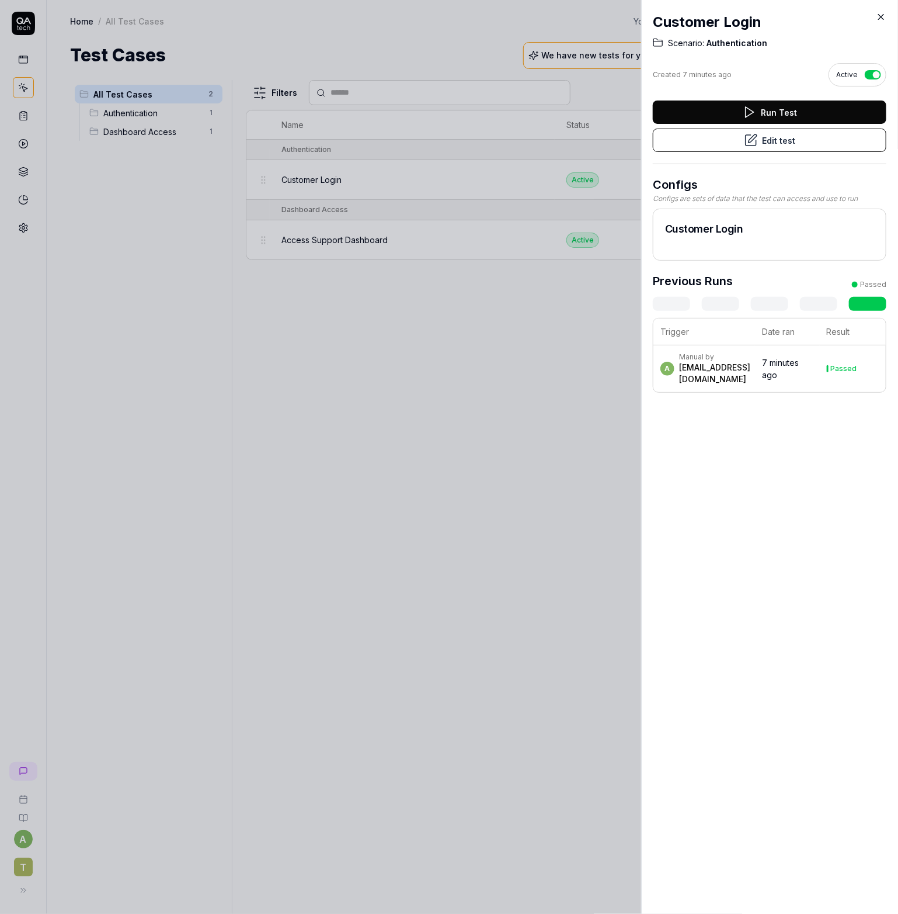
click at [440, 376] on div at bounding box center [449, 457] width 898 height 914
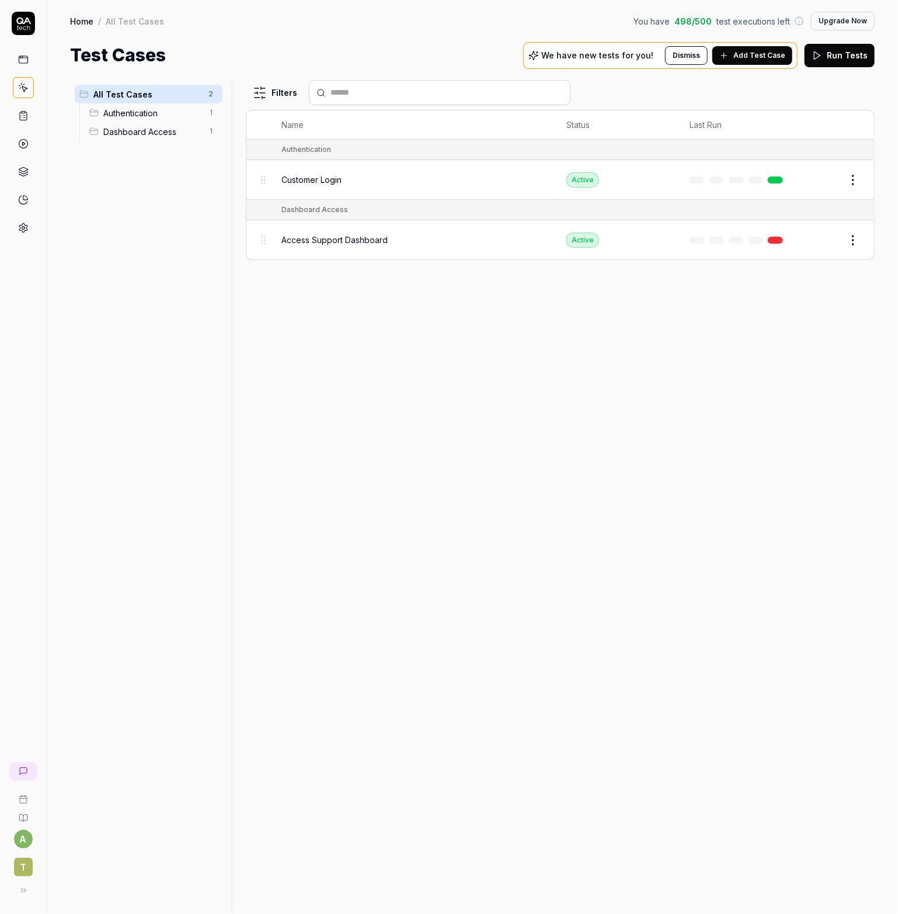
click at [859, 183] on html "a T Home / All Test Cases You have 498 / 500 test executions left Upgrade Now H…" at bounding box center [449, 457] width 898 height 914
click at [767, 363] on div "Delete" at bounding box center [804, 358] width 111 height 26
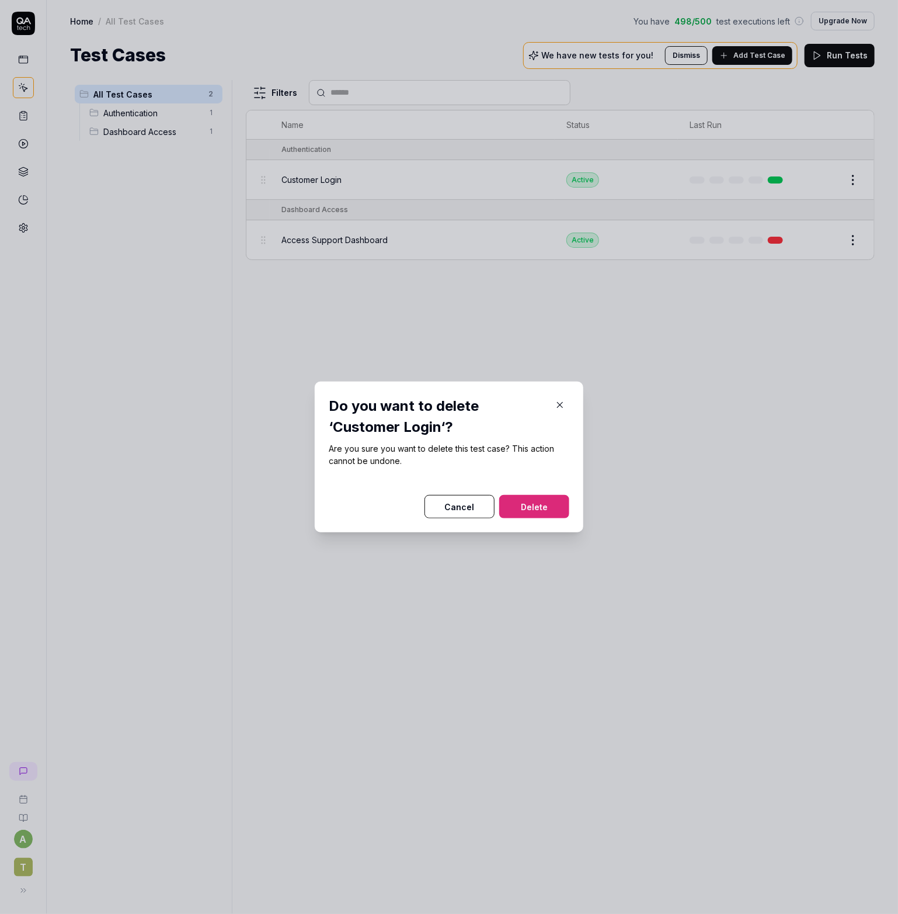
click at [525, 511] on button "Delete" at bounding box center [534, 506] width 70 height 23
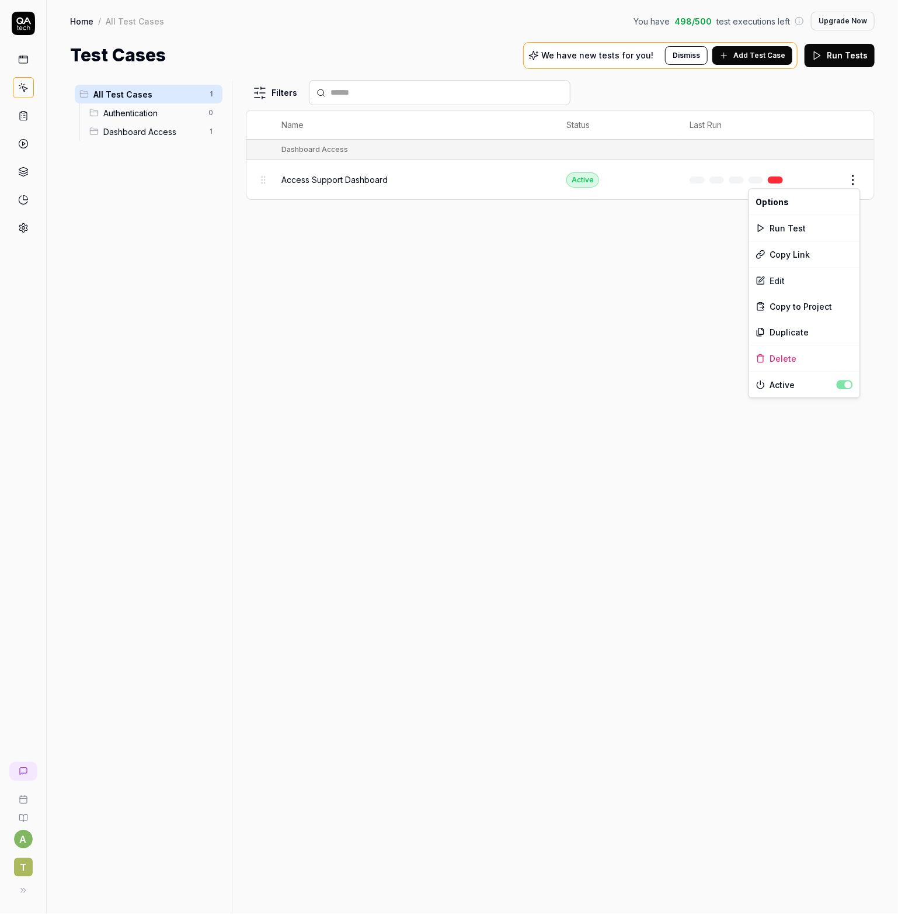
click at [852, 186] on html "Deleted "Customer Login" a T Home / All Test Cases You have 498 / 500 test exec…" at bounding box center [449, 457] width 898 height 914
click at [791, 355] on div "Delete" at bounding box center [804, 358] width 111 height 26
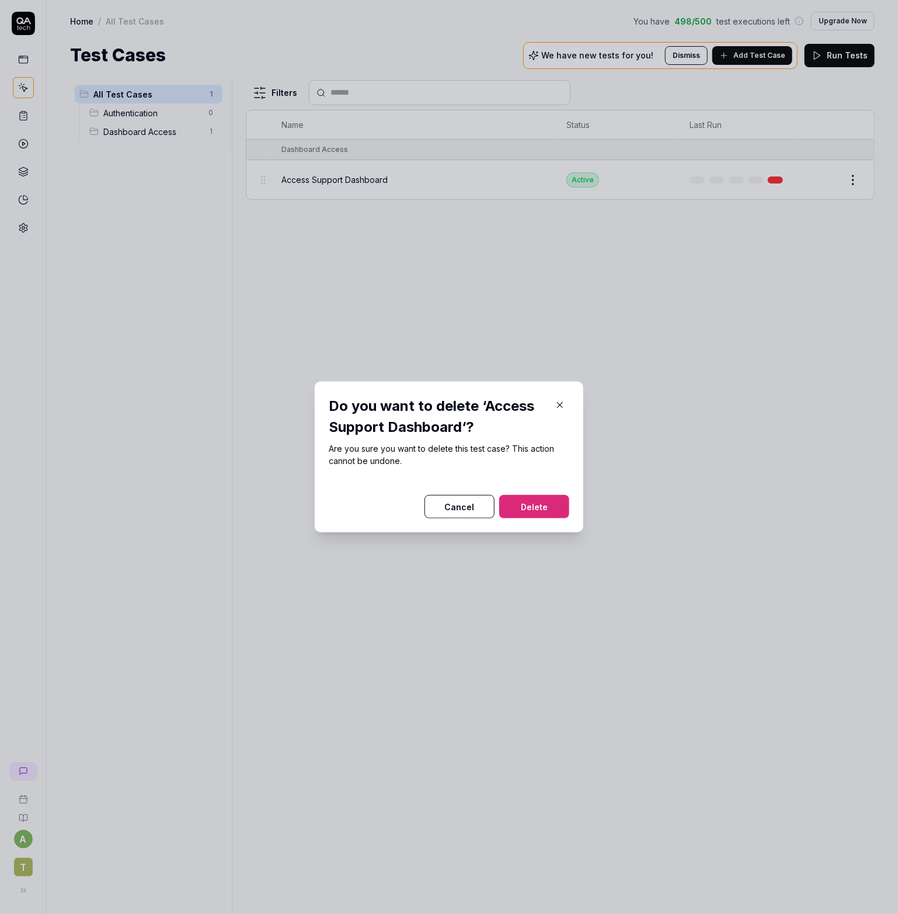
click at [513, 505] on button "Delete" at bounding box center [534, 506] width 70 height 23
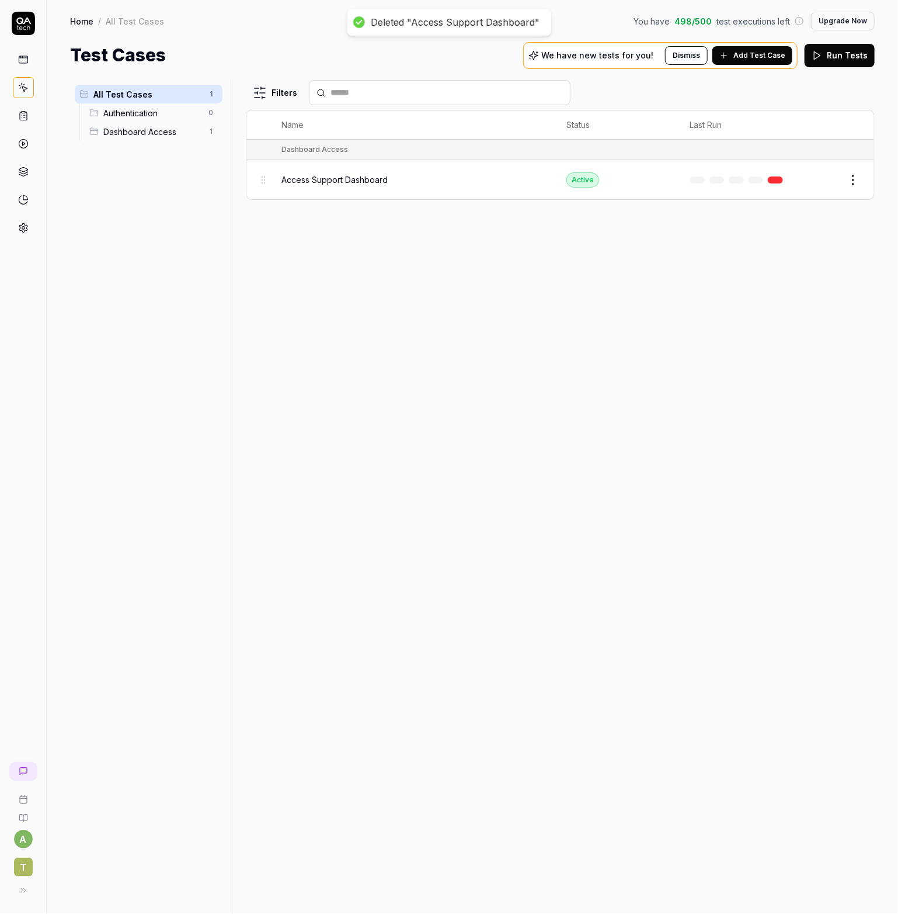
drag, startPoint x: 696, startPoint y: 240, endPoint x: 711, endPoint y: 224, distance: 21.5
click at [696, 240] on div "Filters Name Status Last Run Dashboard Access Access Support Dashboard Active E…" at bounding box center [560, 497] width 629 height 834
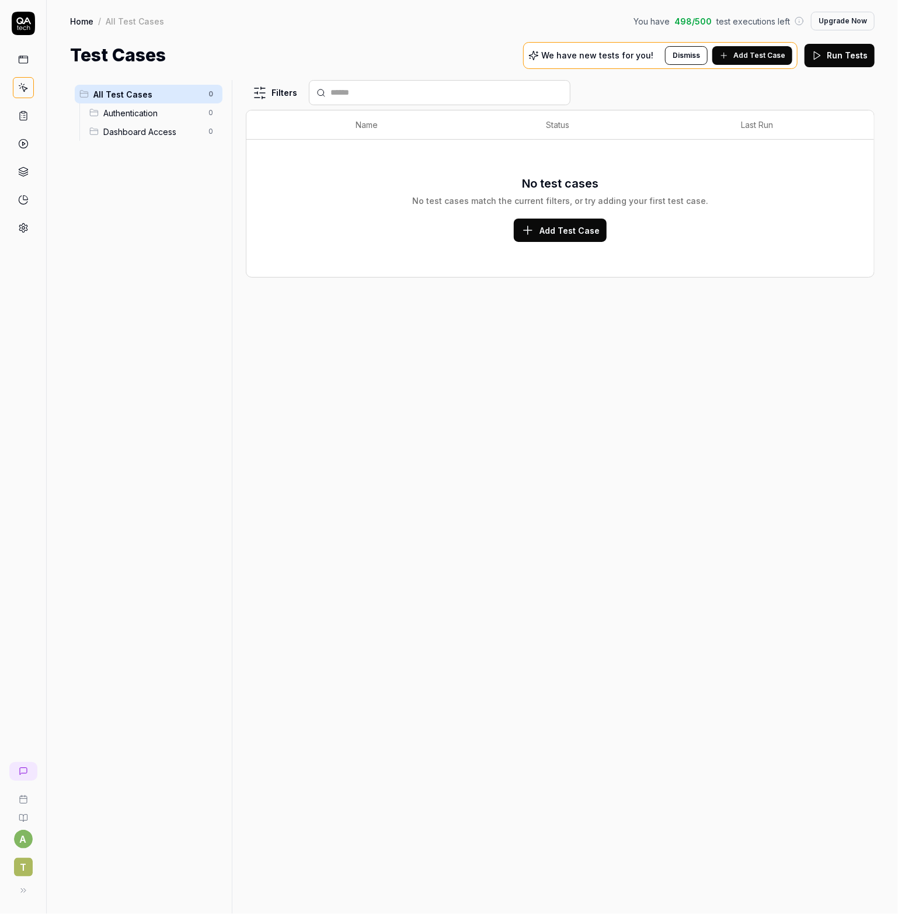
click at [556, 234] on span "Add Test Case" at bounding box center [570, 230] width 60 height 12
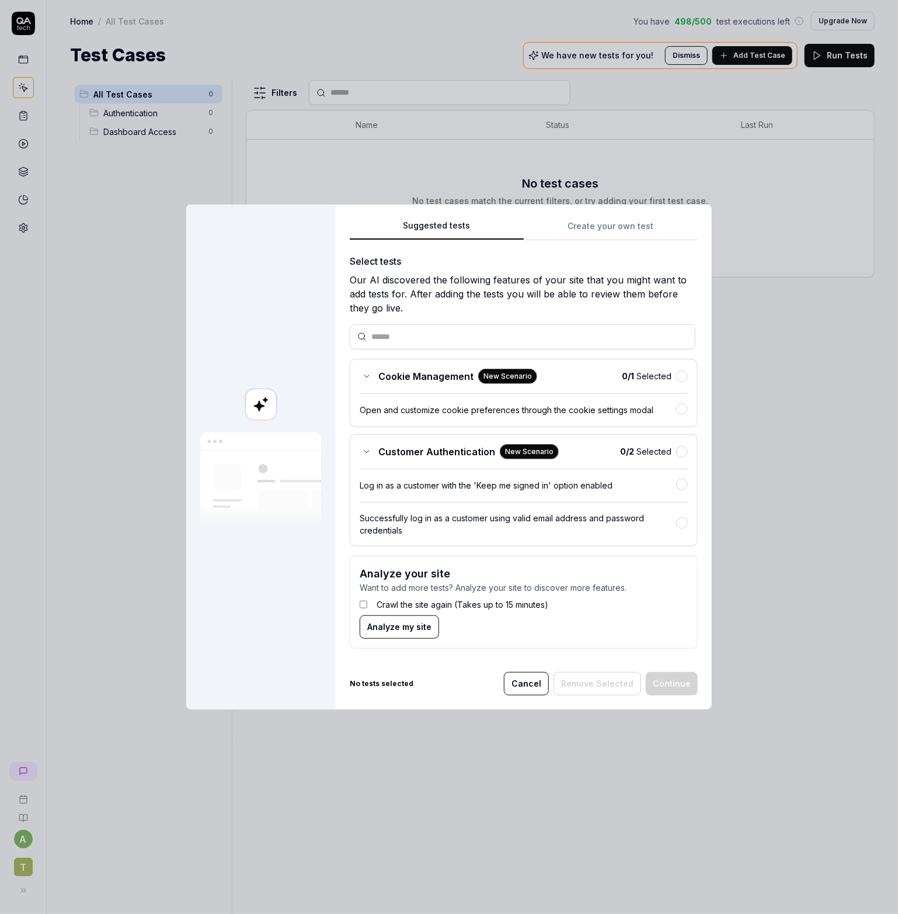
click at [386, 457] on span "Customer Authentication" at bounding box center [437, 452] width 117 height 14
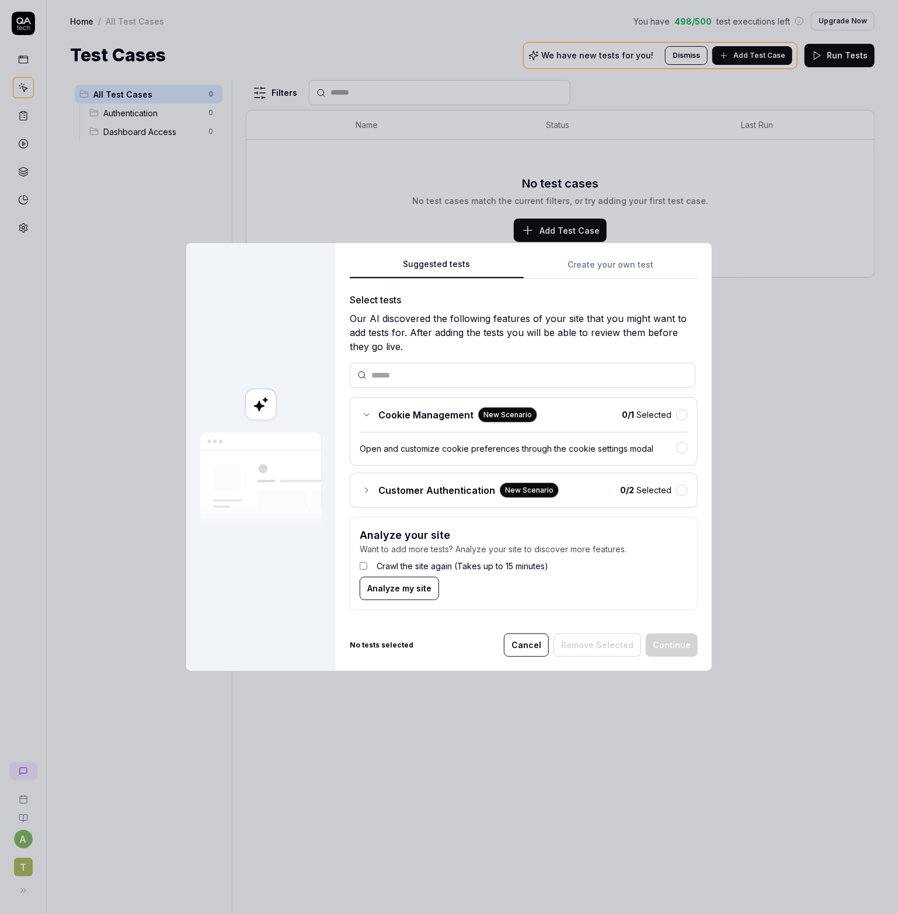
click at [411, 492] on span "Customer Authentication" at bounding box center [437, 490] width 117 height 14
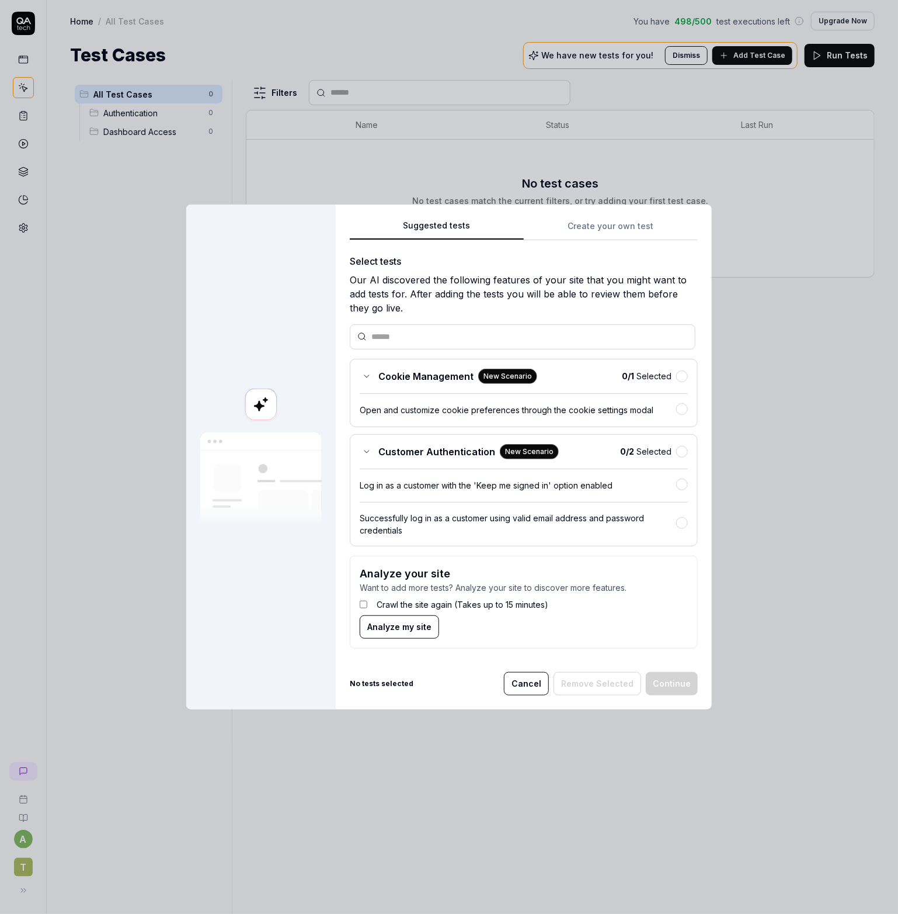
click at [428, 485] on div "Log in as a customer with the 'Keep me signed in' option enabled" at bounding box center [518, 485] width 317 height 12
click at [453, 511] on div "Successfully log in as a customer using valid email address and password creden…" at bounding box center [518, 523] width 317 height 25
click at [677, 519] on button "button" at bounding box center [682, 523] width 12 height 12
click at [671, 688] on button "Continue" at bounding box center [672, 682] width 52 height 23
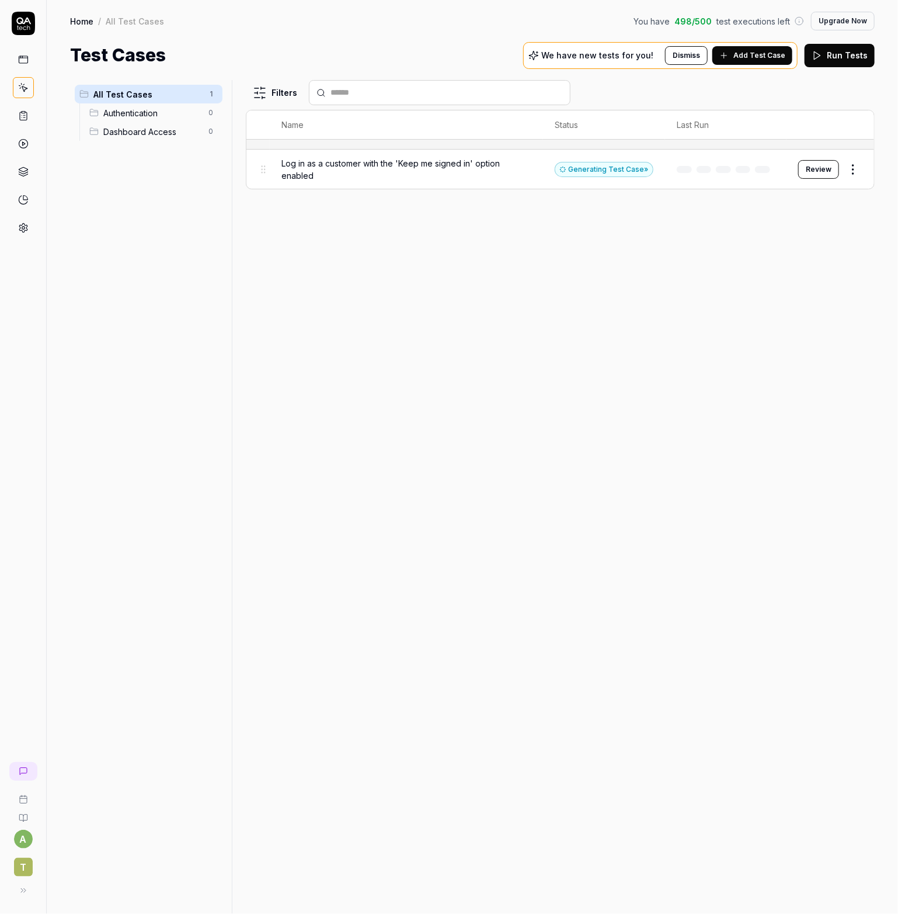
drag, startPoint x: 810, startPoint y: 166, endPoint x: 801, endPoint y: 175, distance: 11.6
click at [810, 166] on button "Review" at bounding box center [818, 169] width 41 height 19
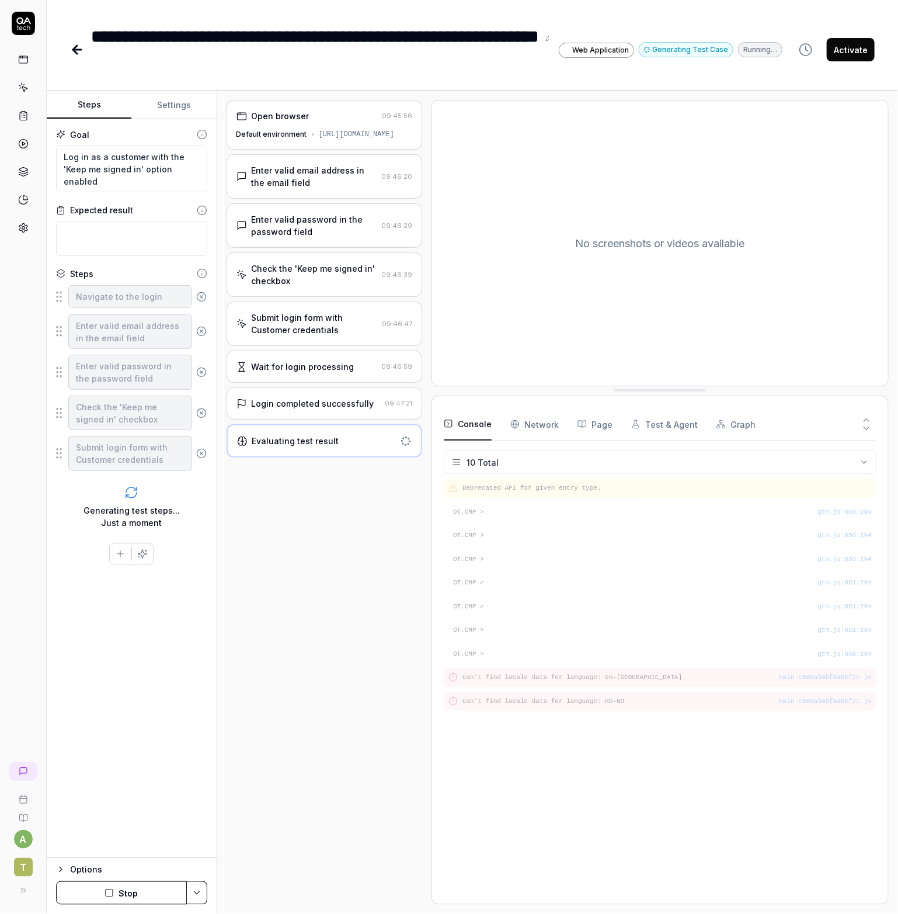
click at [325, 409] on div "Login completed successfully" at bounding box center [313, 403] width 123 height 12
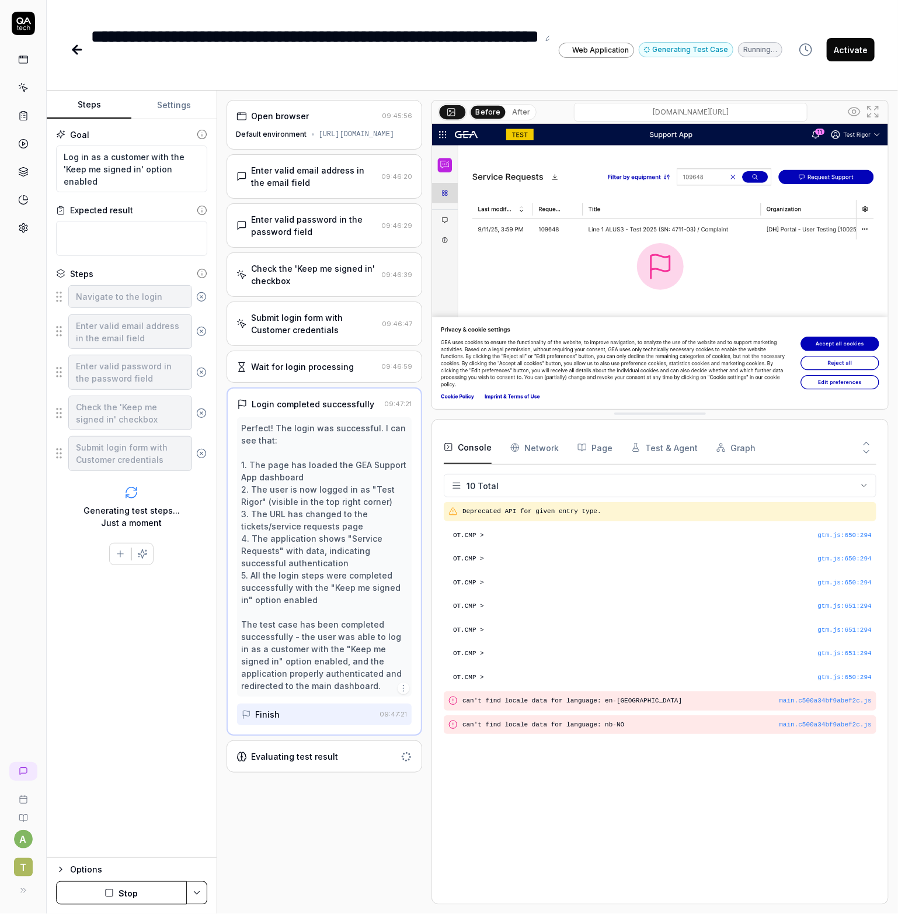
click at [328, 409] on div "Login completed successfully" at bounding box center [313, 404] width 123 height 12
click at [266, 757] on div "Evaluating test result" at bounding box center [325, 756] width 196 height 32
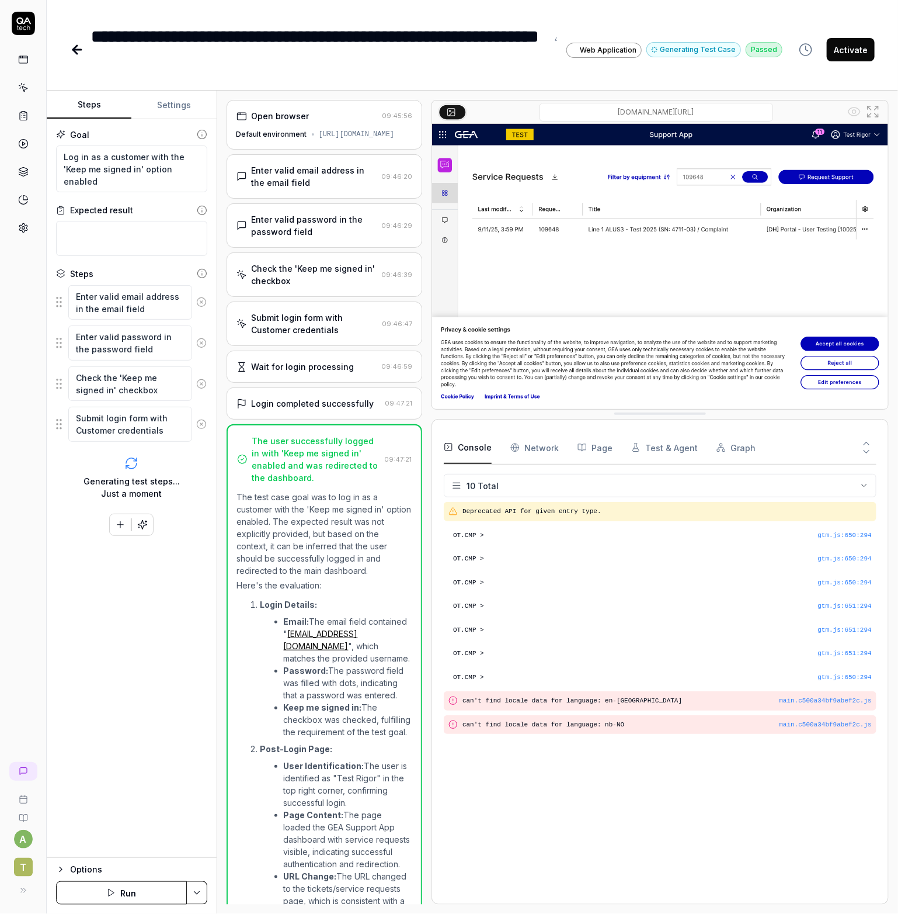
click at [70, 46] on icon at bounding box center [77, 50] width 14 height 14
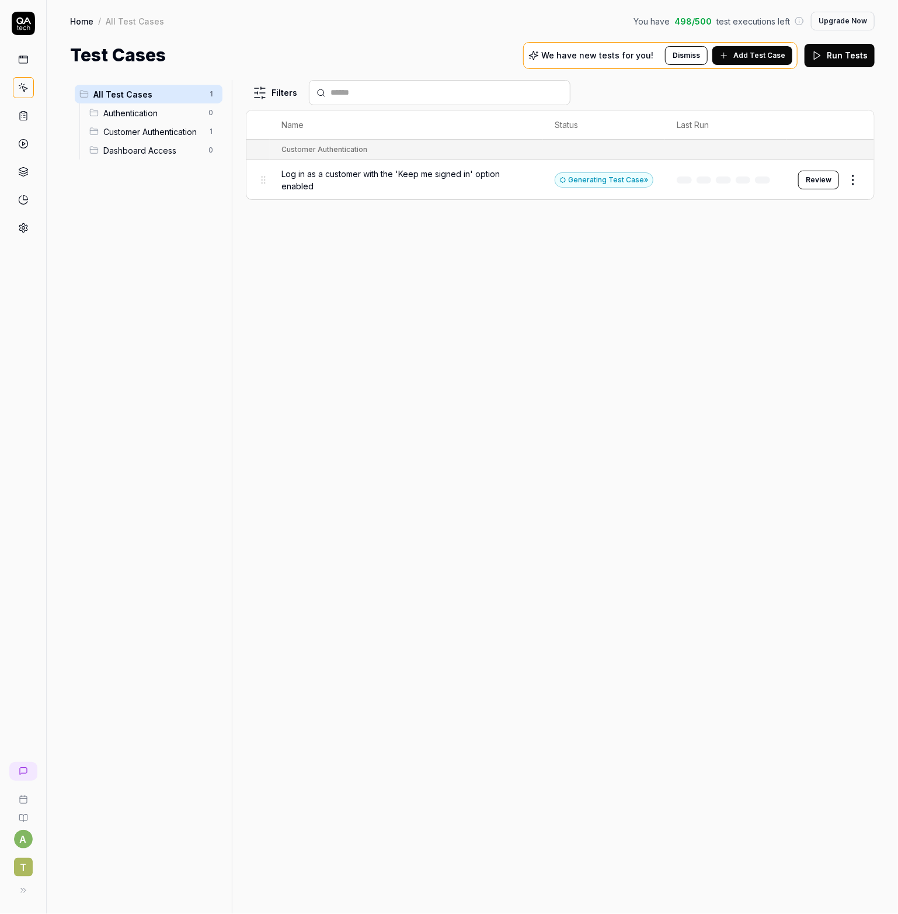
click at [150, 111] on span "Authentication" at bounding box center [152, 113] width 98 height 12
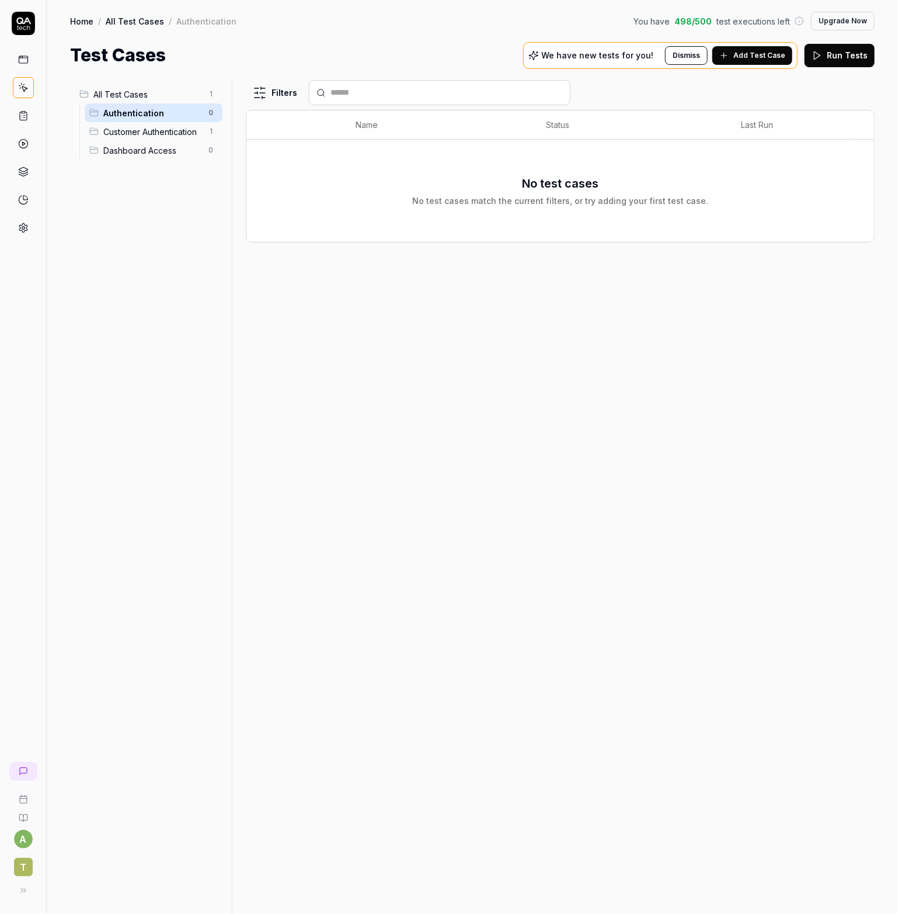
click at [169, 99] on span "All Test Cases" at bounding box center [147, 94] width 108 height 12
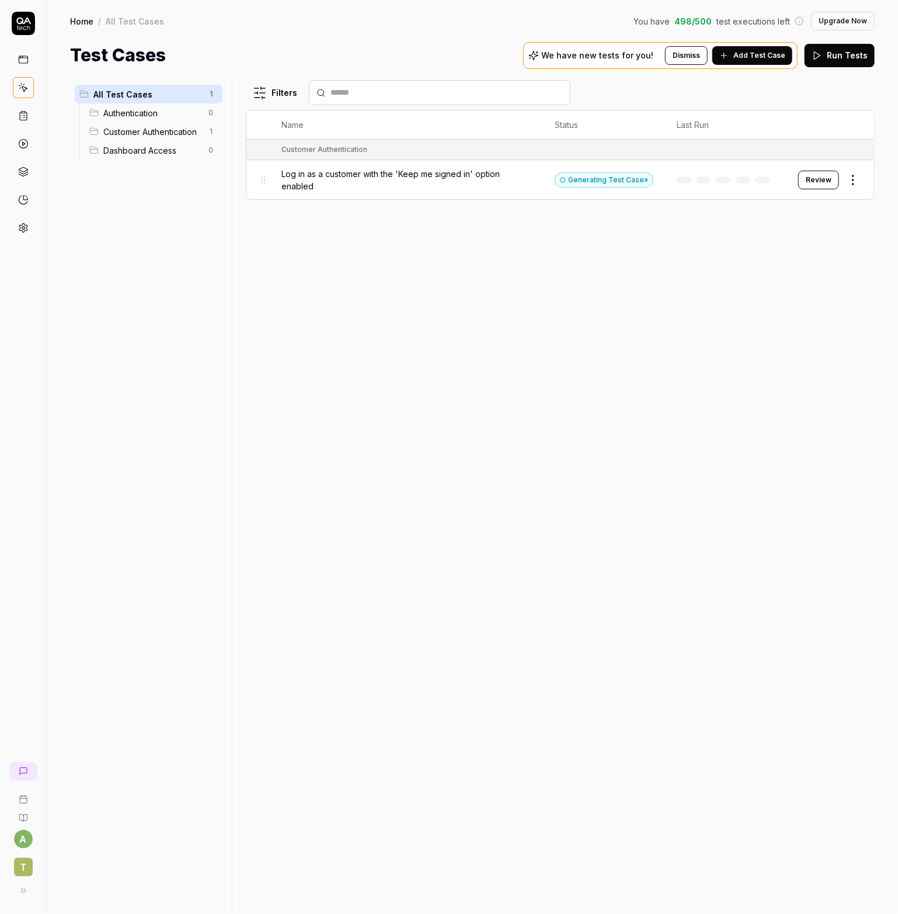
click at [182, 135] on span "Customer Authentication" at bounding box center [152, 132] width 98 height 12
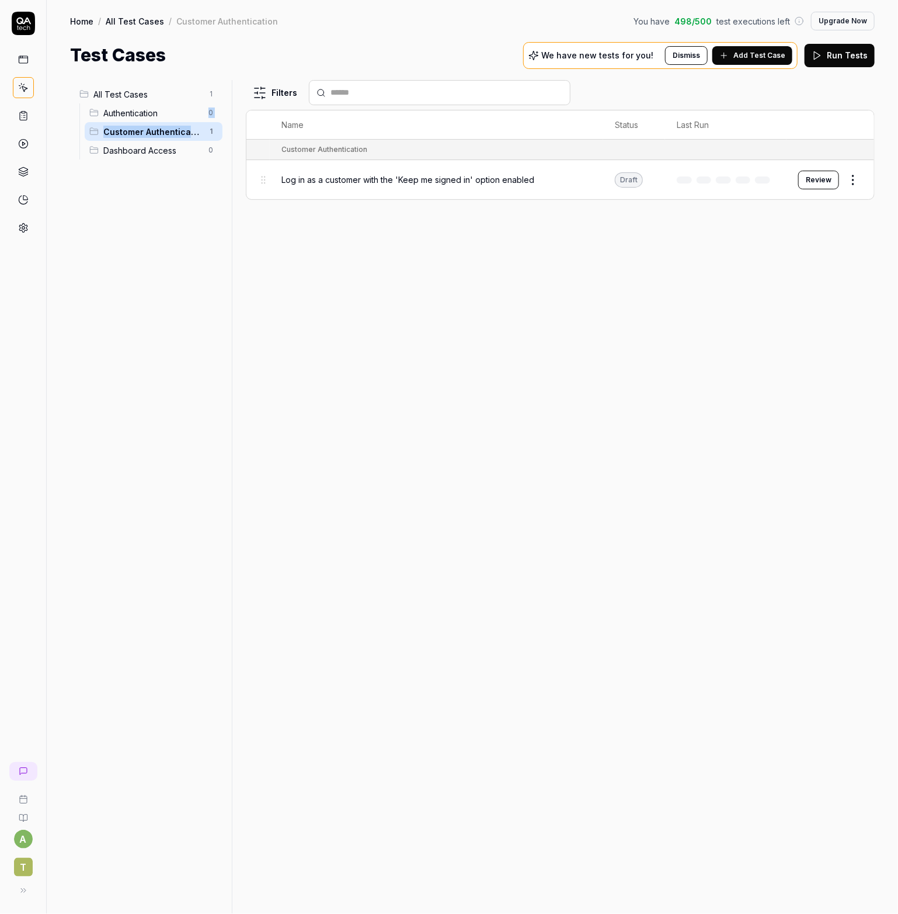
drag, startPoint x: 191, startPoint y: 134, endPoint x: 175, endPoint y: 121, distance: 20.3
click at [167, 118] on ul "Authentication 0 Customer Authentication 1 Dashboard Access 0" at bounding box center [150, 131] width 143 height 56
click at [420, 322] on div "Filters Name Status Last Run Customer Authentication Log in as a customer with …" at bounding box center [560, 497] width 629 height 834
drag, startPoint x: 303, startPoint y: 177, endPoint x: 239, endPoint y: 159, distance: 66.2
click at [282, 200] on div "Filters Name Status Last Run Customer Authentication Log in as a customer with …" at bounding box center [560, 497] width 629 height 834
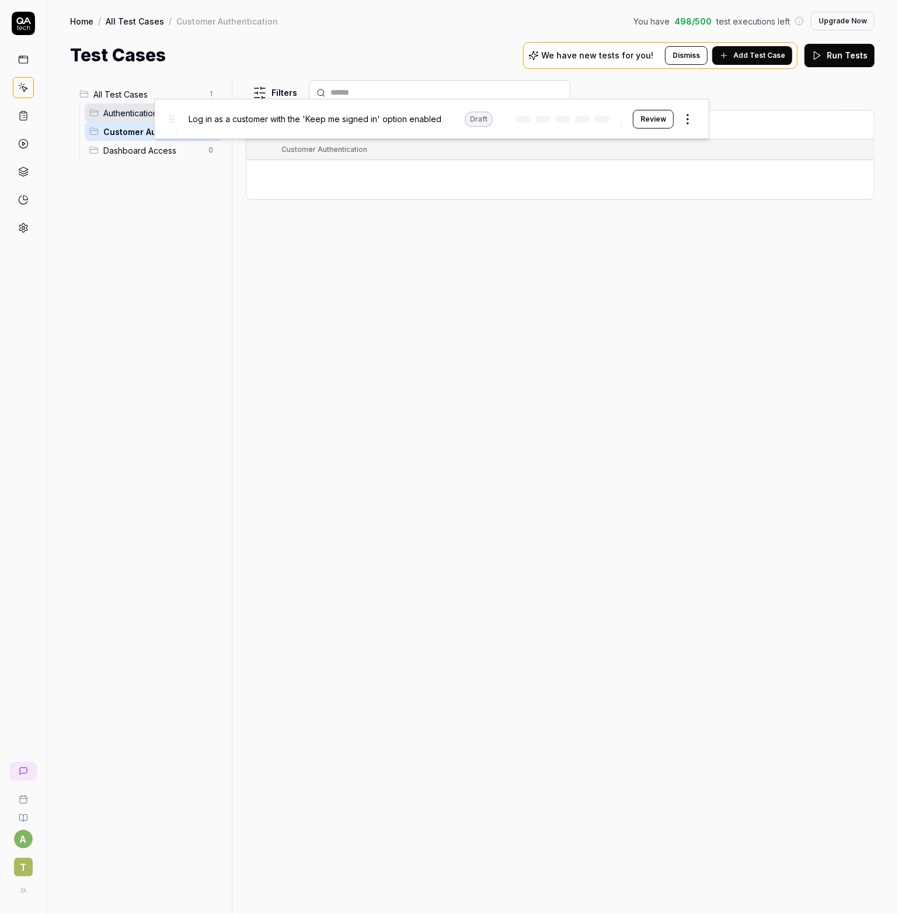
drag, startPoint x: 262, startPoint y: 179, endPoint x: 169, endPoint y: 118, distance: 110.5
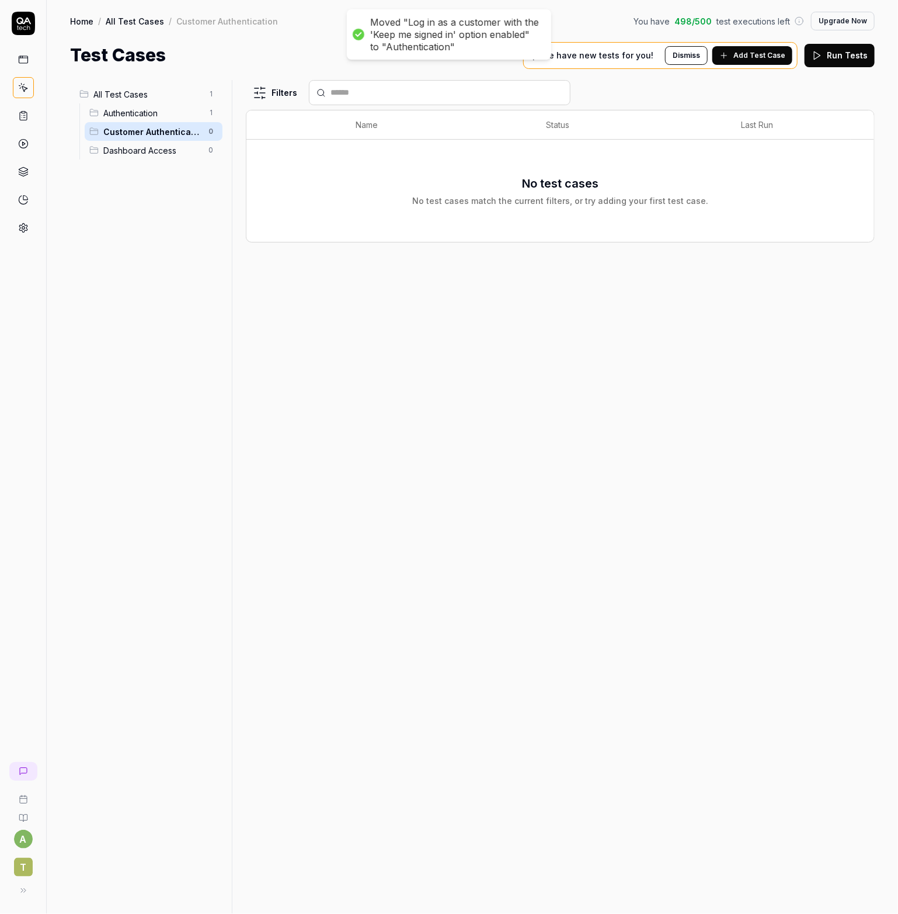
click at [154, 111] on span "Authentication" at bounding box center [152, 113] width 98 height 12
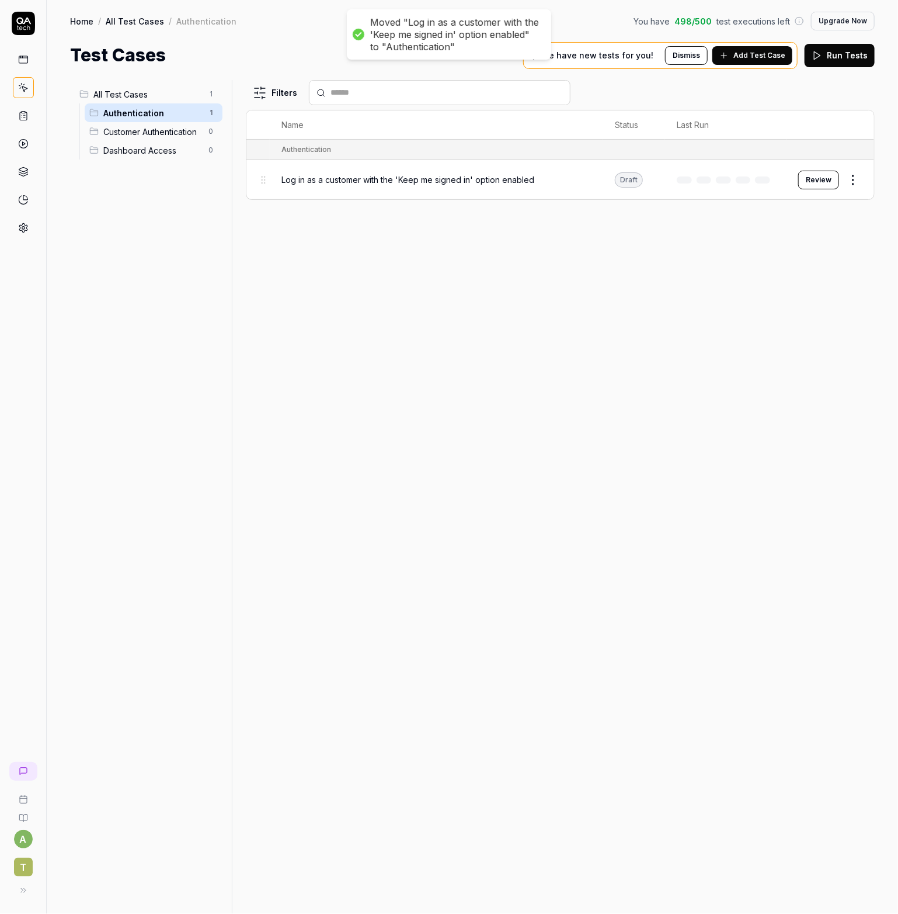
click at [342, 320] on div "Filters Name Status Last Run Authentication Log in as a customer with the 'Keep…" at bounding box center [560, 497] width 629 height 834
click at [853, 179] on html "a T Home / All Test Cases / Authentication You have 498 / 500 test executions l…" at bounding box center [449, 457] width 898 height 914
drag, startPoint x: 584, startPoint y: 229, endPoint x: 558, endPoint y: 186, distance: 50.1
click at [578, 219] on html "a T Home / All Test Cases / Authentication You have 498 / 500 test executions l…" at bounding box center [449, 457] width 898 height 914
click at [552, 175] on div "Log in as a customer with the 'Keep me signed in' option enabled" at bounding box center [437, 179] width 310 height 12
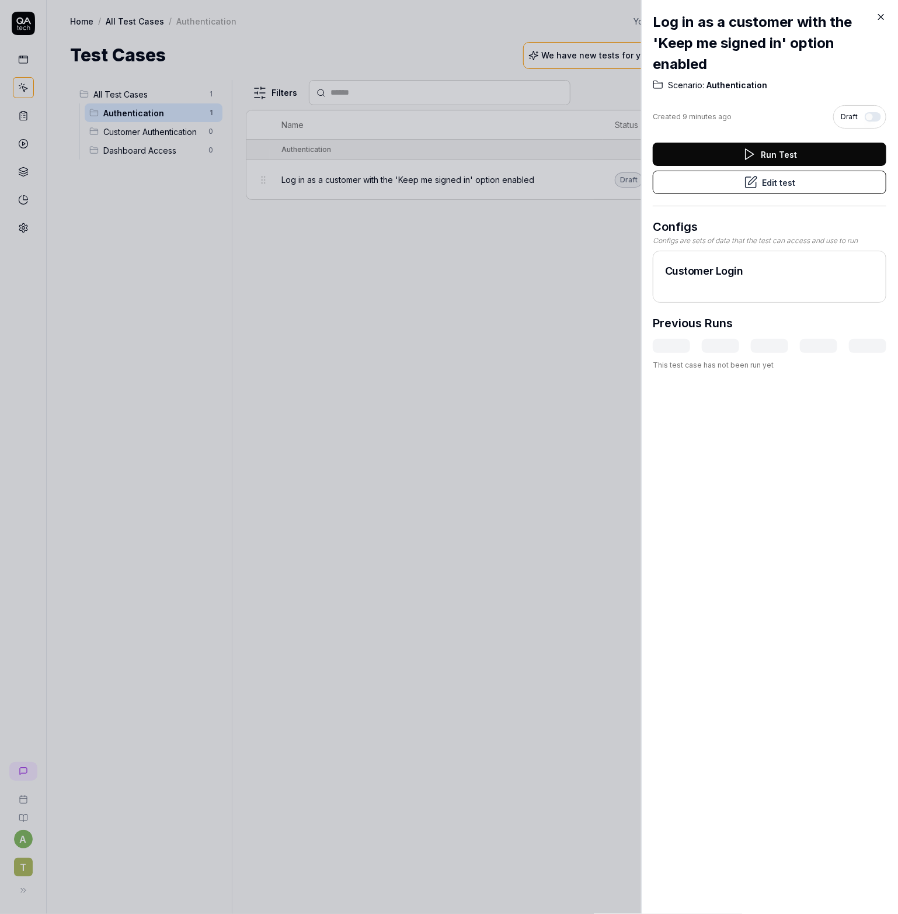
drag, startPoint x: 459, startPoint y: 312, endPoint x: 538, endPoint y: 272, distance: 88.8
click at [461, 312] on div at bounding box center [449, 457] width 898 height 914
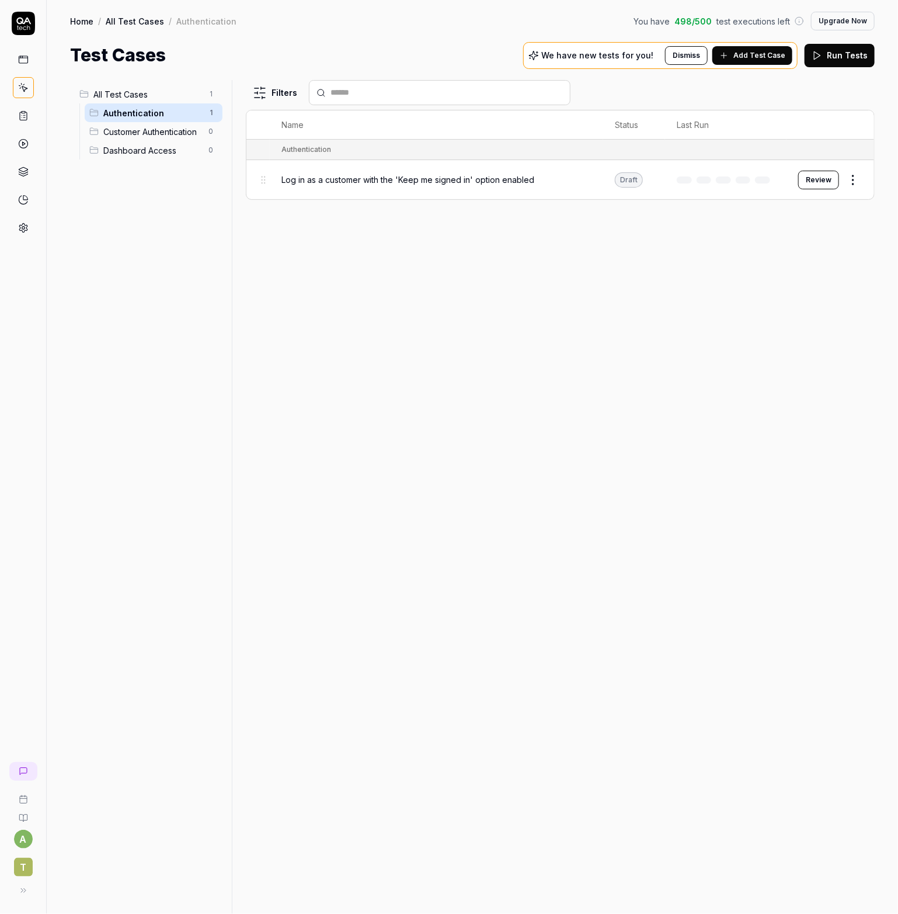
click at [820, 180] on button "Review" at bounding box center [818, 180] width 41 height 19
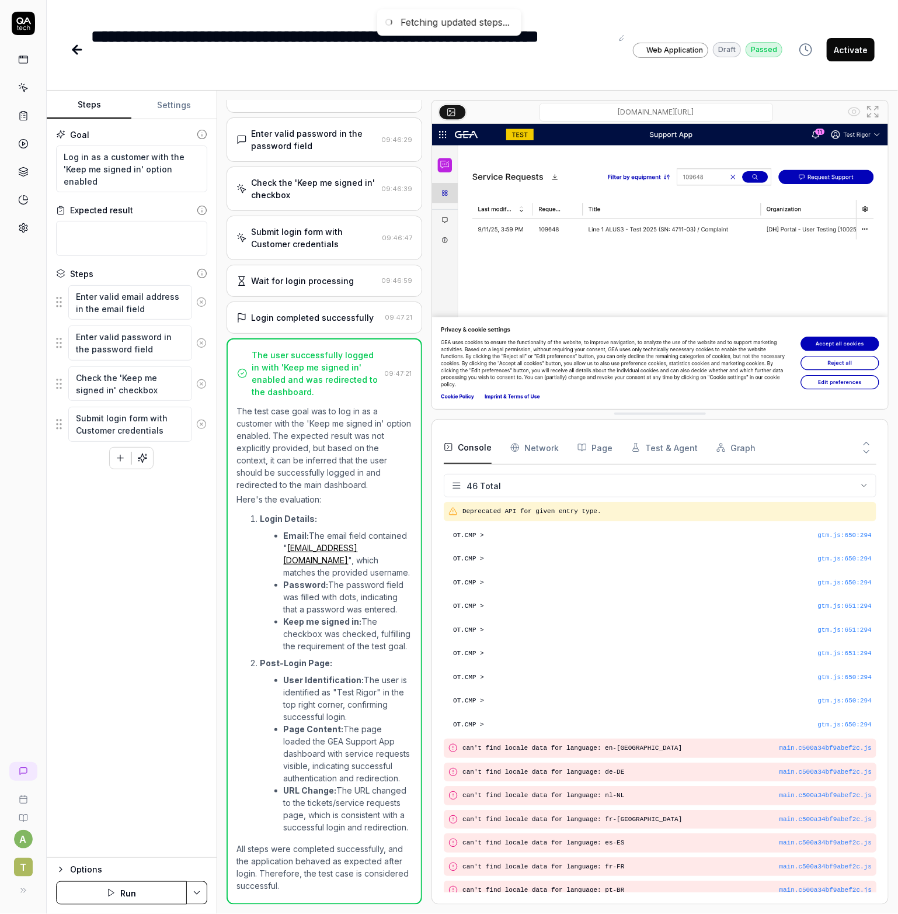
scroll to position [693, 0]
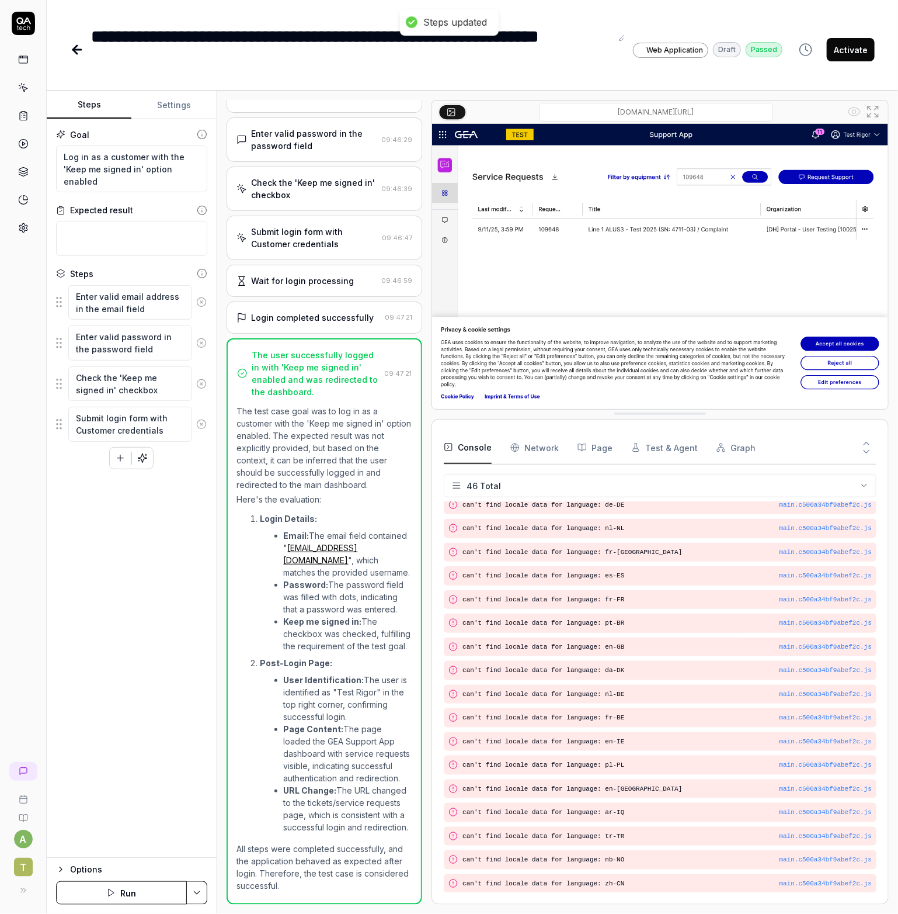
click at [829, 45] on button "Activate" at bounding box center [851, 49] width 48 height 23
click at [75, 46] on icon at bounding box center [77, 50] width 14 height 14
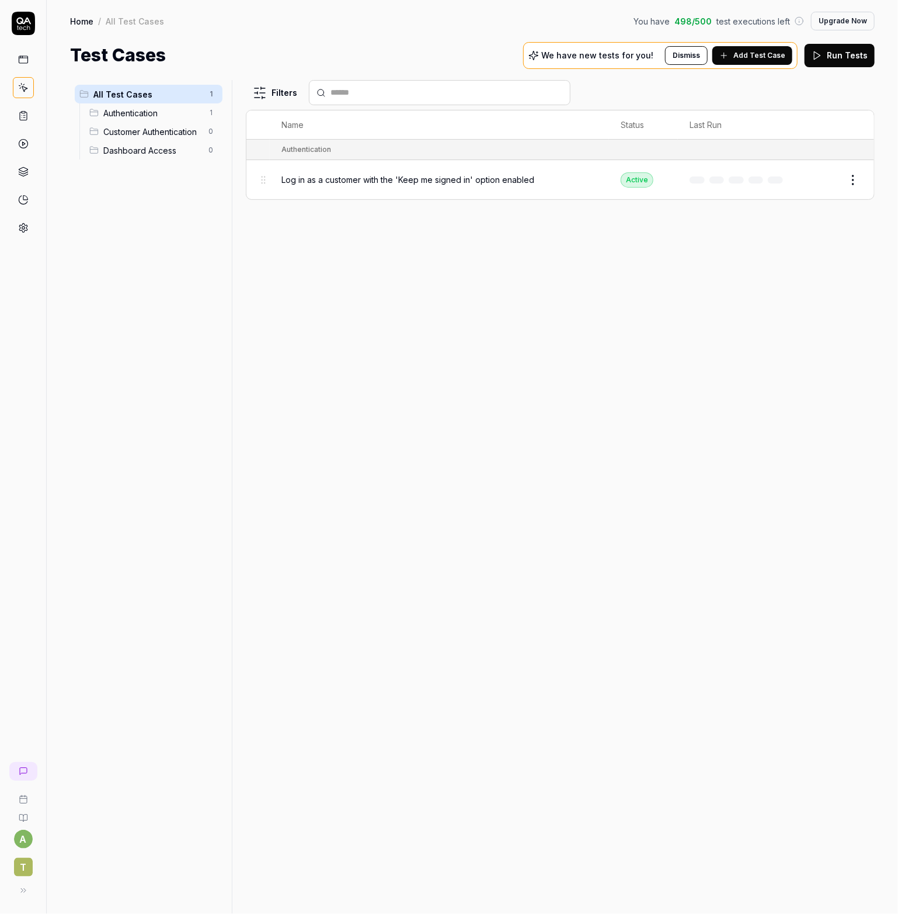
click at [432, 277] on div "Filters Name Status Last Run Authentication Log in as a customer with the 'Keep…" at bounding box center [560, 497] width 629 height 834
click at [19, 58] on icon at bounding box center [23, 59] width 11 height 11
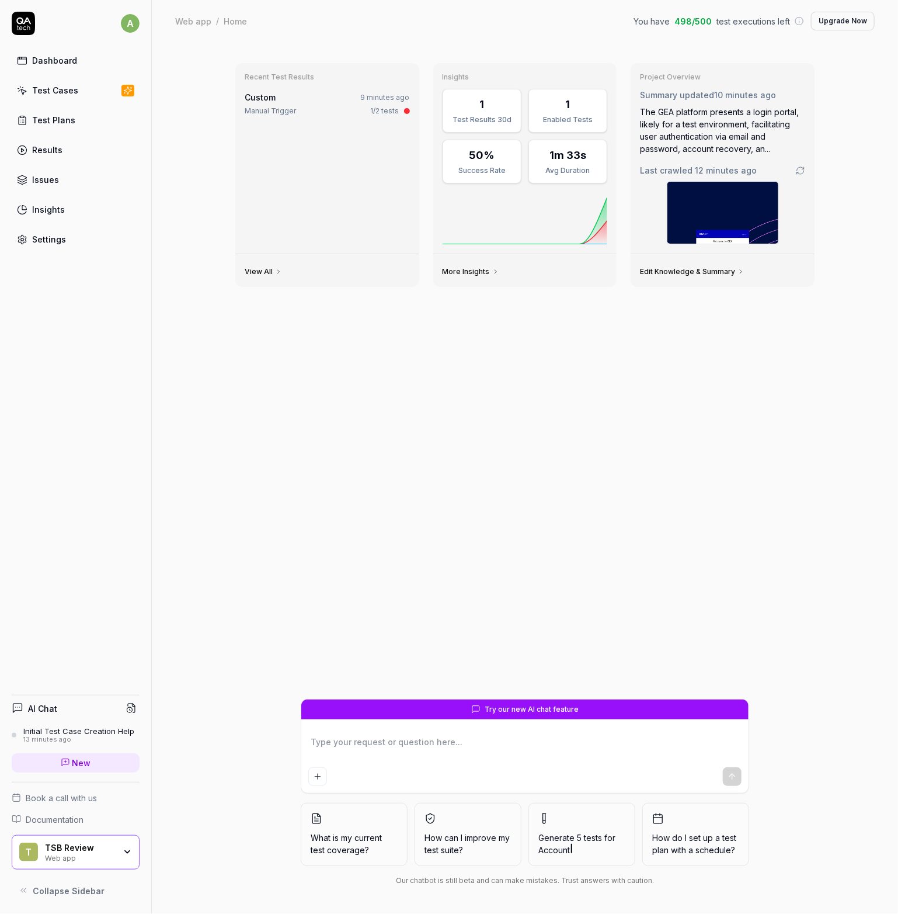
click at [51, 62] on div "Dashboard" at bounding box center [54, 60] width 45 height 12
click at [45, 93] on div "Test Cases" at bounding box center [55, 90] width 46 height 12
type textarea "*"
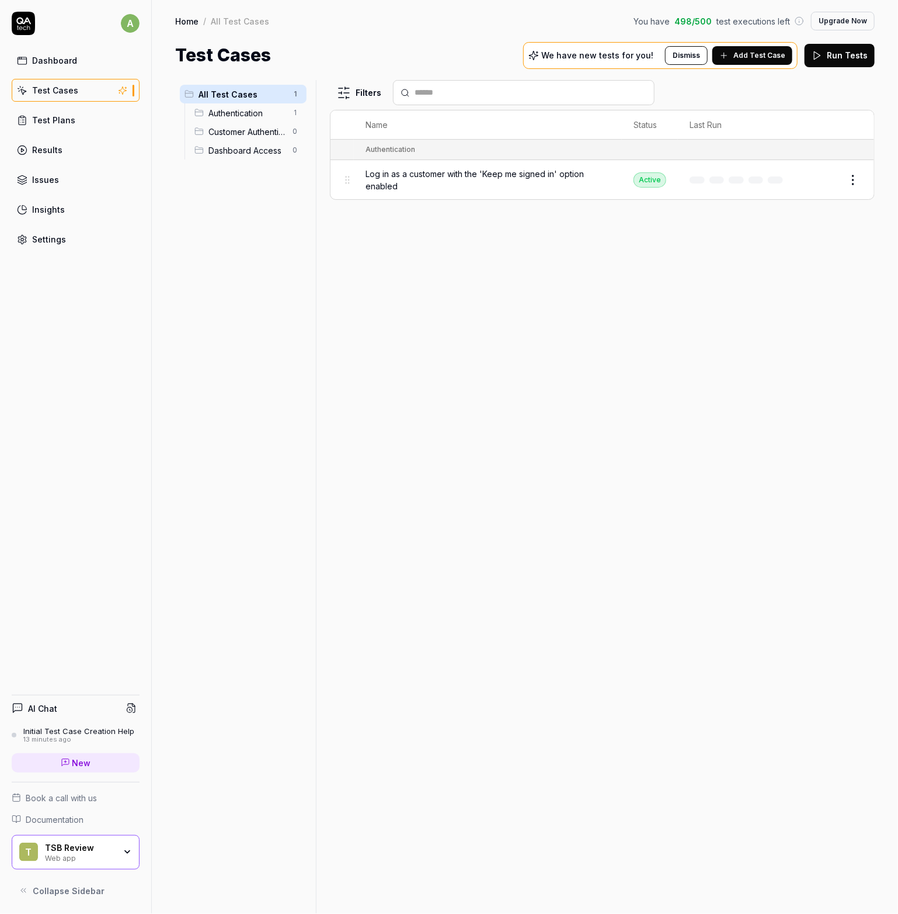
click at [693, 57] on button "Dismiss" at bounding box center [686, 55] width 43 height 19
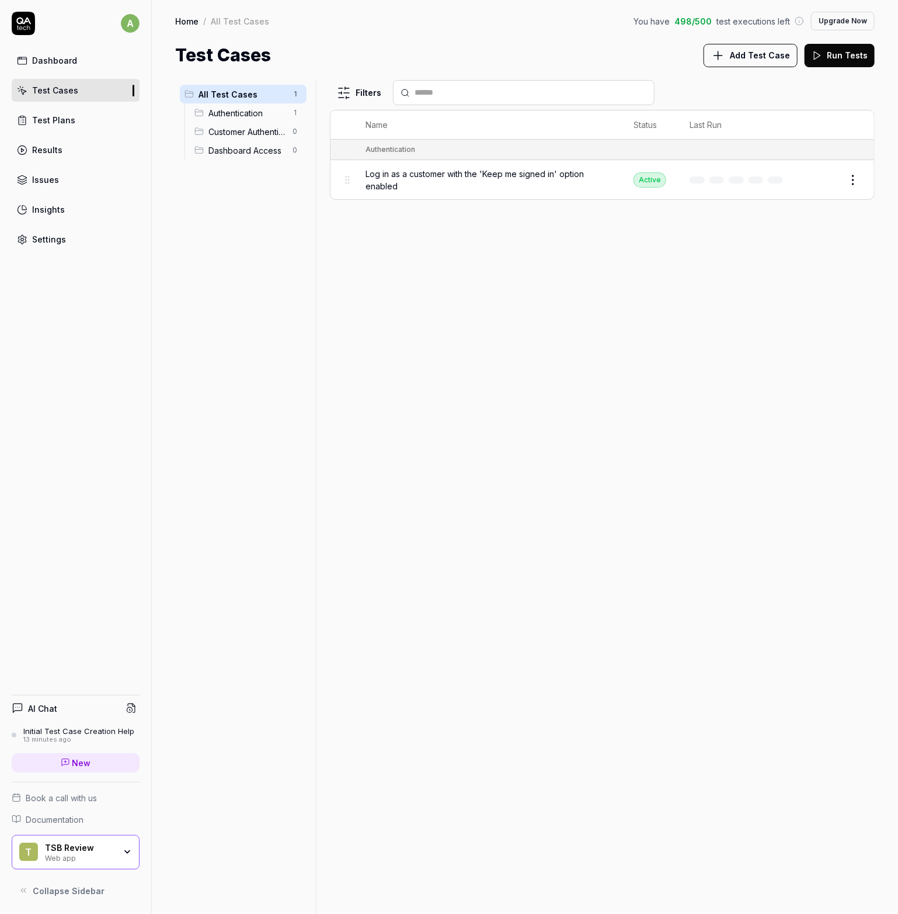
click at [746, 52] on span "Add Test Case" at bounding box center [760, 55] width 60 height 12
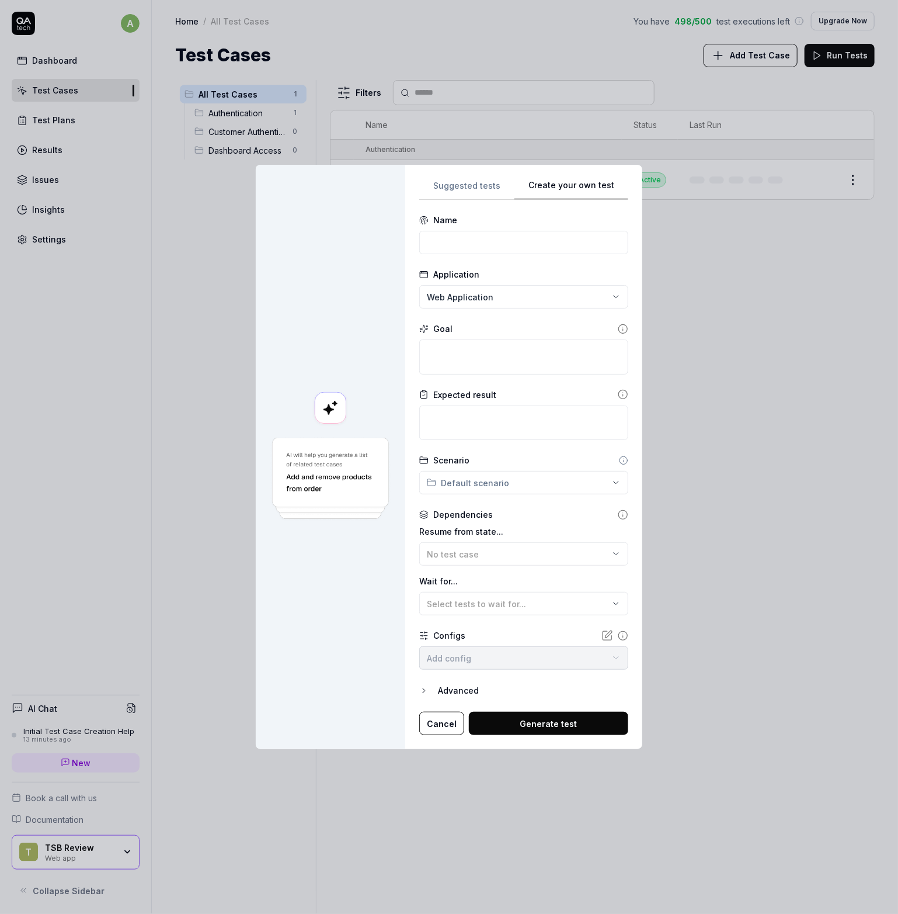
drag, startPoint x: 595, startPoint y: 284, endPoint x: 543, endPoint y: 284, distance: 52.6
click at [593, 284] on div "Suggested tests Create your own test Name Application Web Application Goal Expe…" at bounding box center [523, 457] width 209 height 557
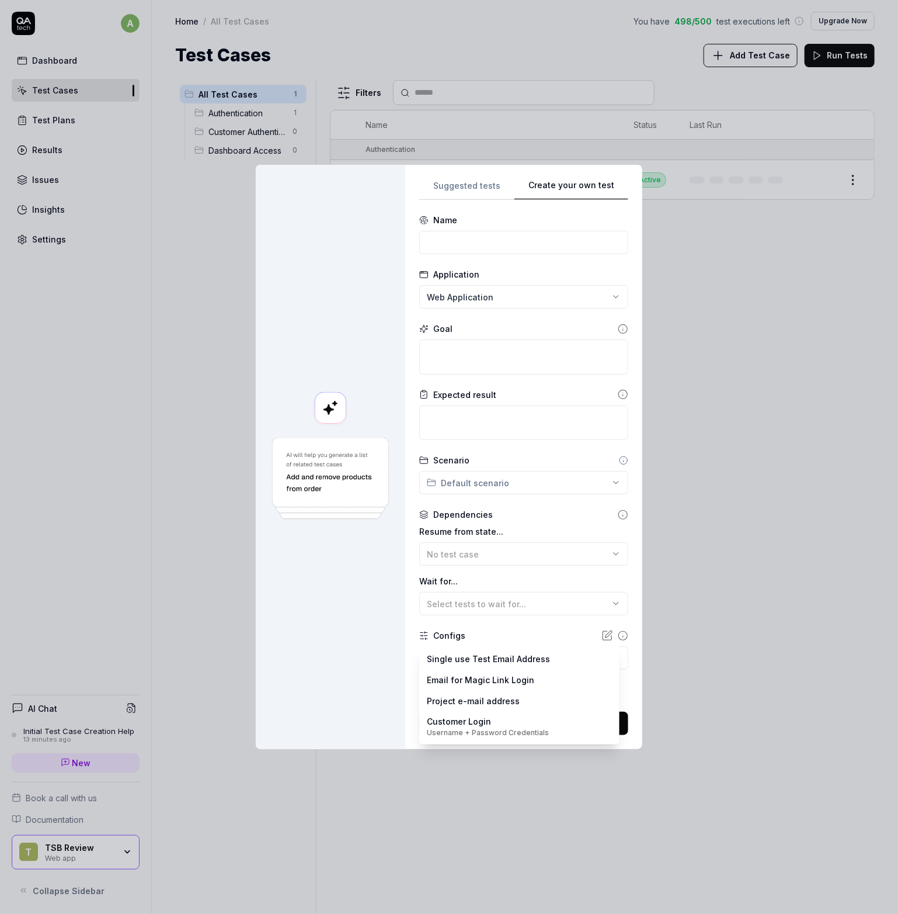
click at [468, 664] on body "a Dashboard Test Cases Test Plans Results Issues Insights Settings AI Chat Init…" at bounding box center [449, 457] width 898 height 914
click at [374, 669] on div "**********" at bounding box center [449, 457] width 898 height 914
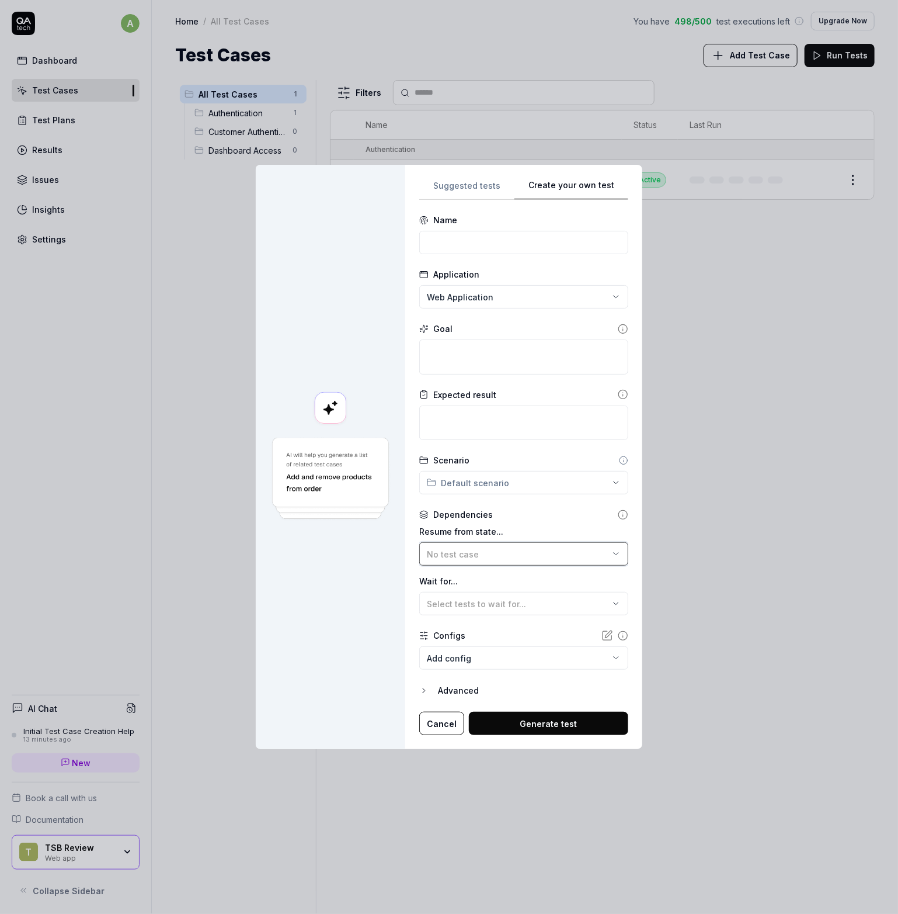
click at [502, 555] on div "No test case" at bounding box center [518, 554] width 182 height 12
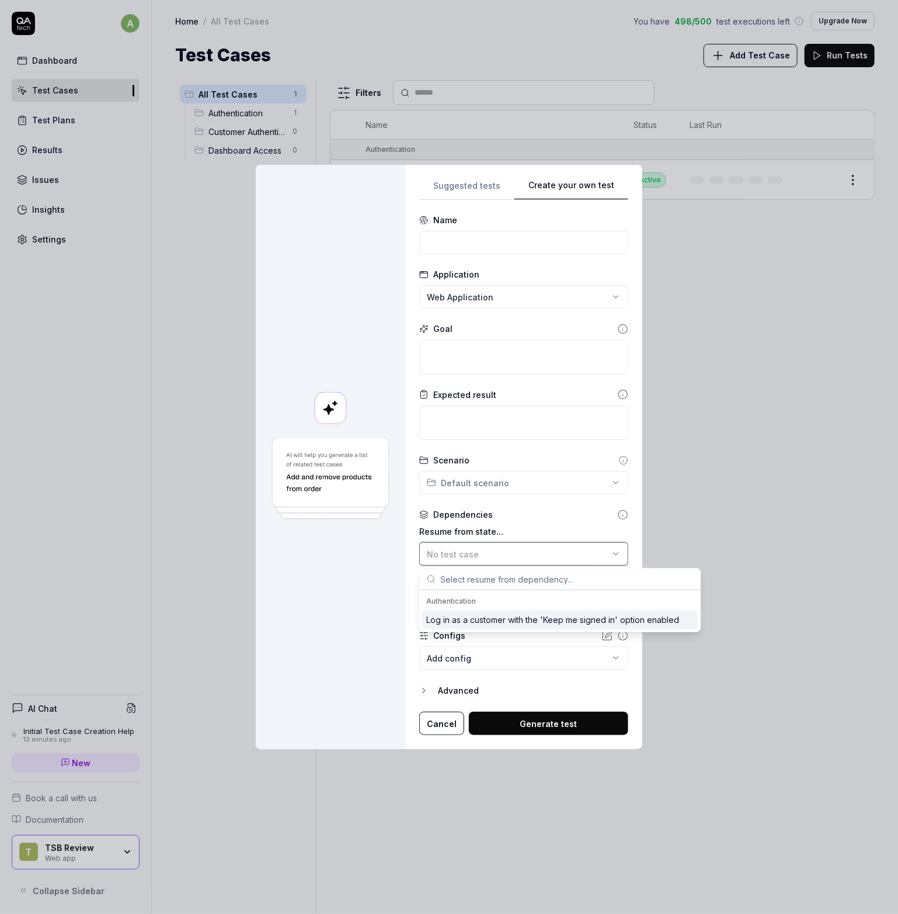
click at [500, 557] on div "No test case" at bounding box center [518, 554] width 182 height 12
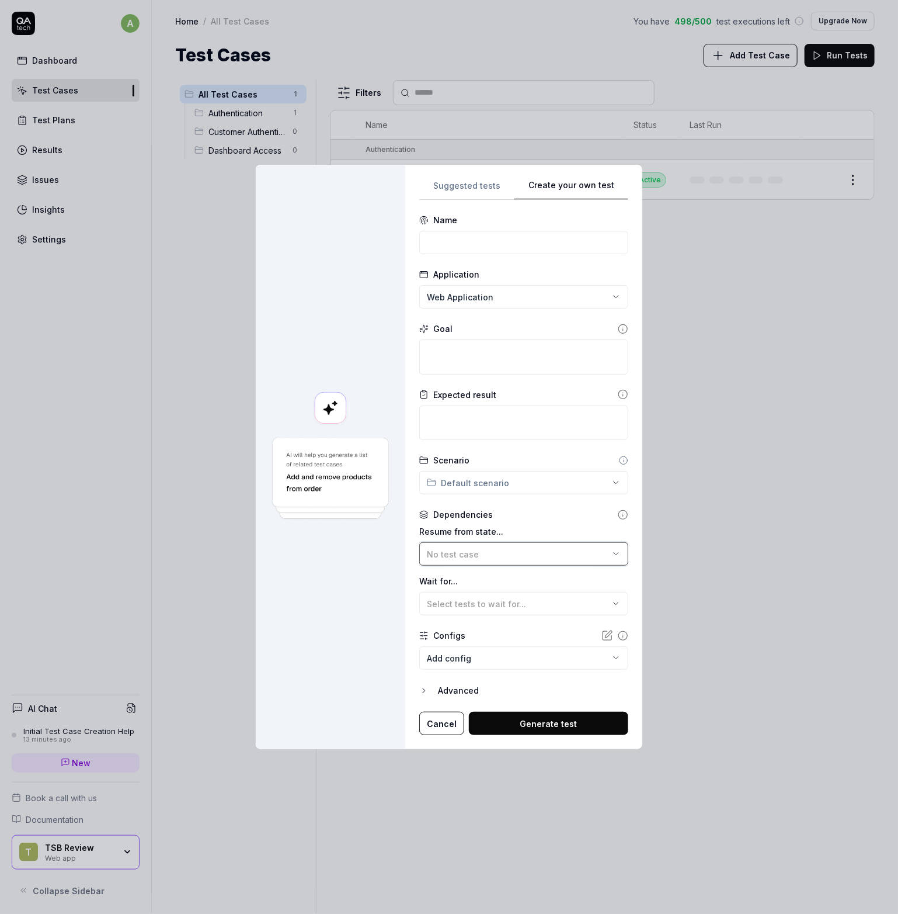
click at [500, 557] on div "No test case" at bounding box center [518, 554] width 182 height 12
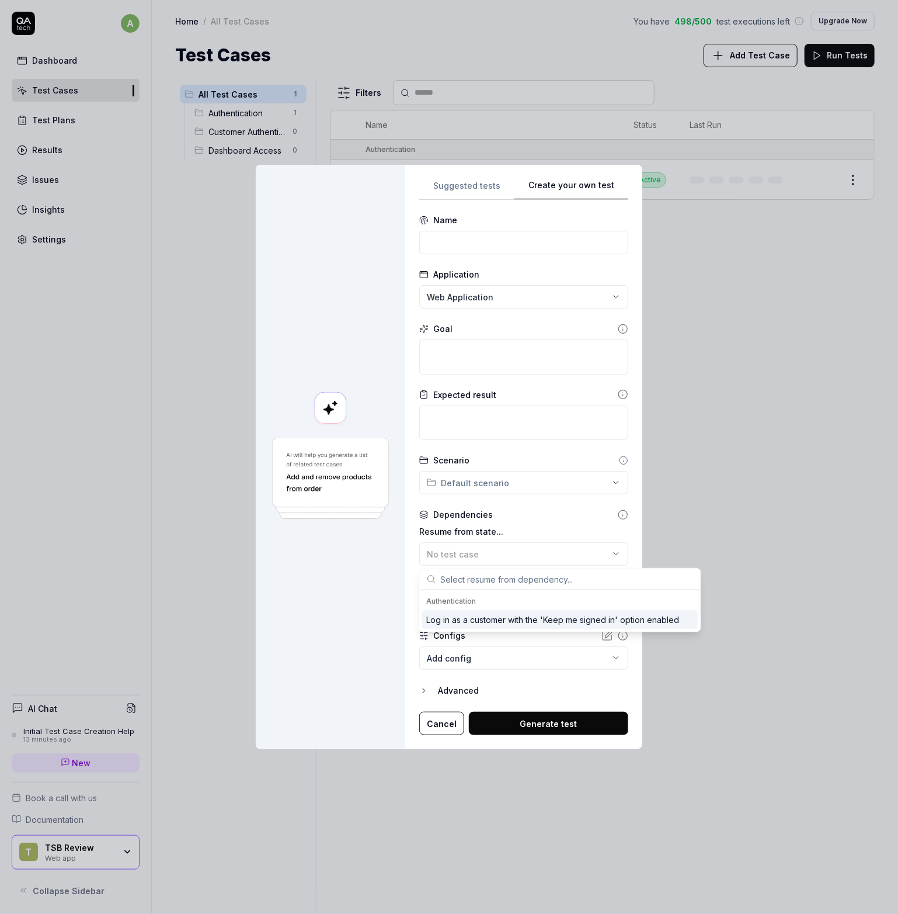
click at [499, 624] on div "Log in as a customer with the 'Keep me signed in' option enabled" at bounding box center [553, 619] width 253 height 12
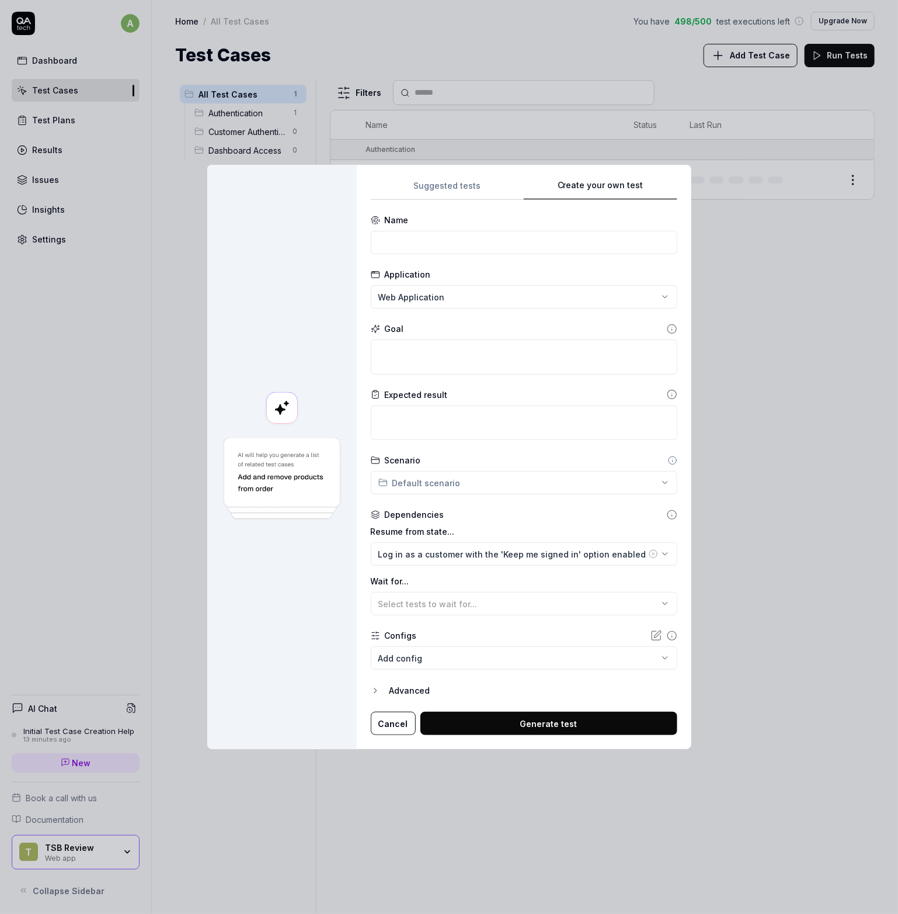
click at [328, 596] on div at bounding box center [282, 457] width 150 height 585
click at [390, 721] on button "Cancel" at bounding box center [393, 722] width 45 height 23
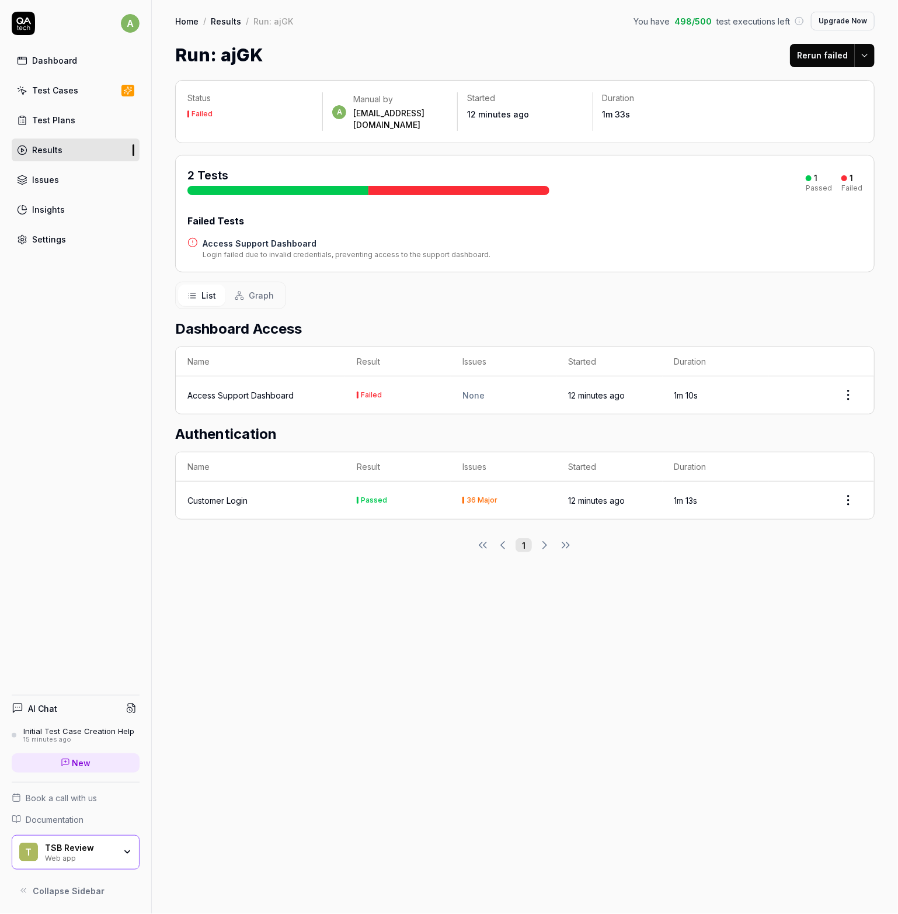
click at [48, 58] on div "Dashboard" at bounding box center [54, 60] width 45 height 12
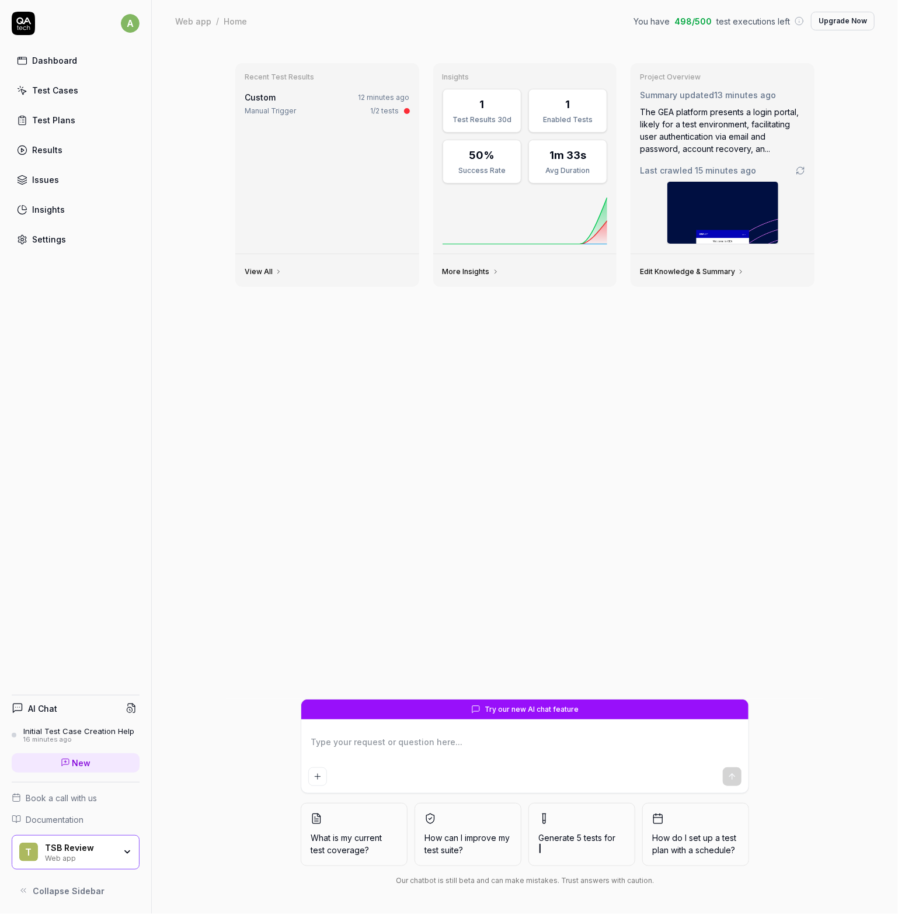
type textarea "*"
